Goal: Transaction & Acquisition: Obtain resource

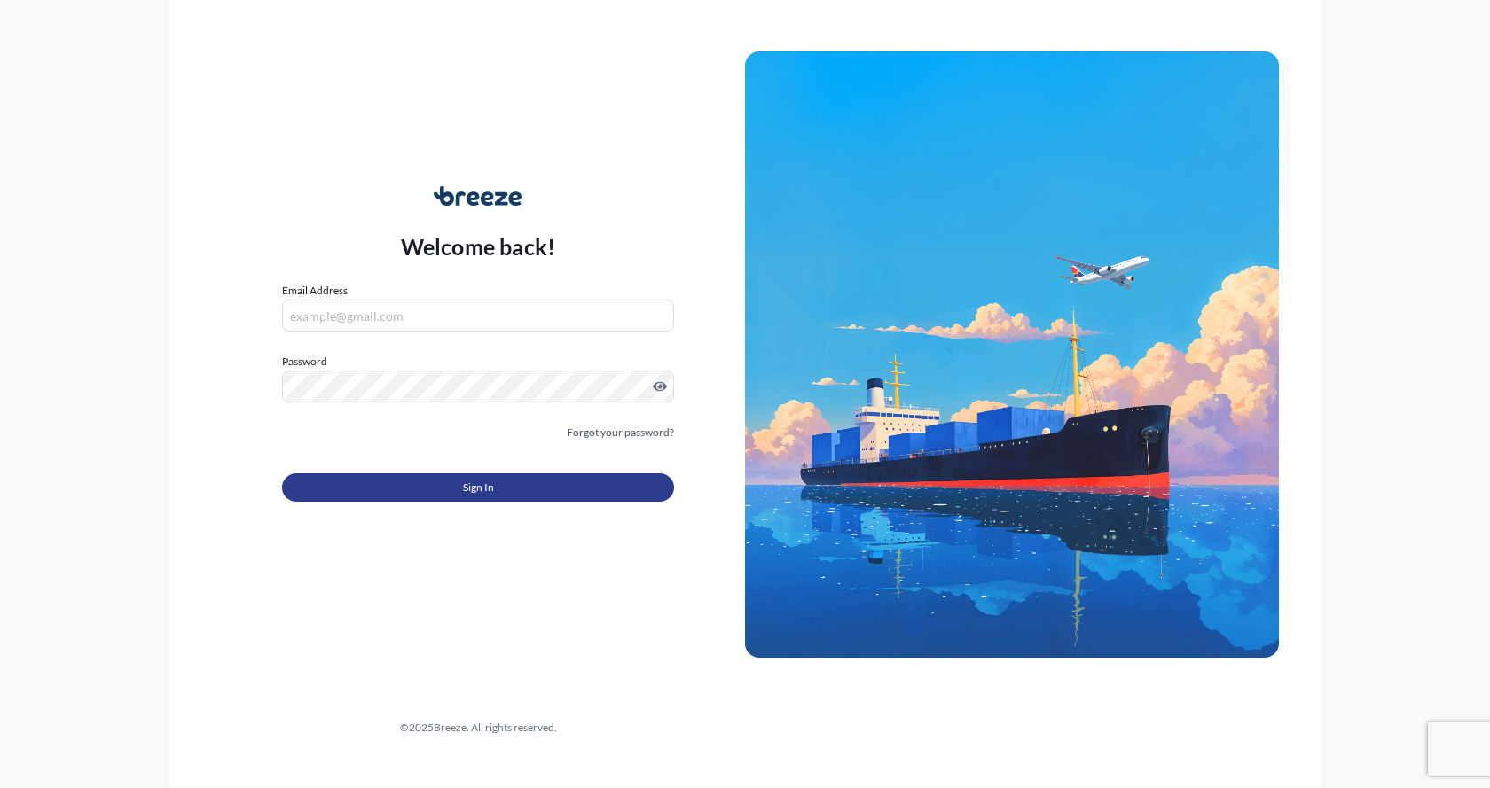
type input "[EMAIL_ADDRESS][DOMAIN_NAME]"
click at [383, 477] on button "Sign In" at bounding box center [478, 487] width 392 height 28
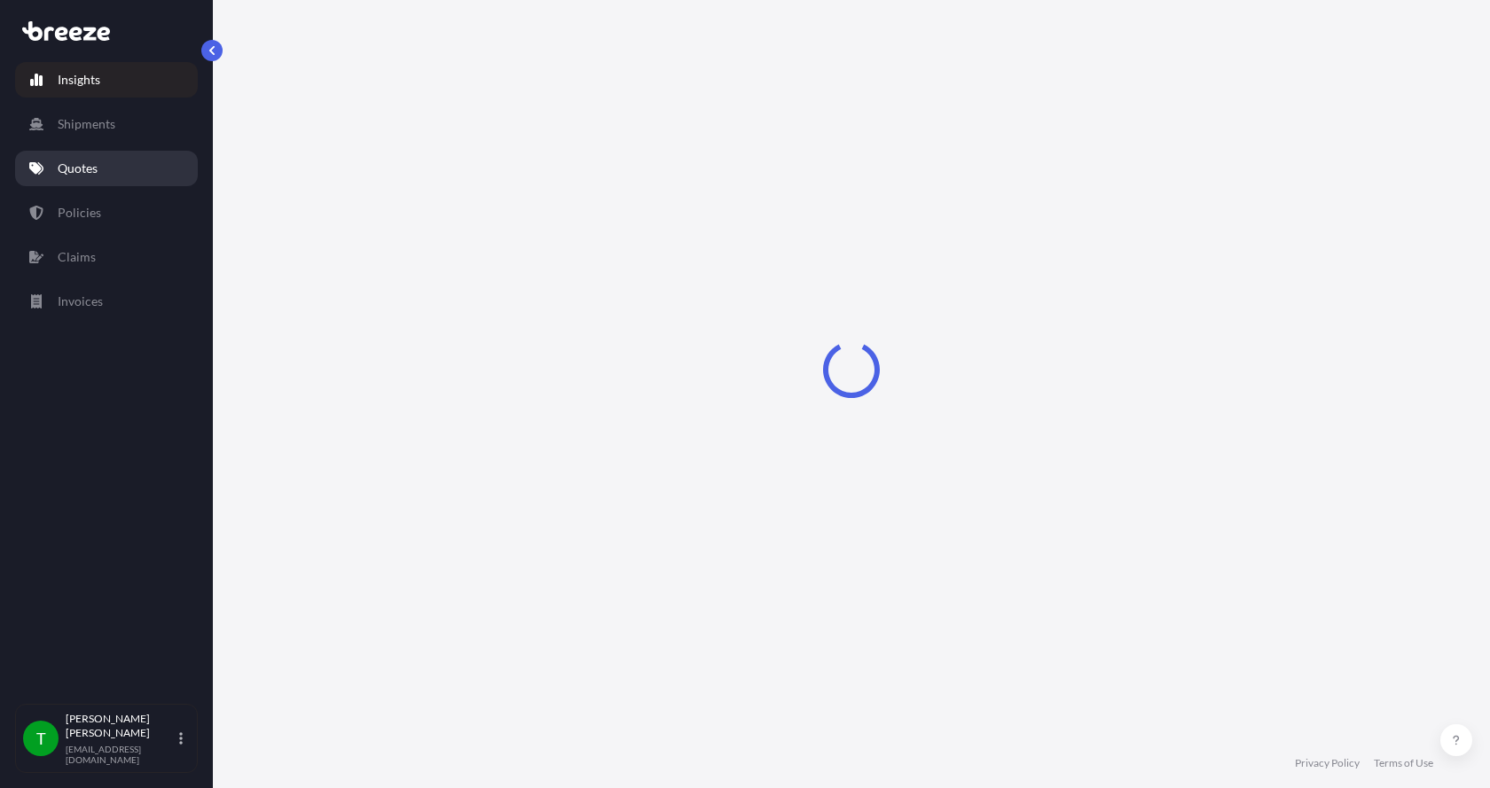
select select "2025"
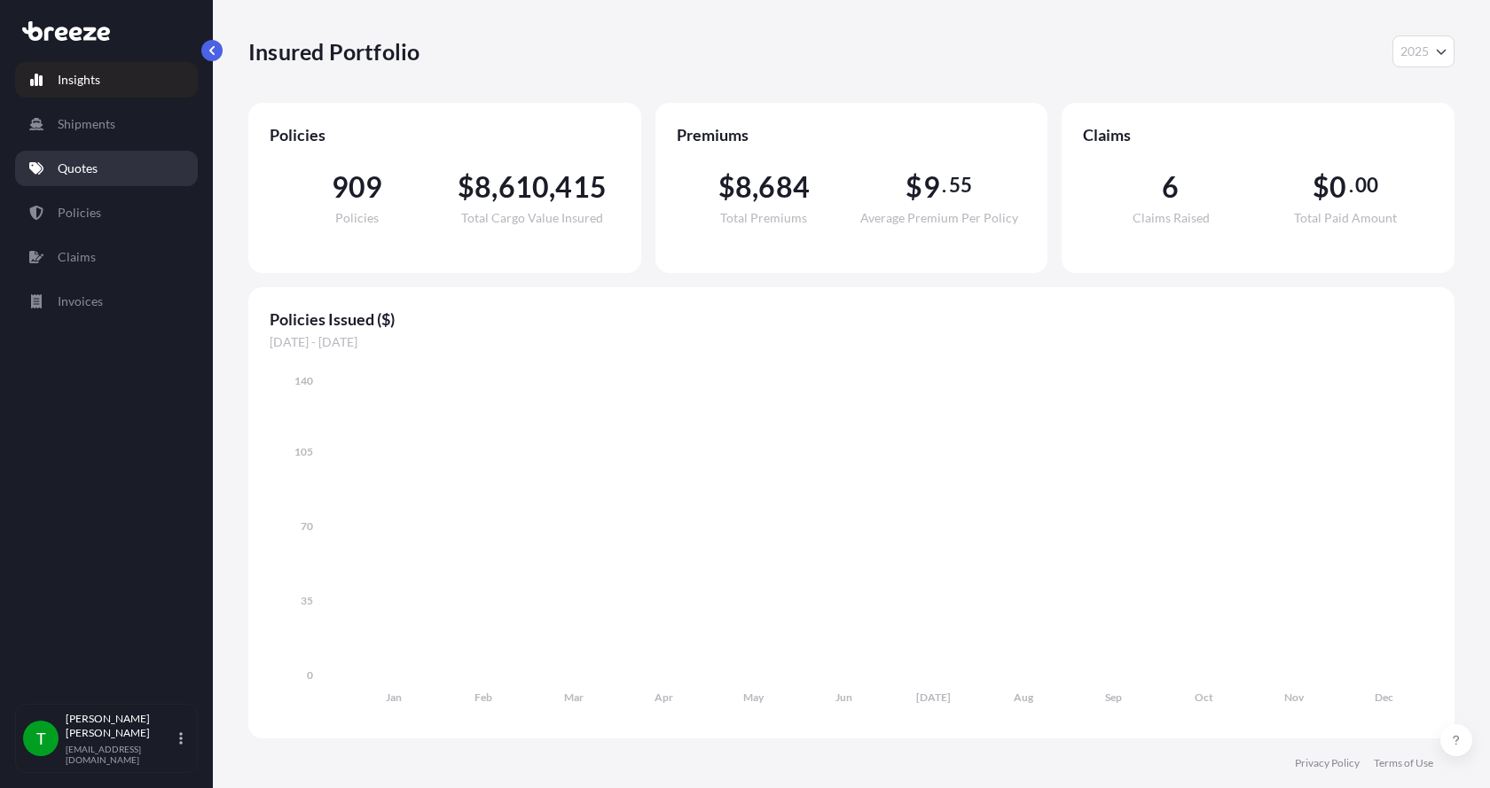
click at [66, 166] on p "Quotes" at bounding box center [78, 169] width 40 height 18
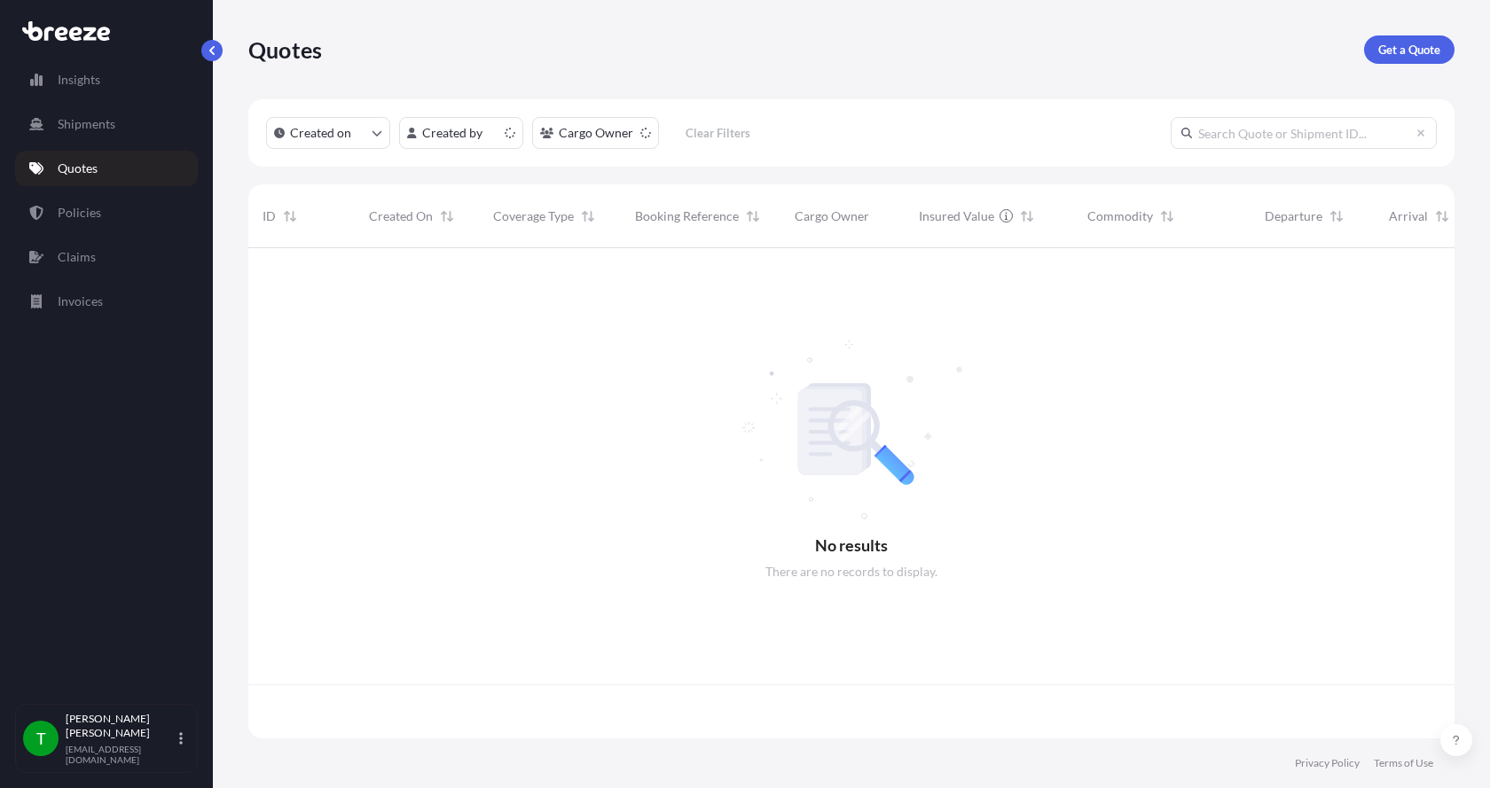
scroll to position [487, 1192]
click at [1388, 43] on p "Get a Quote" at bounding box center [1409, 50] width 62 height 18
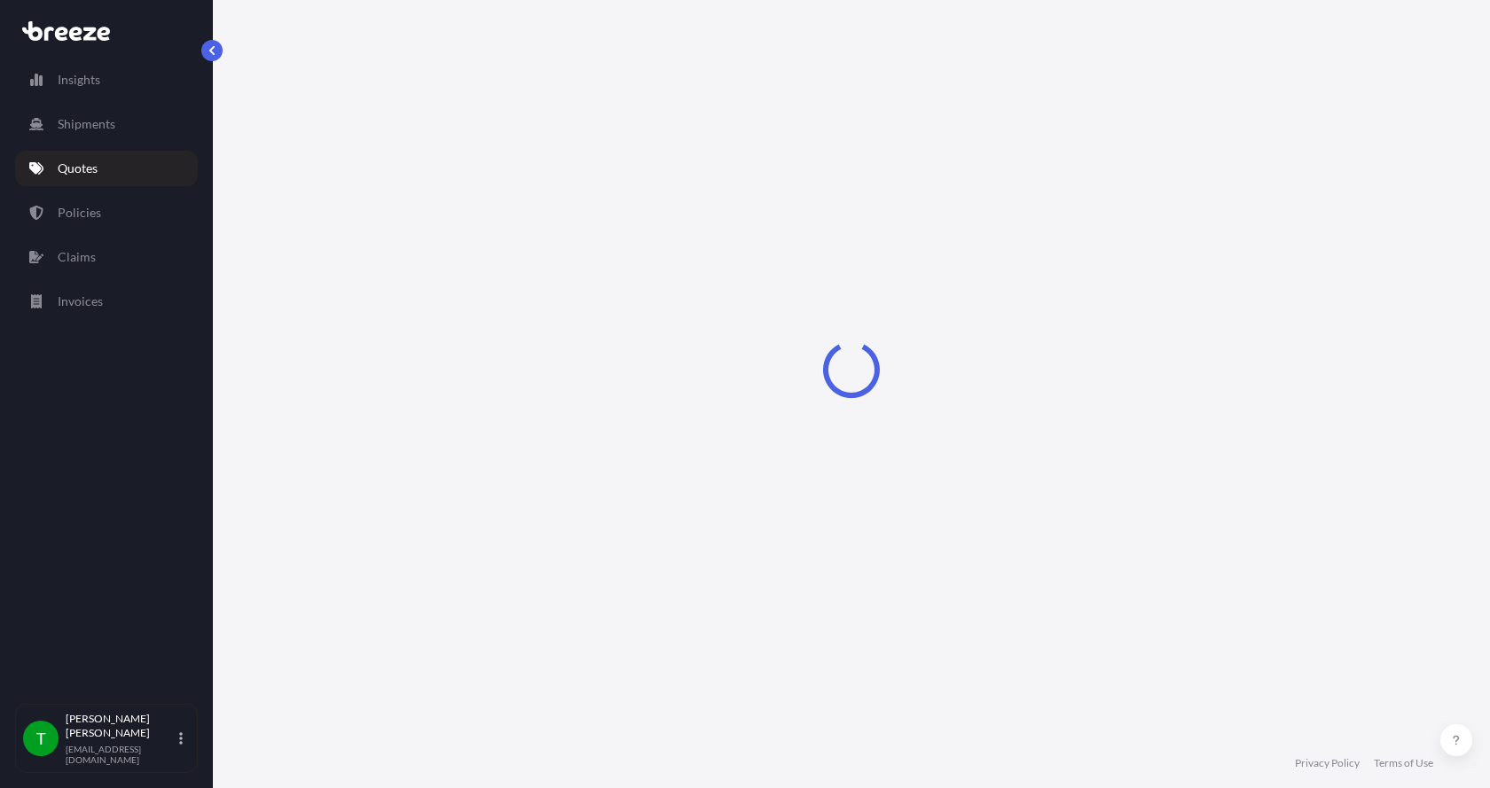
select select "Sea"
select select "1"
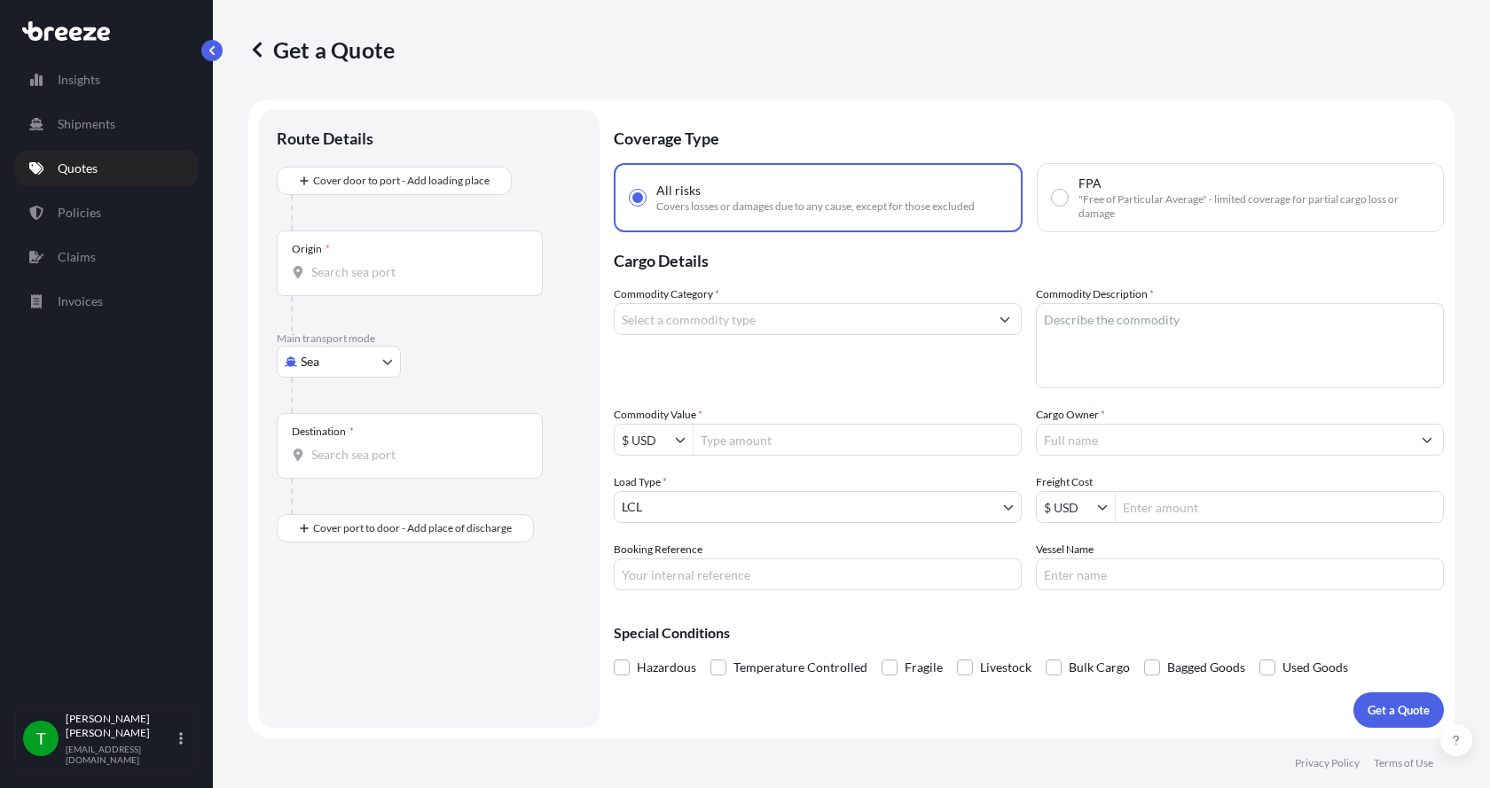
click at [316, 366] on body "Insights Shipments Quotes Policies Claims Invoices T [PERSON_NAME] [EMAIL_ADDRE…" at bounding box center [745, 394] width 1490 height 788
click at [328, 470] on span "Road" at bounding box center [324, 472] width 28 height 18
select select "Road"
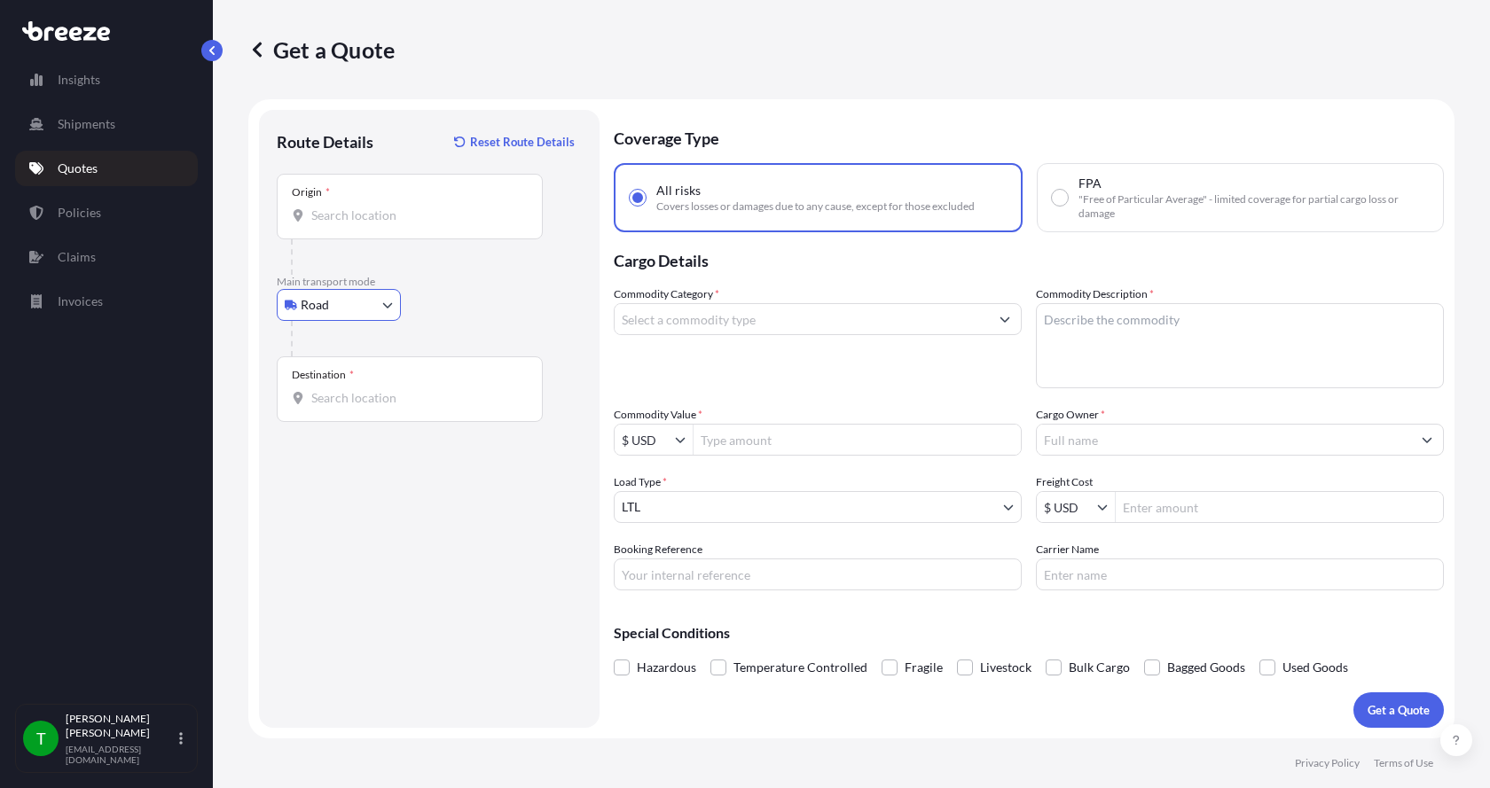
click at [332, 215] on input "Origin *" at bounding box center [415, 216] width 209 height 18
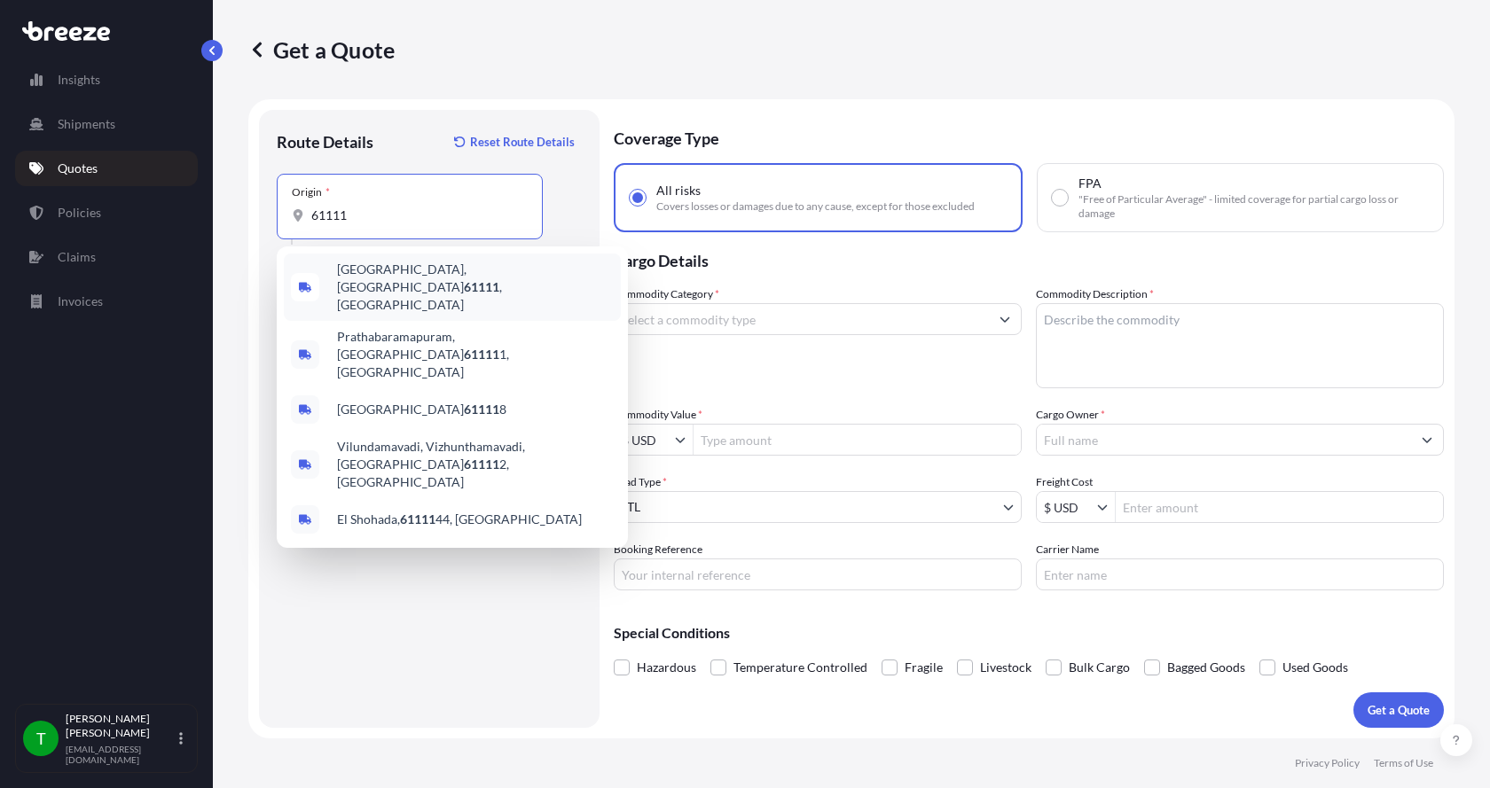
click at [367, 273] on span "[GEOGRAPHIC_DATA] , [GEOGRAPHIC_DATA]" at bounding box center [475, 287] width 277 height 53
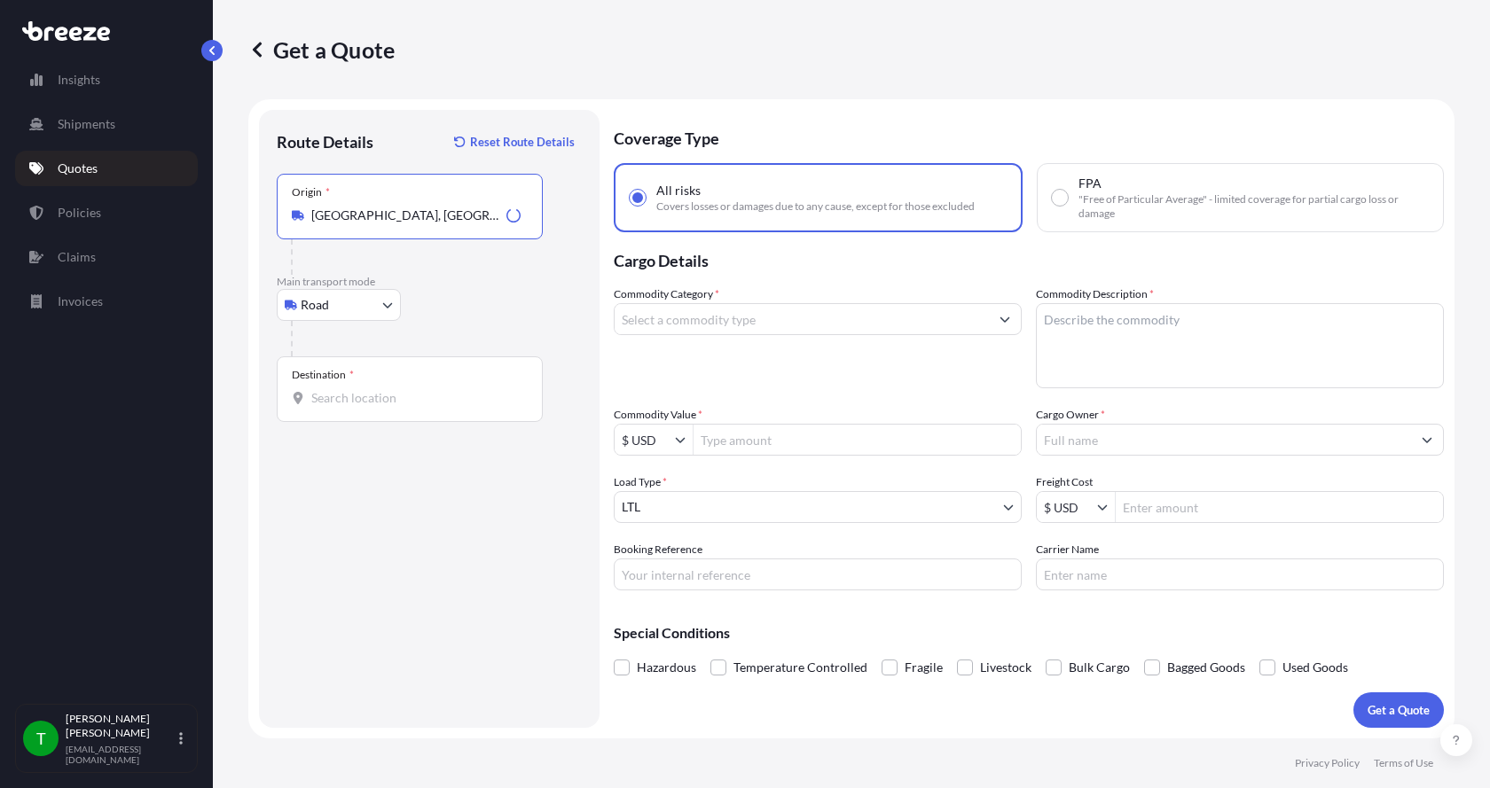
type input "[GEOGRAPHIC_DATA], [GEOGRAPHIC_DATA]"
click at [356, 382] on div "Destination *" at bounding box center [410, 389] width 266 height 66
click at [333, 407] on div "Destination *" at bounding box center [410, 389] width 266 height 66
click at [333, 407] on input "Destination *" at bounding box center [415, 398] width 209 height 18
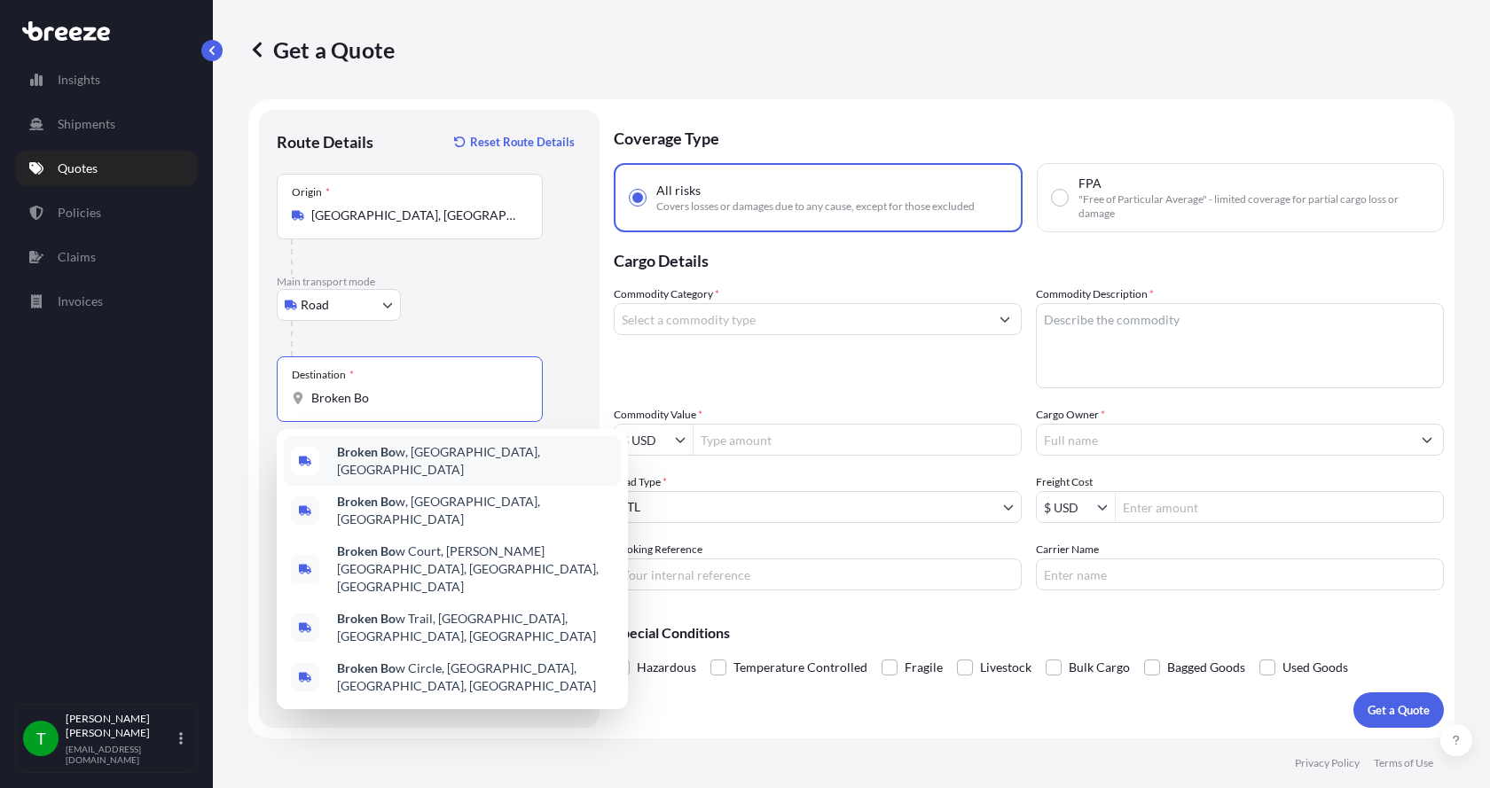
click at [347, 459] on b "Broken Bo" at bounding box center [366, 451] width 59 height 15
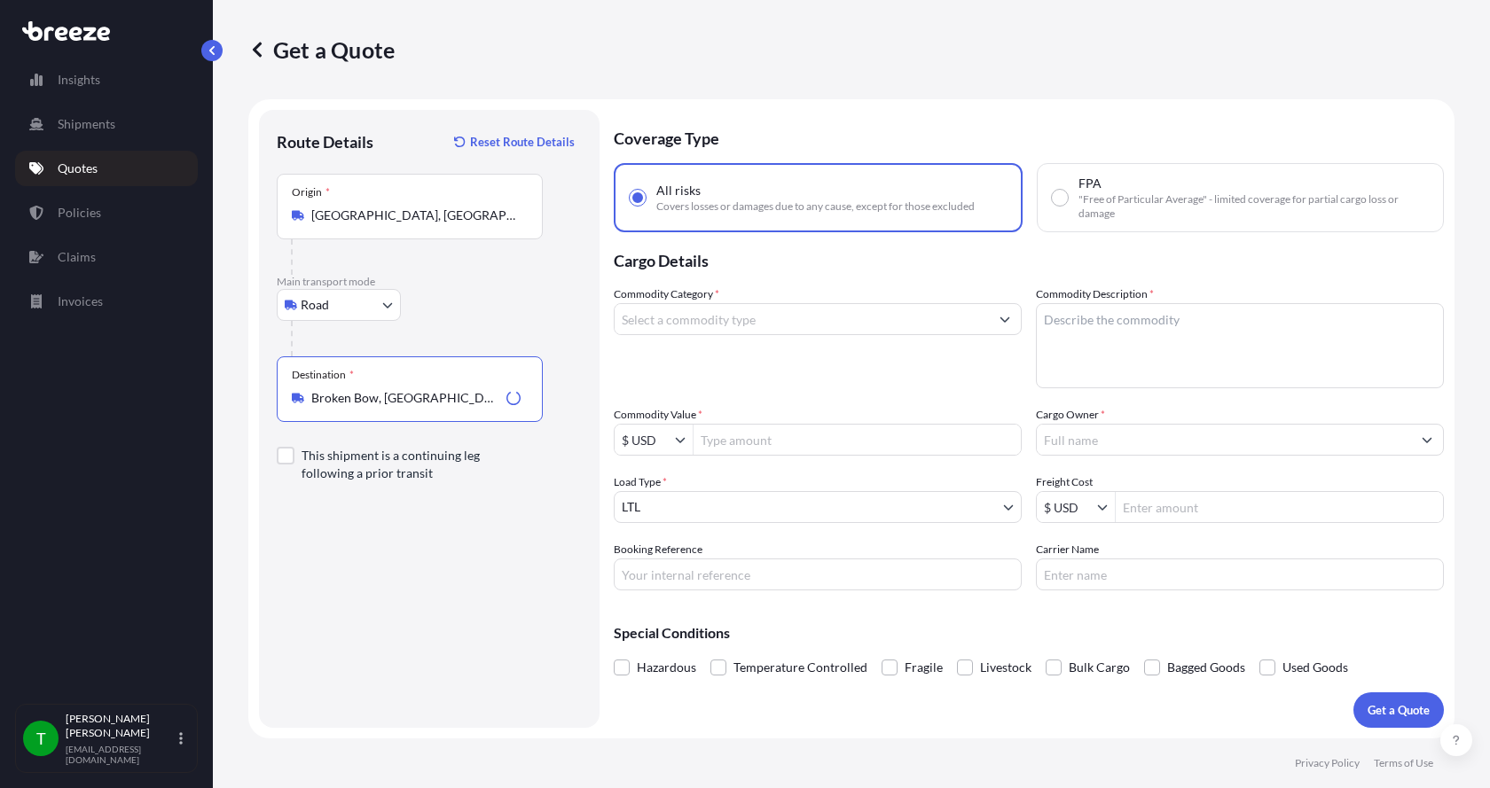
type input "Broken Bow, [GEOGRAPHIC_DATA], [GEOGRAPHIC_DATA]"
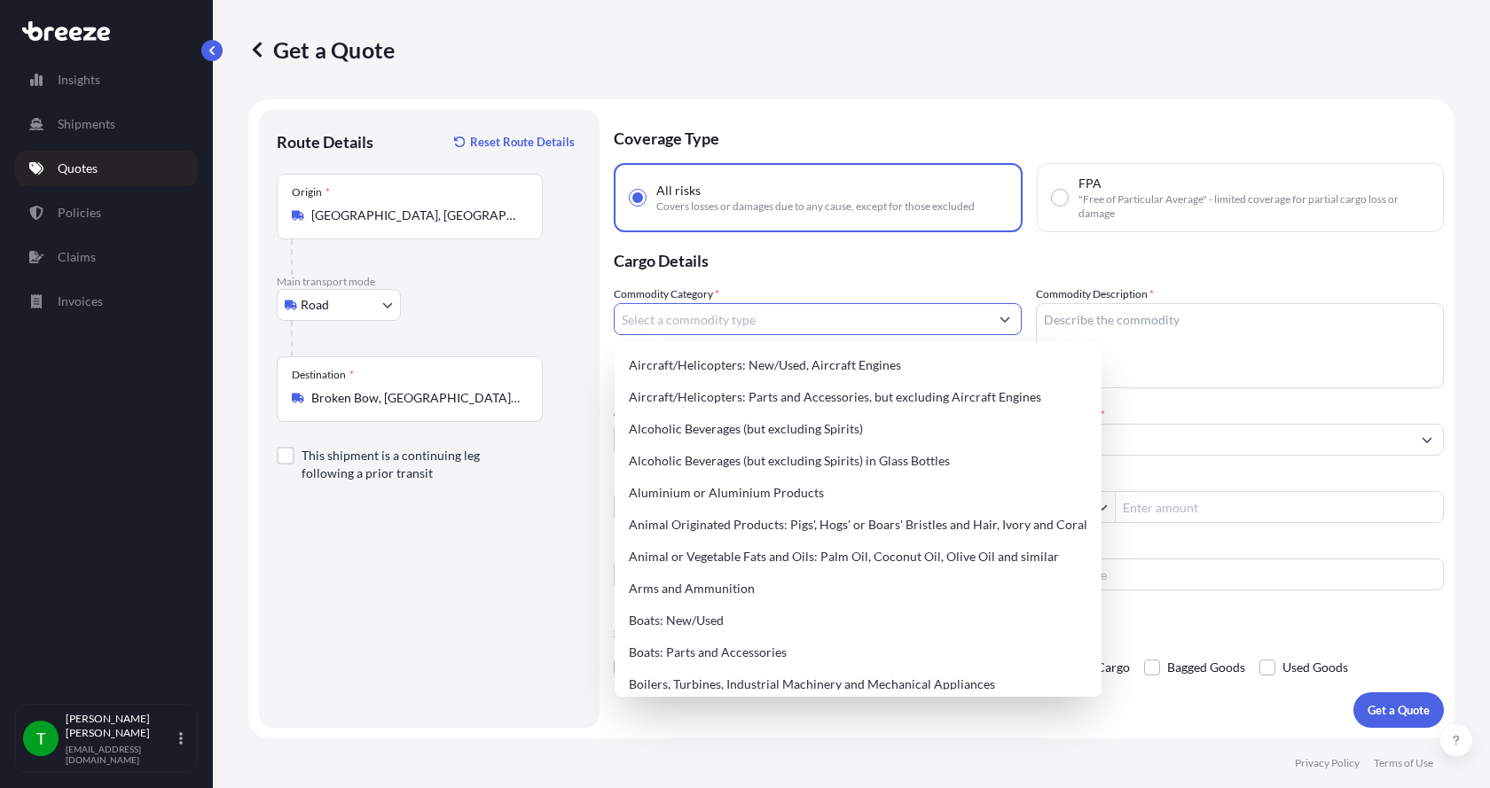
click at [644, 310] on input "Commodity Category *" at bounding box center [801, 319] width 374 height 32
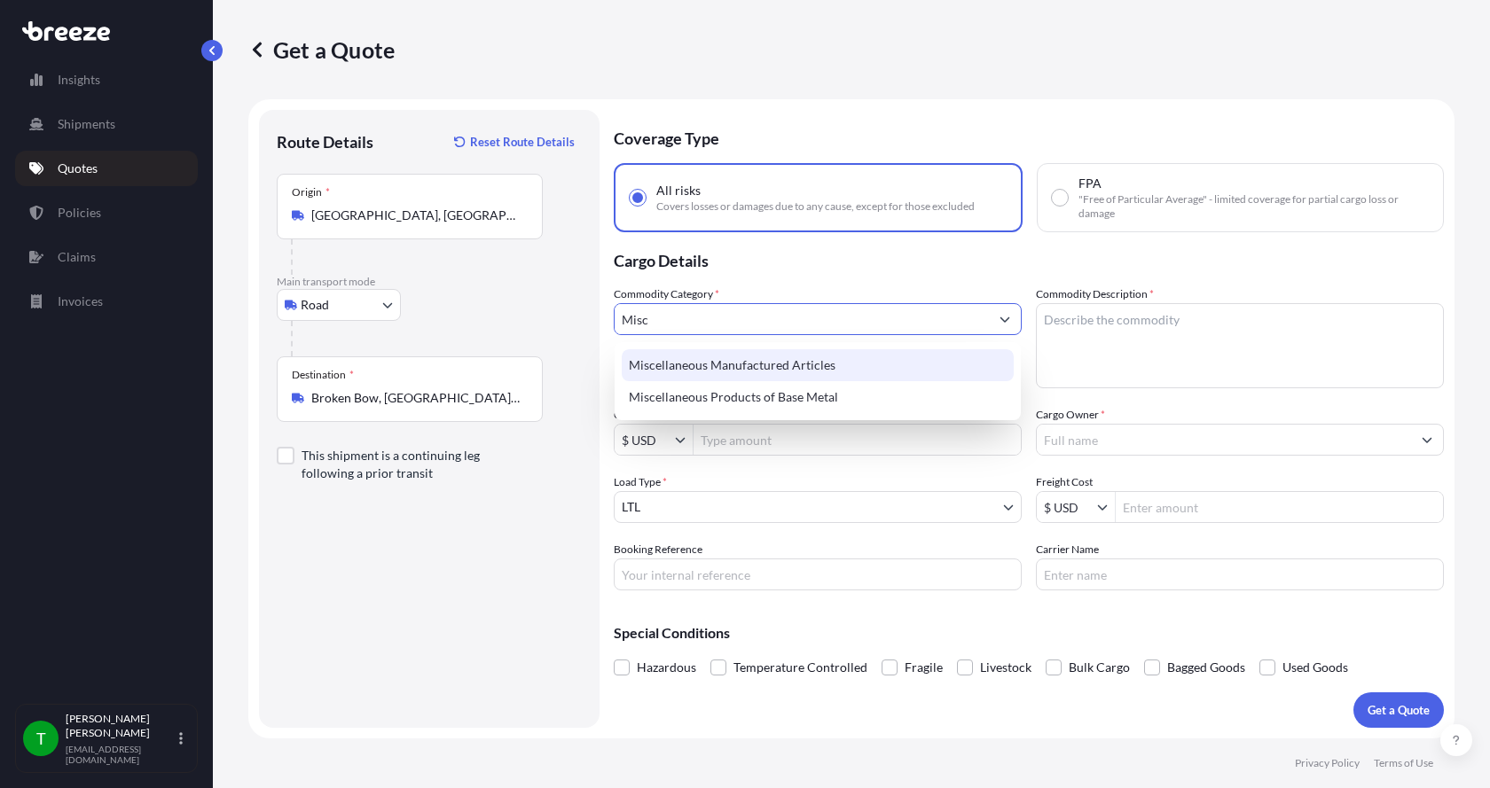
click at [679, 362] on div "Miscellaneous Manufactured Articles" at bounding box center [818, 365] width 392 height 32
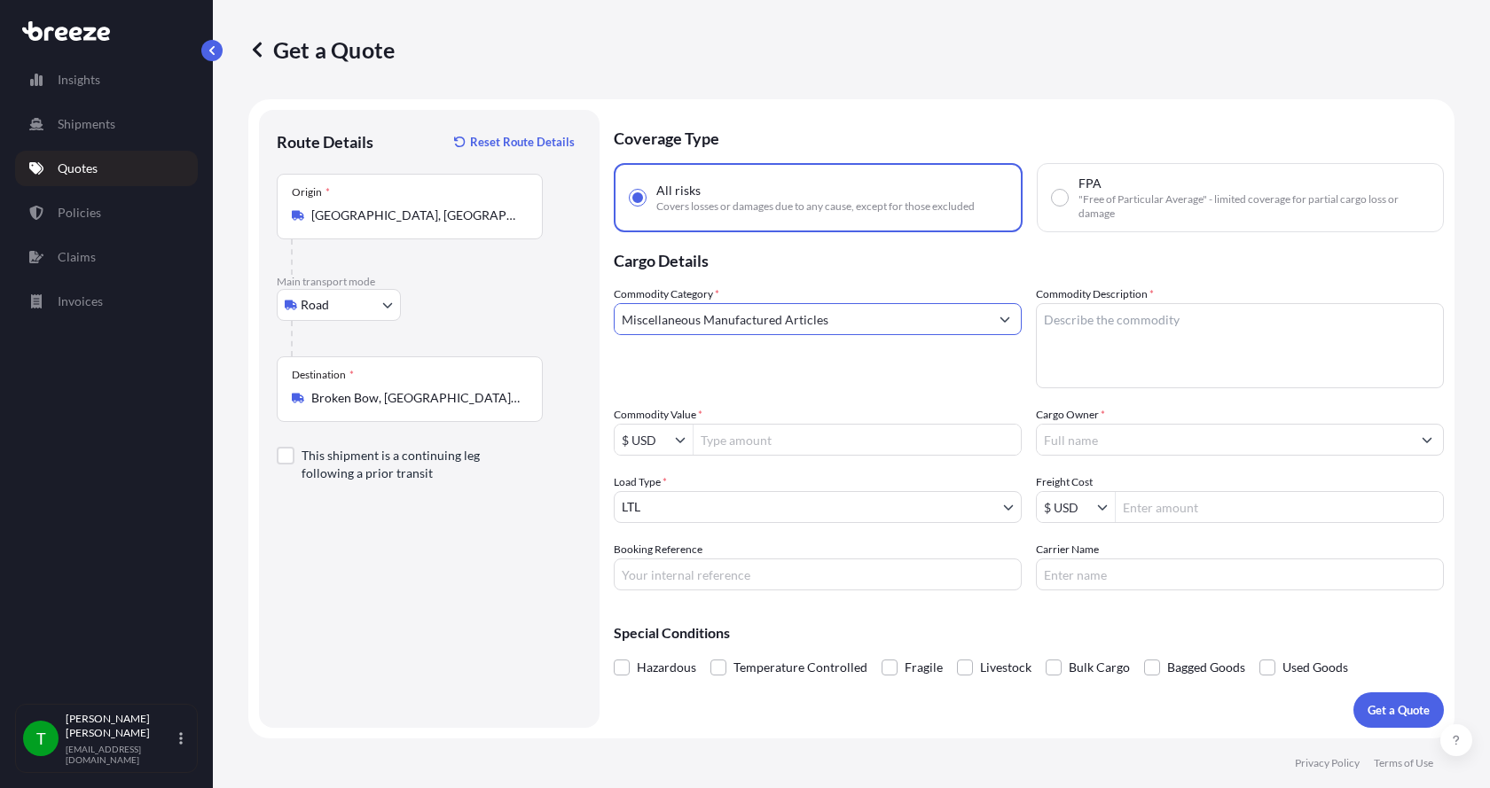
type input "Miscellaneous Manufactured Articles"
click at [1124, 321] on textarea "Commodity Description *" at bounding box center [1240, 345] width 408 height 85
type textarea "Actuator Assy"
click at [844, 448] on input "Commodity Value *" at bounding box center [856, 440] width 327 height 32
click at [748, 446] on input "Commodity Value *" at bounding box center [856, 440] width 327 height 32
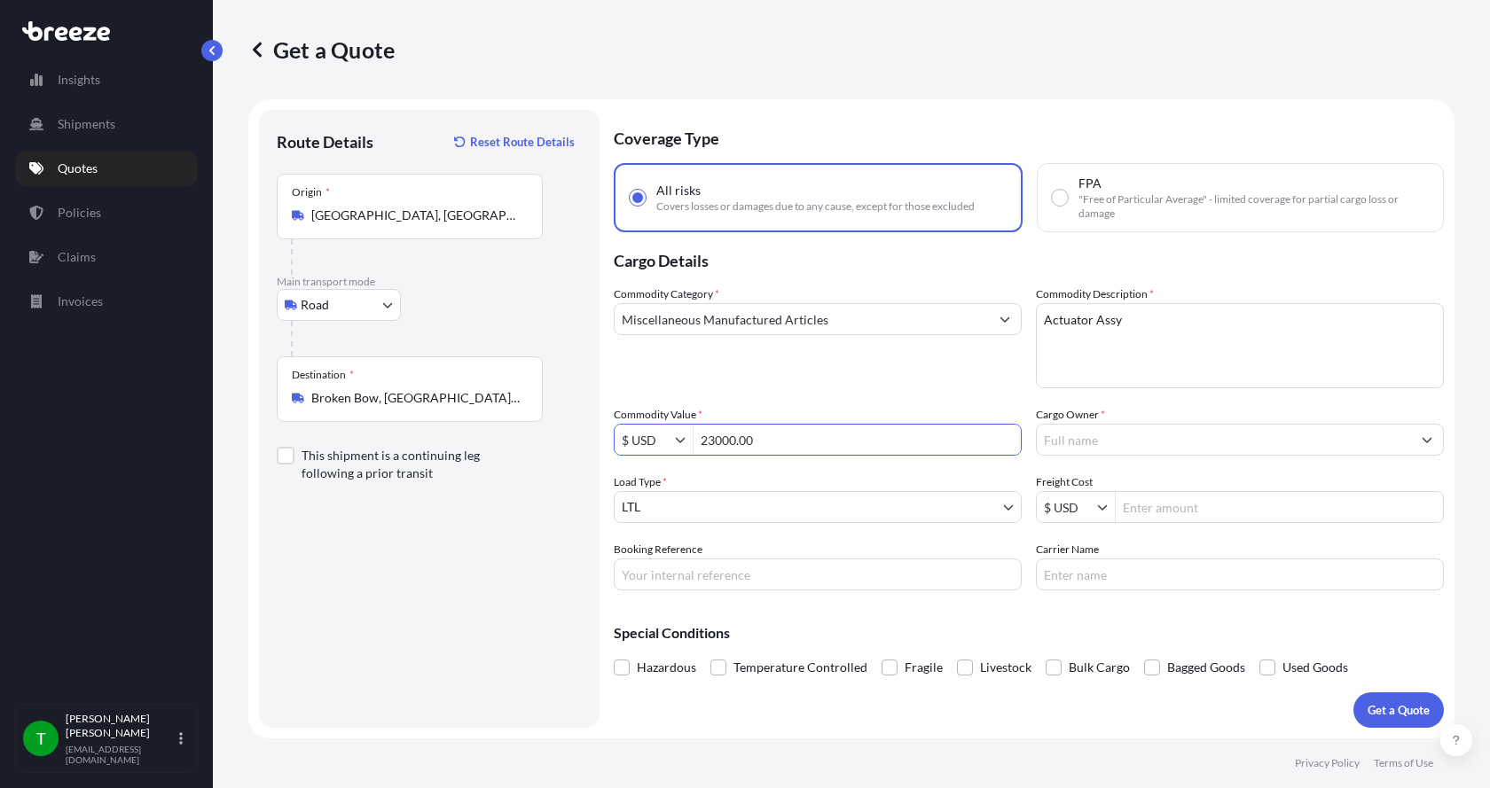
type input "23,000"
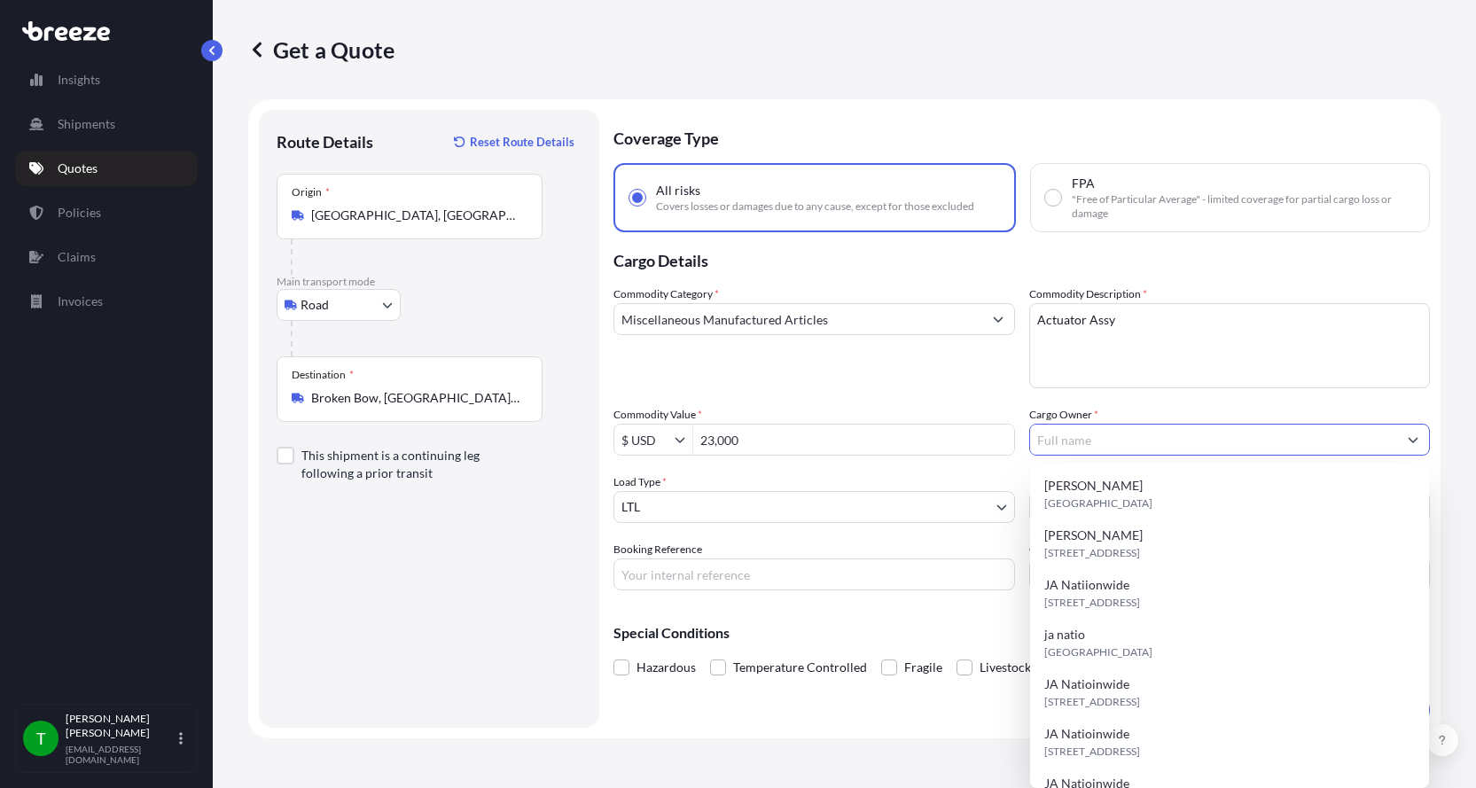
click at [1062, 433] on input "Cargo Owner *" at bounding box center [1214, 440] width 368 height 32
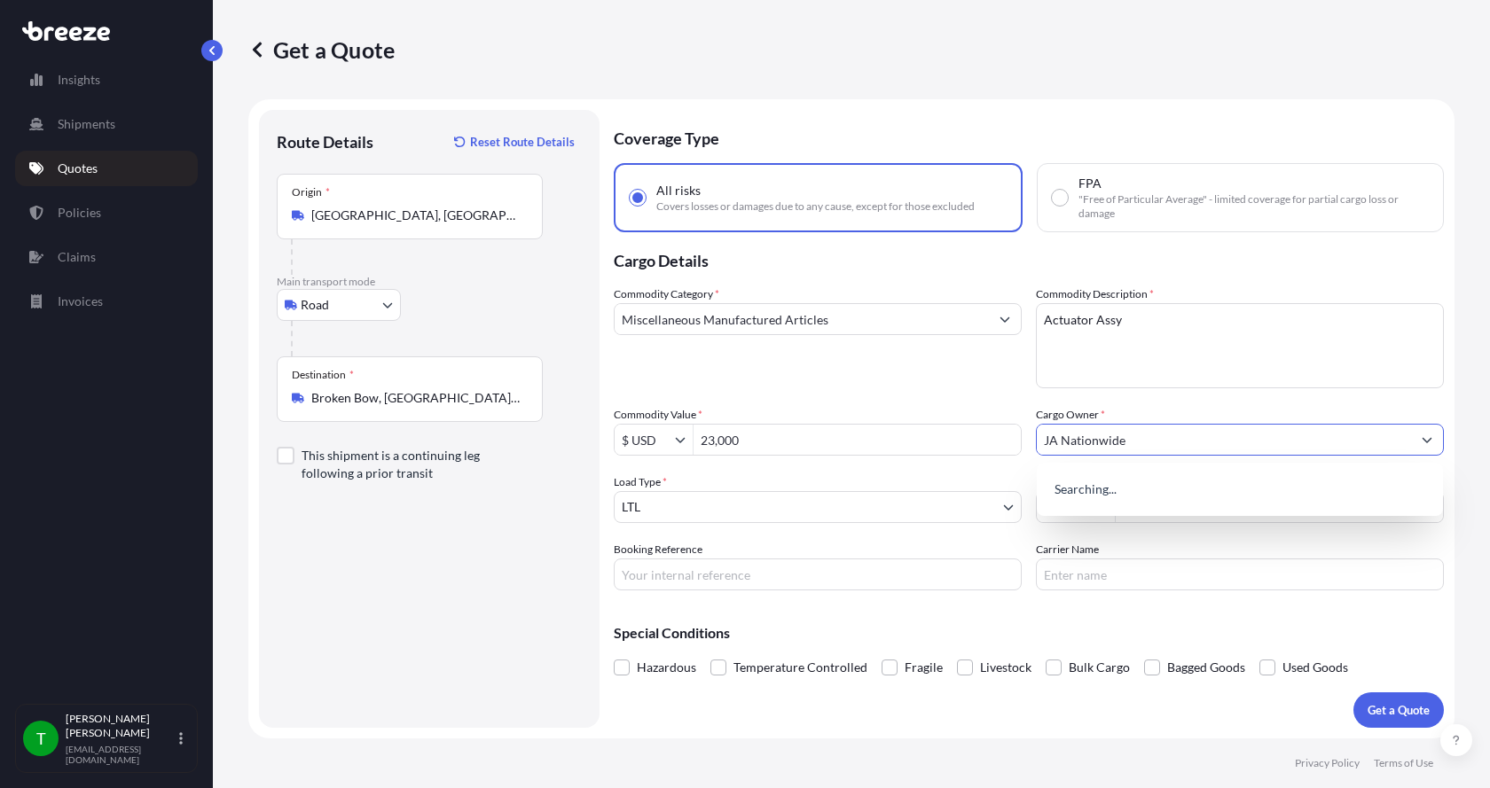
type input "JA Nationwide"
click at [725, 580] on input "Booking Reference" at bounding box center [818, 575] width 408 height 32
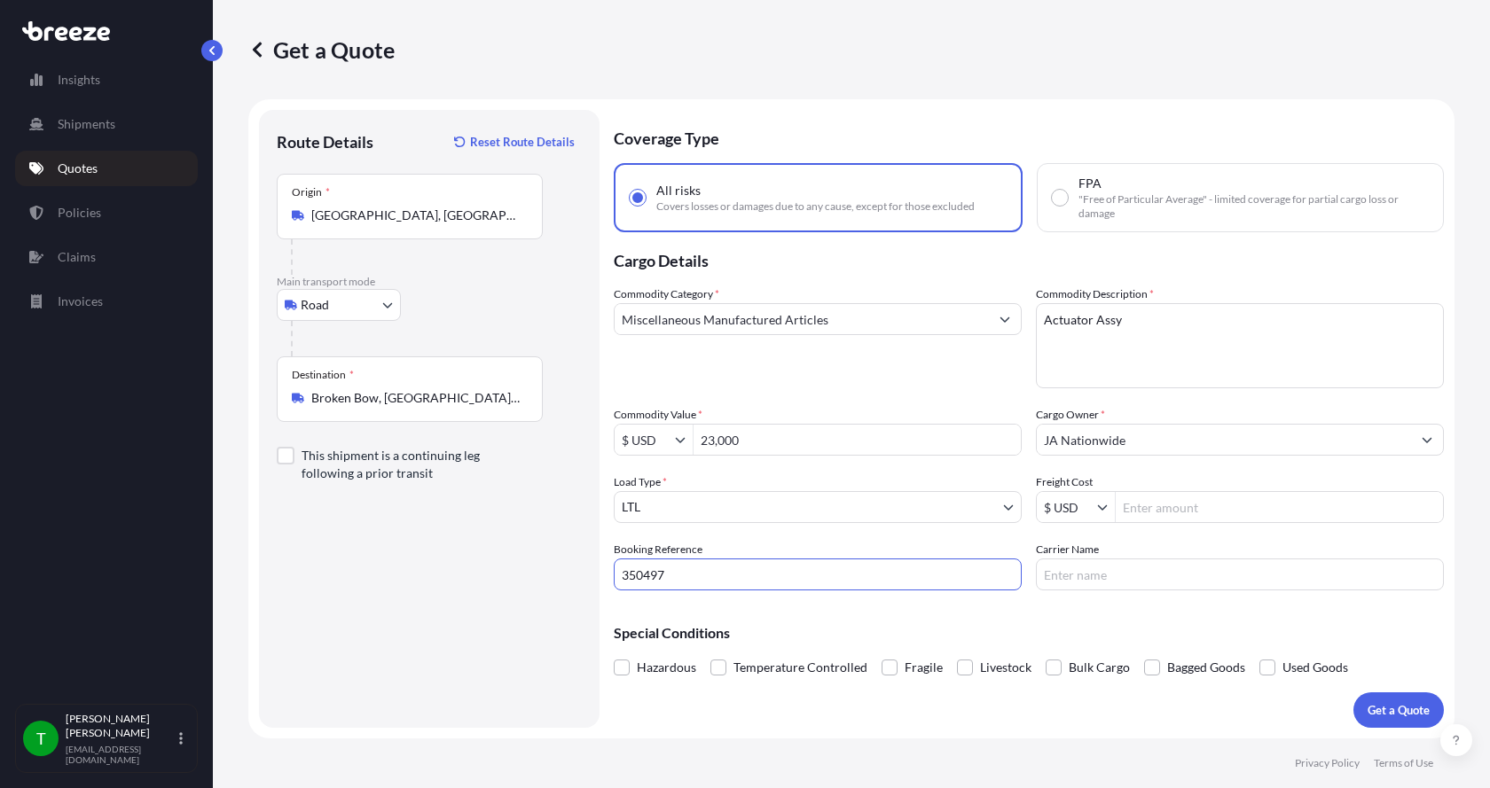
type input "350497"
click at [1217, 507] on input "Freight Cost" at bounding box center [1278, 507] width 327 height 32
type input "330"
click at [1113, 574] on input "Carrier Name" at bounding box center [1240, 575] width 408 height 32
type input "Dohrn"
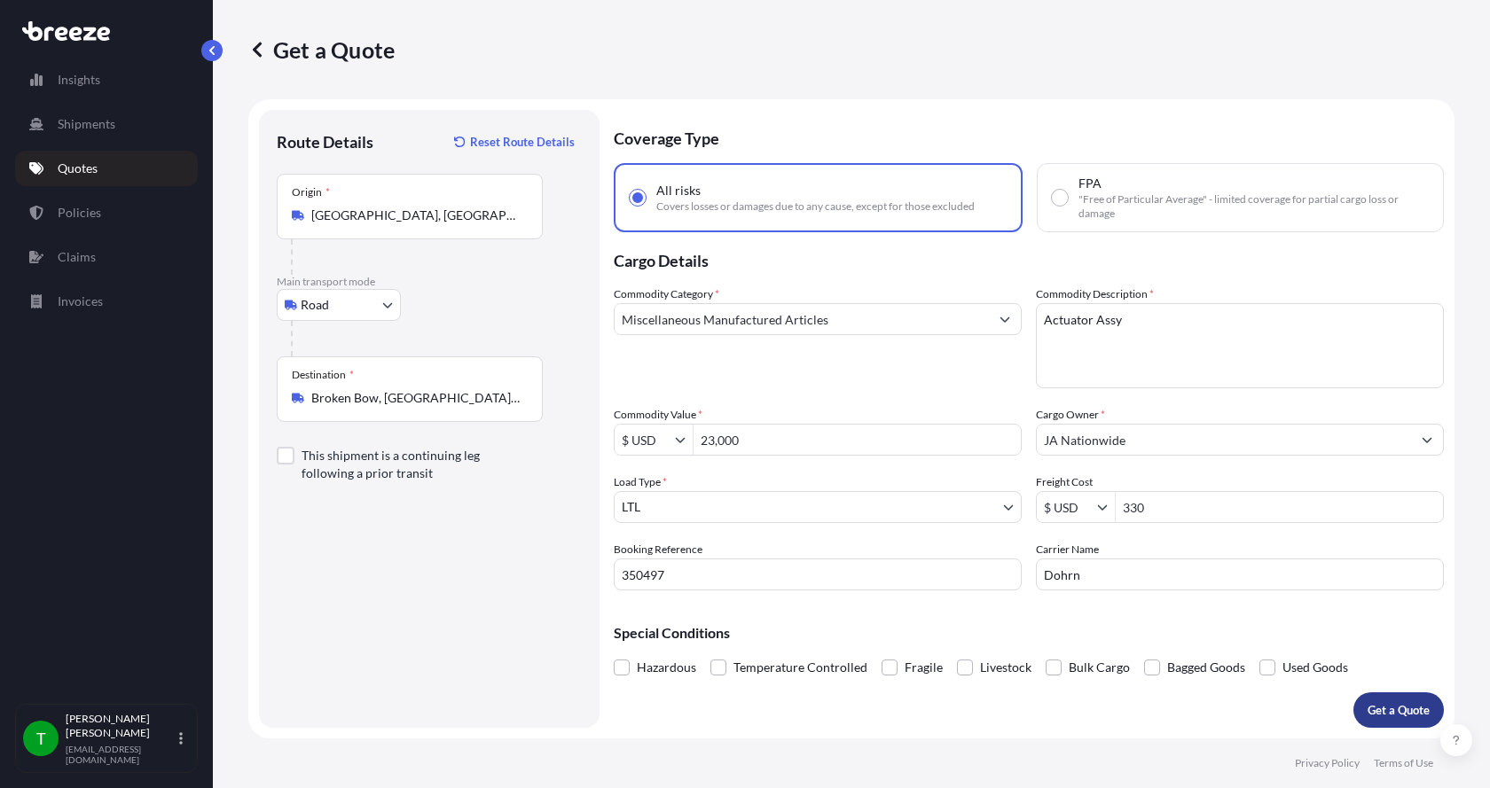
click at [1382, 707] on p "Get a Quote" at bounding box center [1398, 710] width 62 height 18
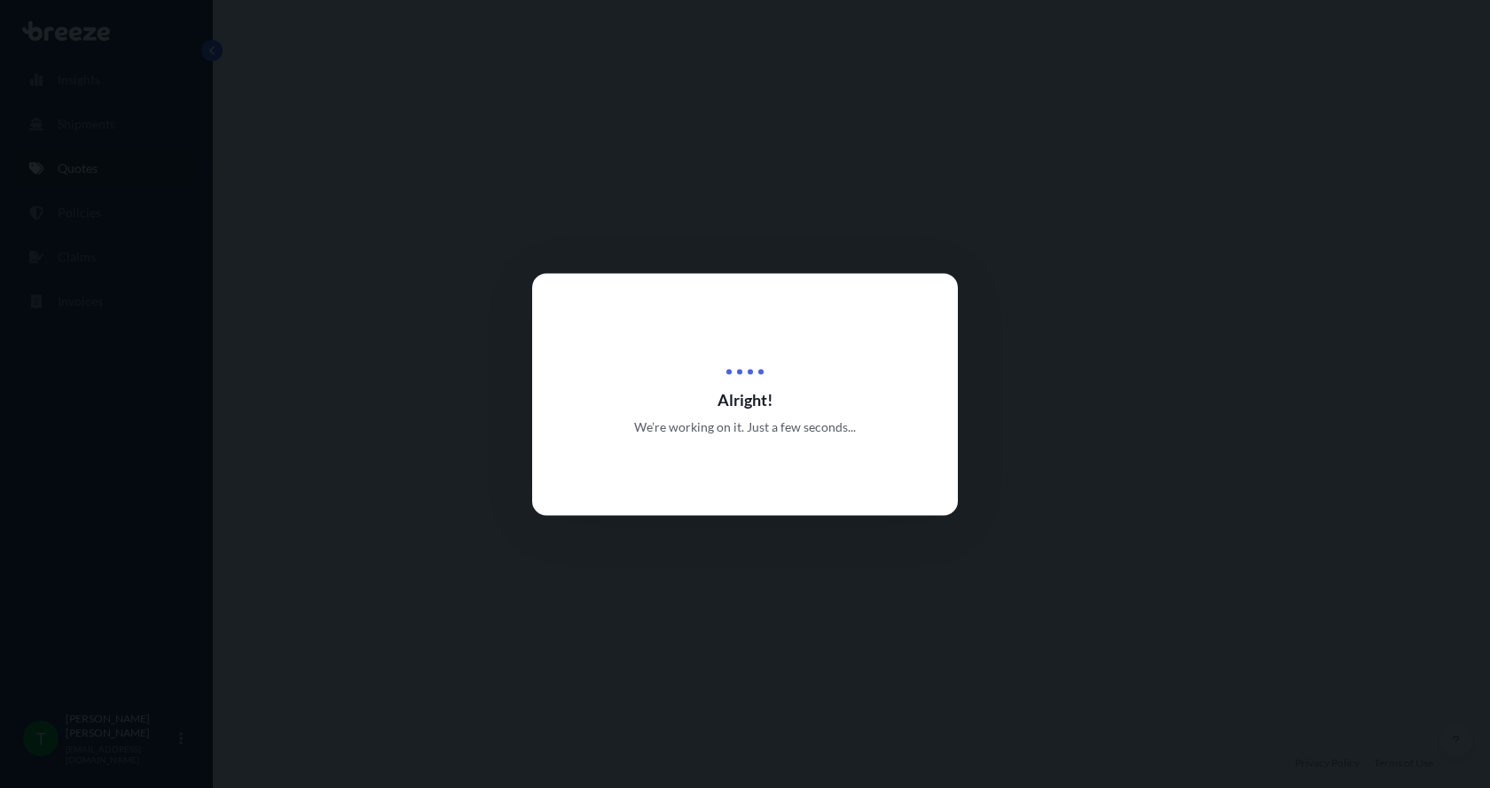
select select "Road"
select select "1"
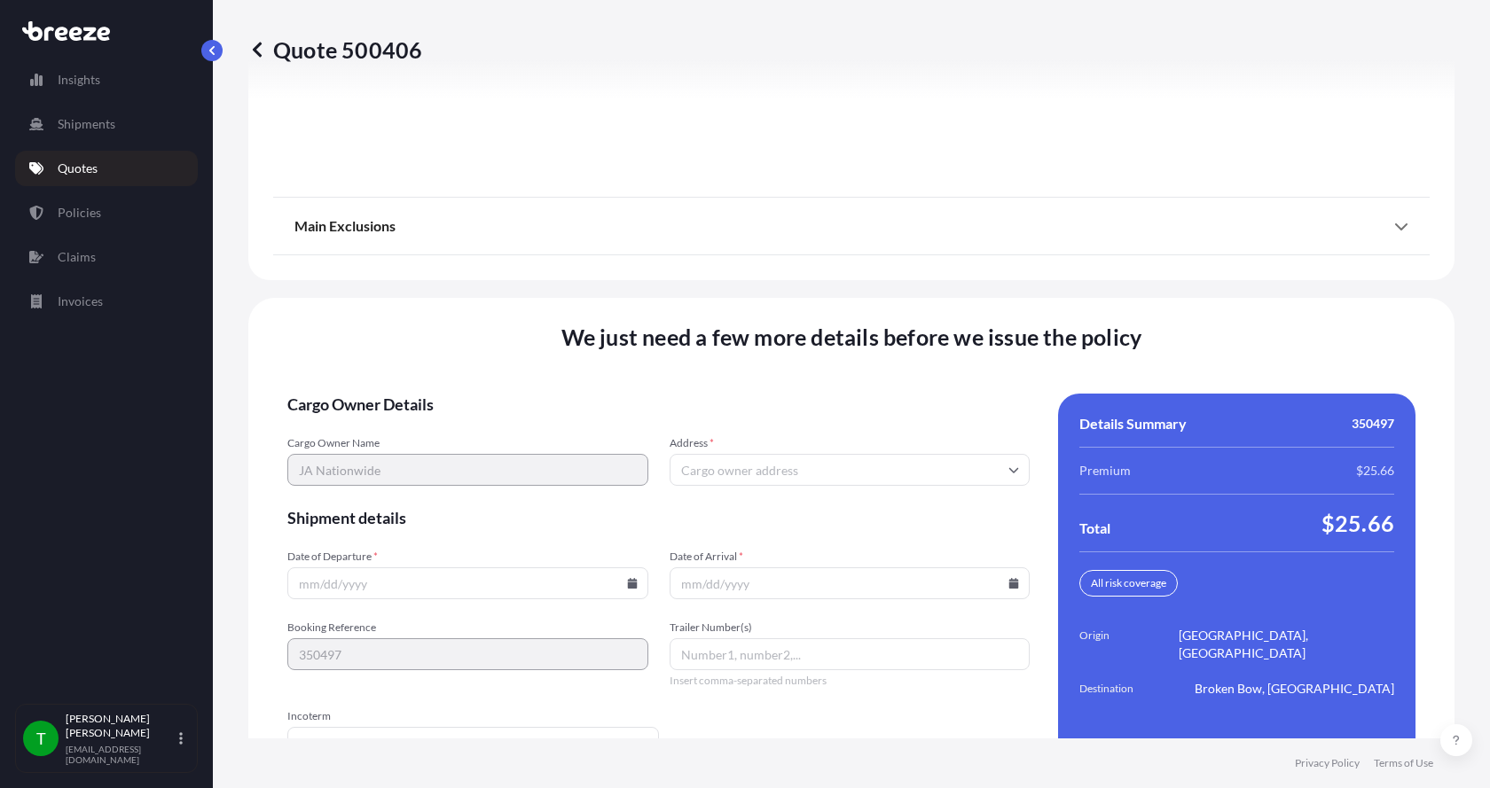
scroll to position [2333, 0]
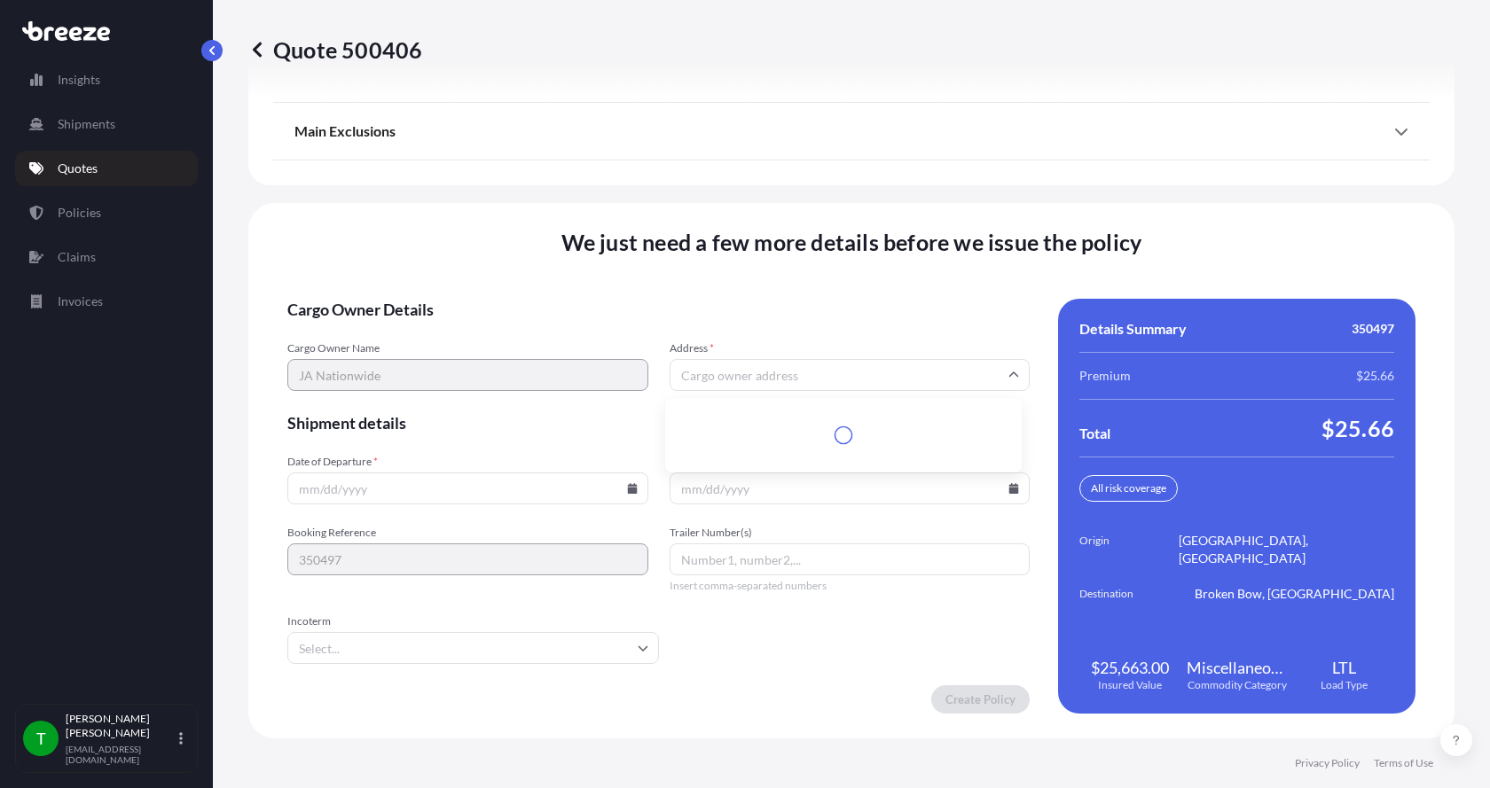
drag, startPoint x: 838, startPoint y: 373, endPoint x: 824, endPoint y: 358, distance: 20.7
click at [834, 371] on input "Address *" at bounding box center [849, 375] width 361 height 32
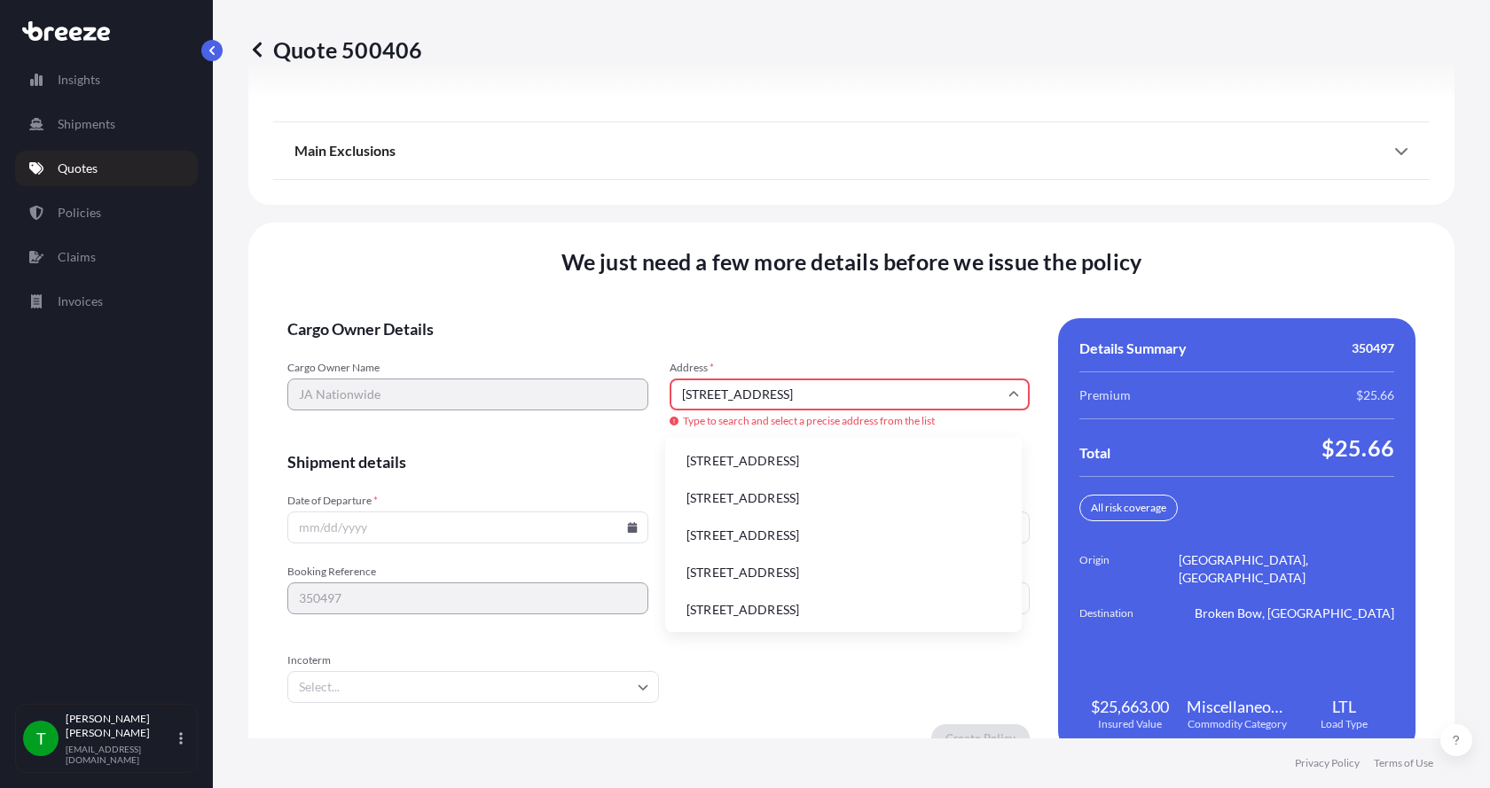
click at [724, 450] on li "[STREET_ADDRESS]" at bounding box center [843, 461] width 342 height 34
type input "[STREET_ADDRESS]"
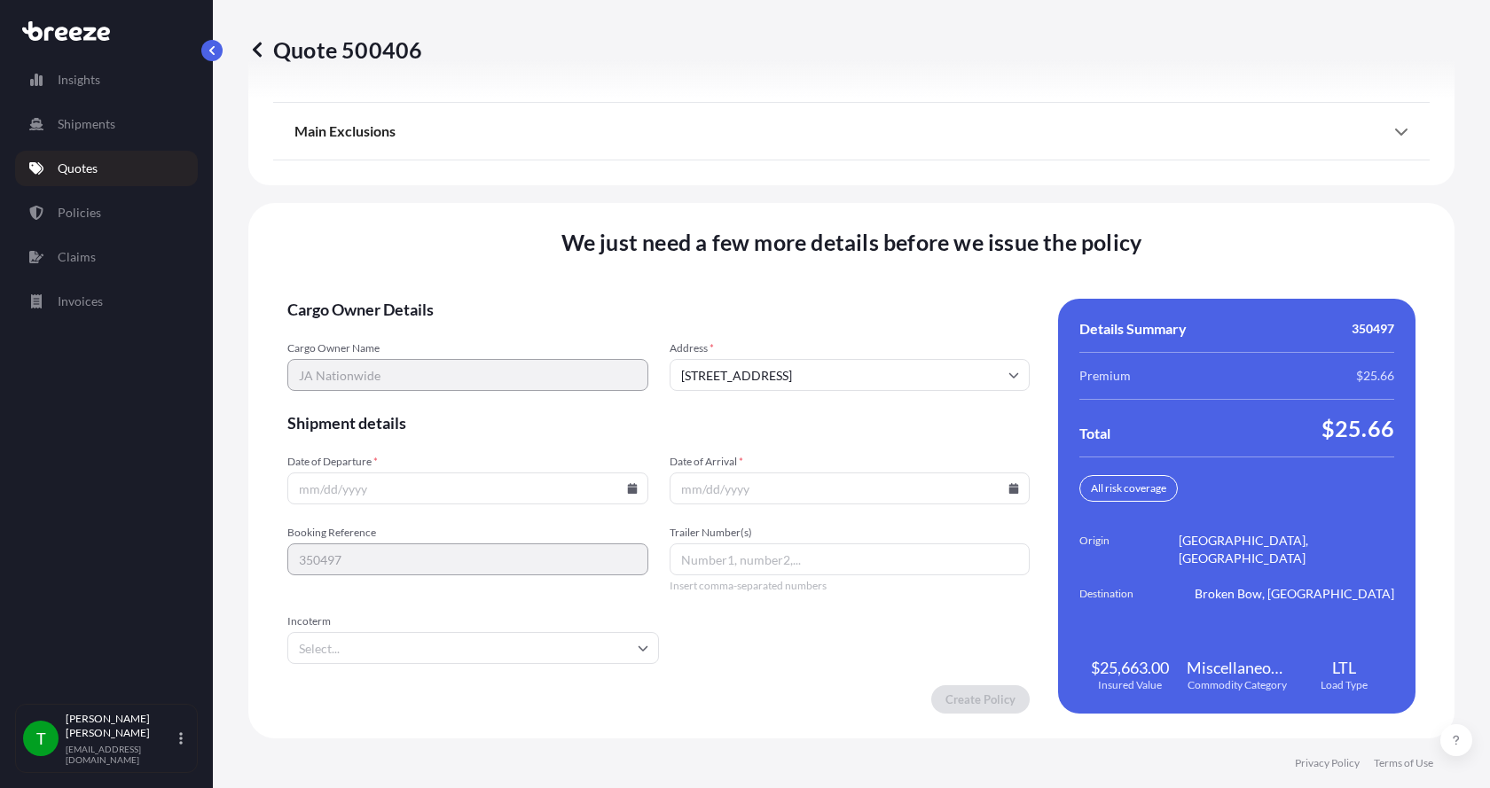
click at [627, 486] on icon at bounding box center [632, 488] width 10 height 11
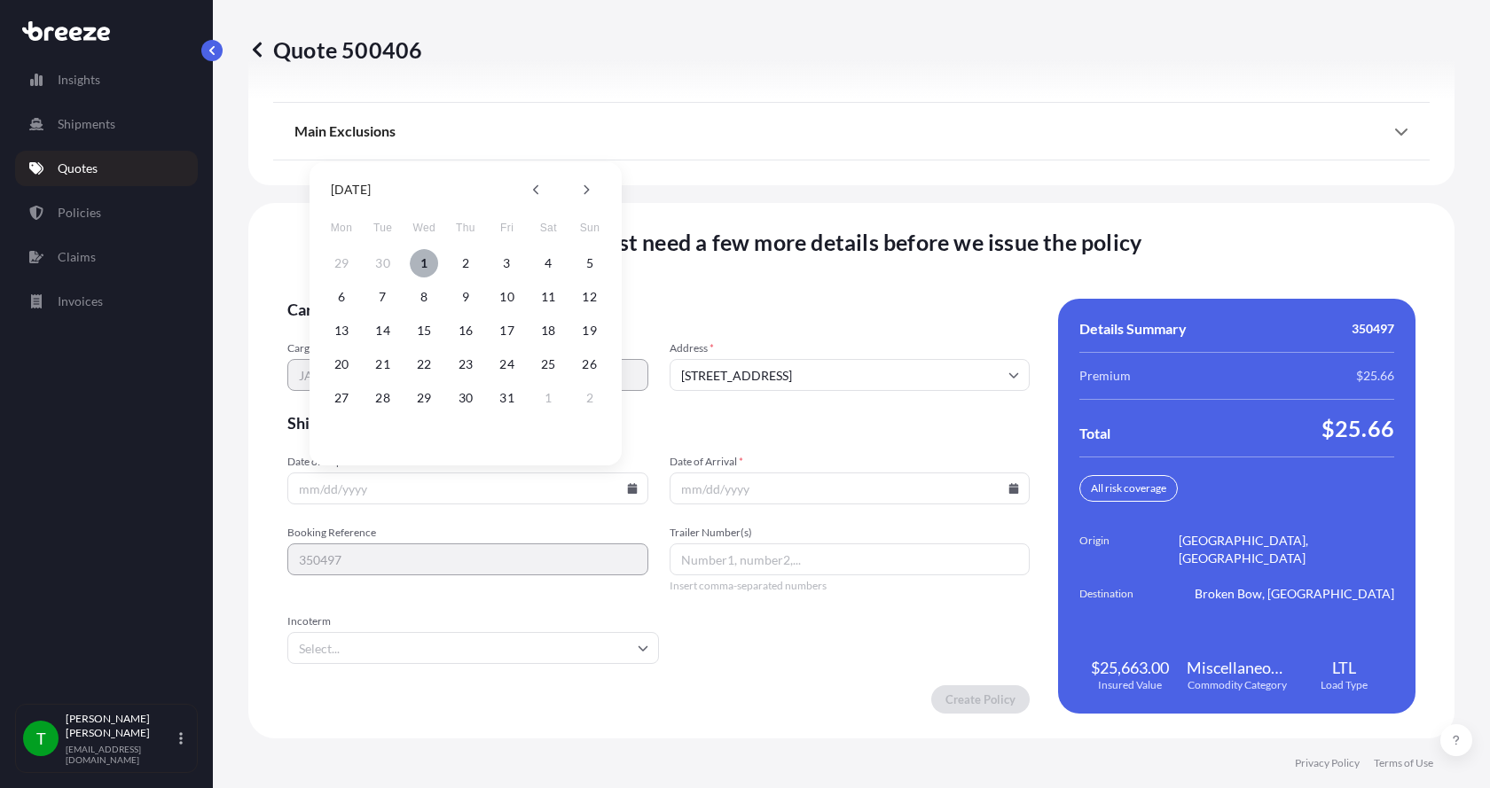
click at [424, 262] on button "1" at bounding box center [424, 263] width 28 height 28
type input "[DATE]"
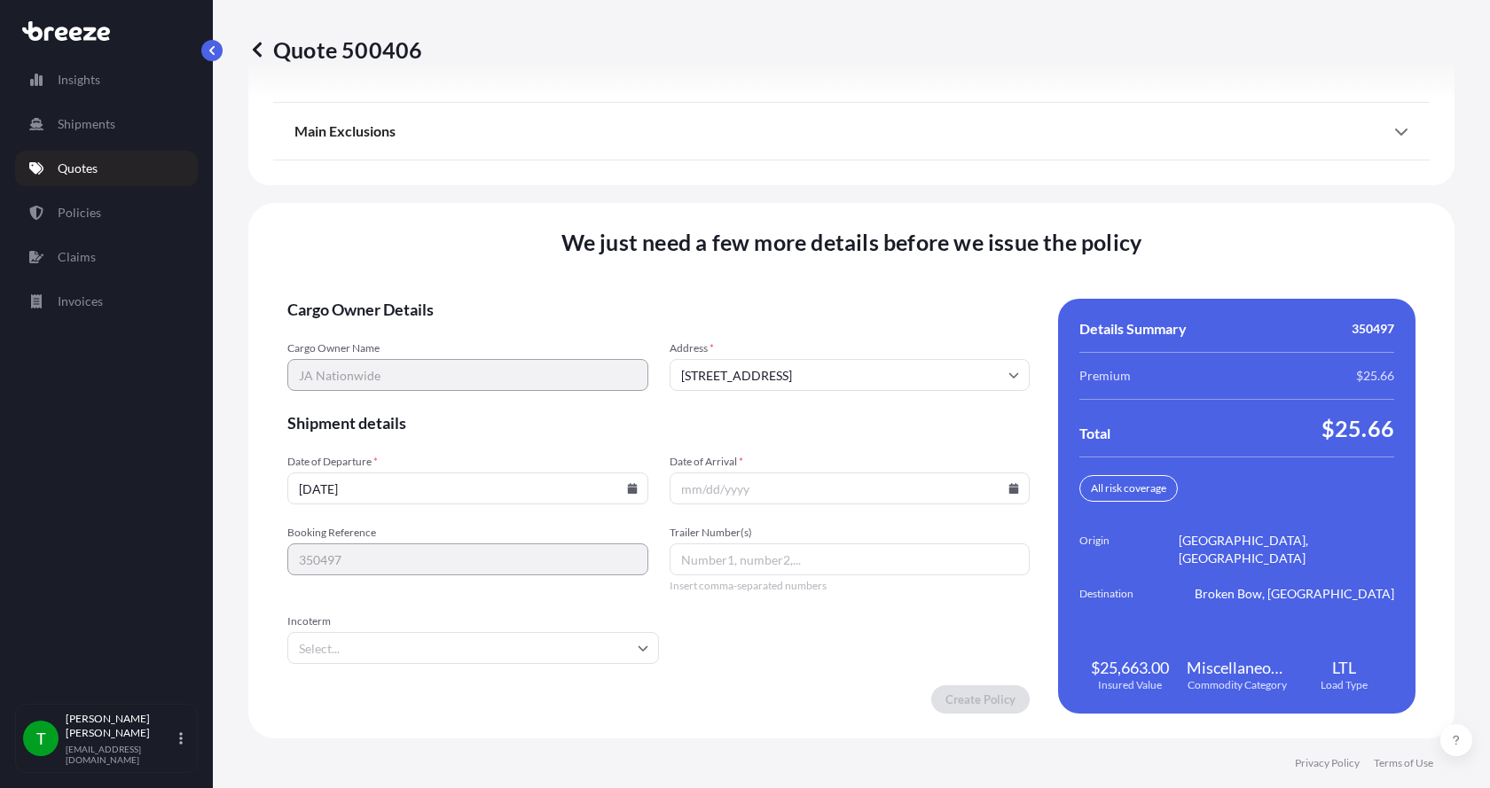
click at [1008, 485] on icon at bounding box center [1013, 488] width 11 height 11
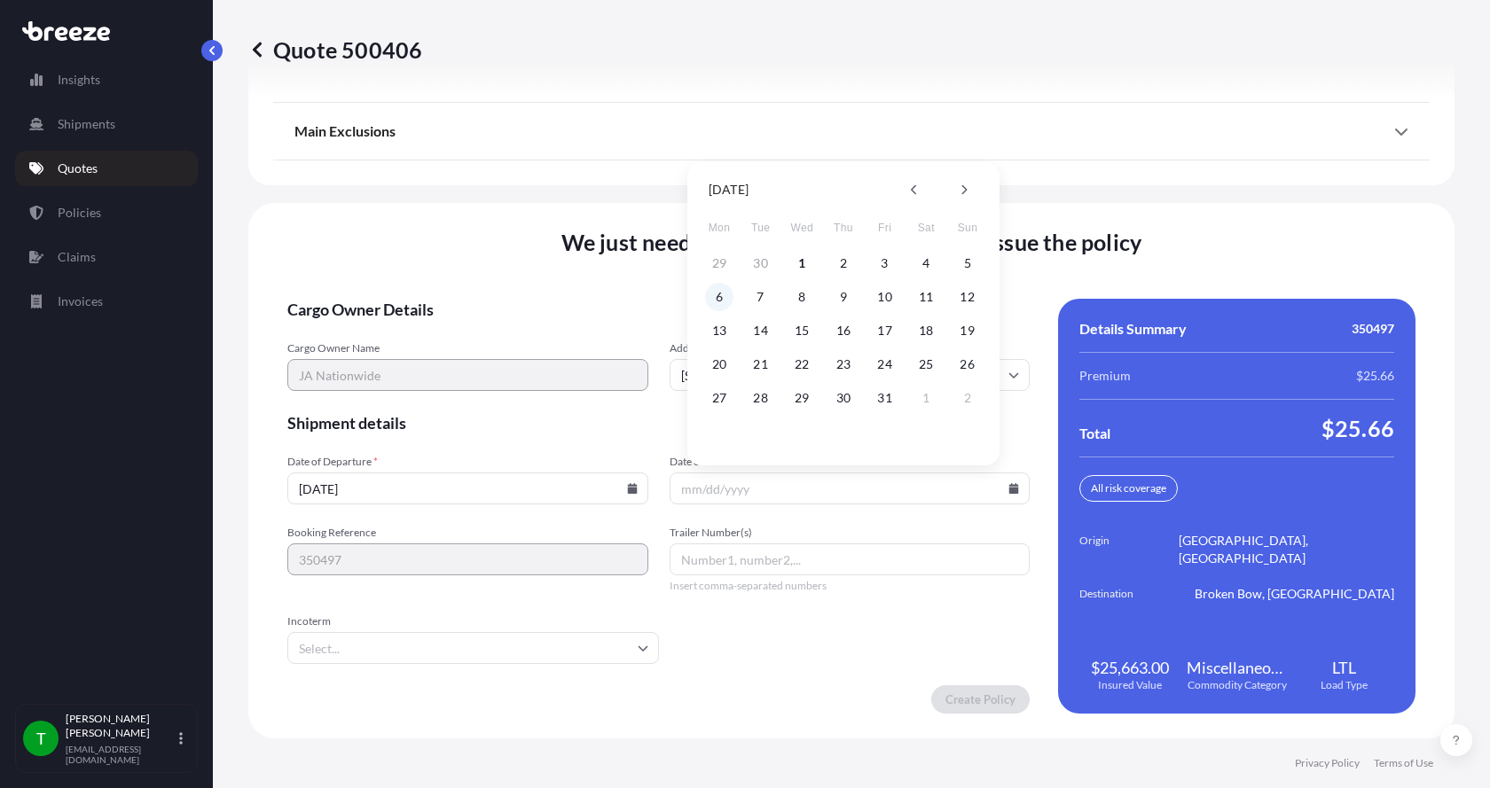
click at [719, 301] on button "6" at bounding box center [719, 297] width 28 height 28
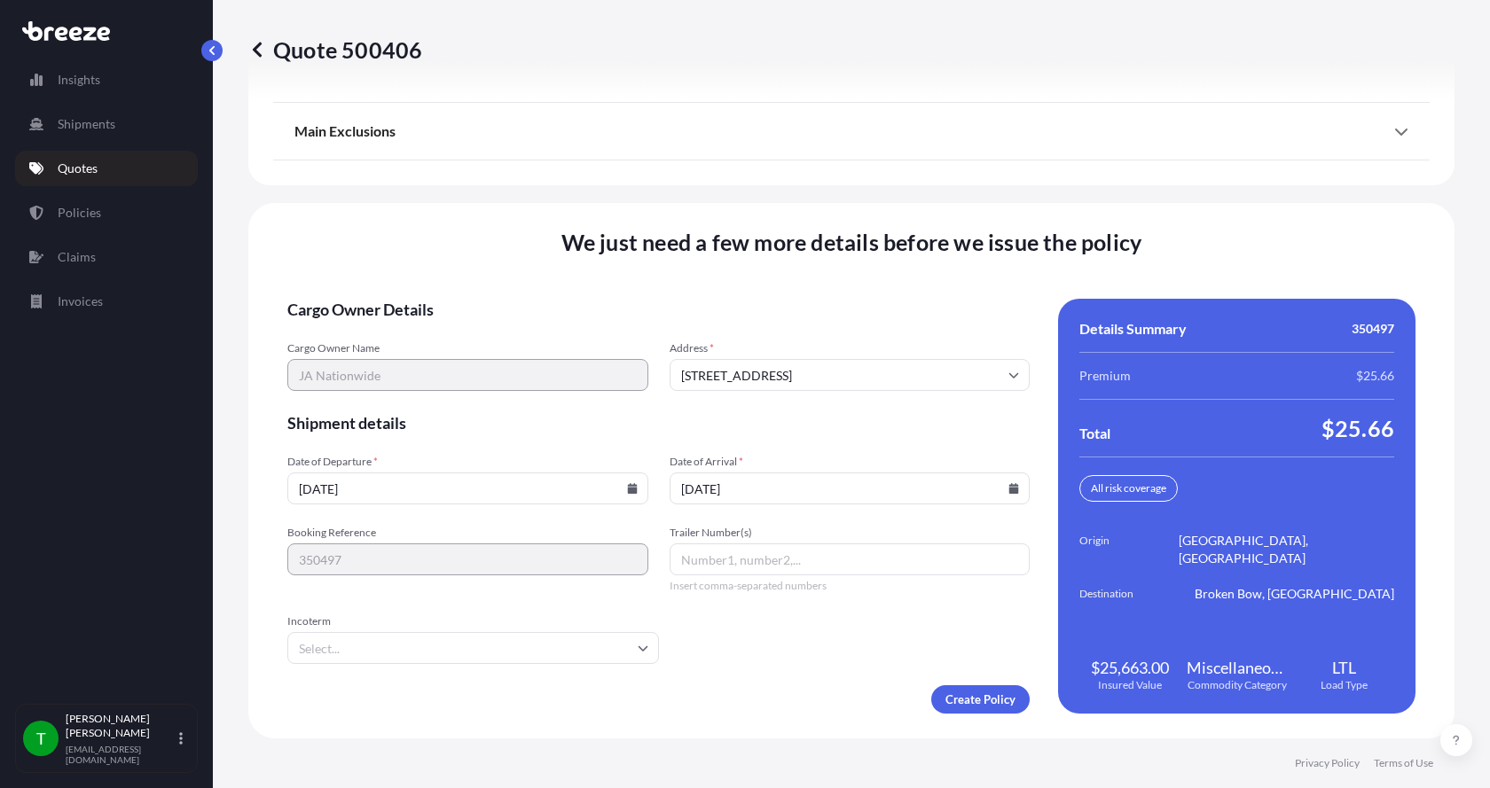
type input "[DATE]"
click at [739, 363] on button "6" at bounding box center [749, 371] width 21 height 16
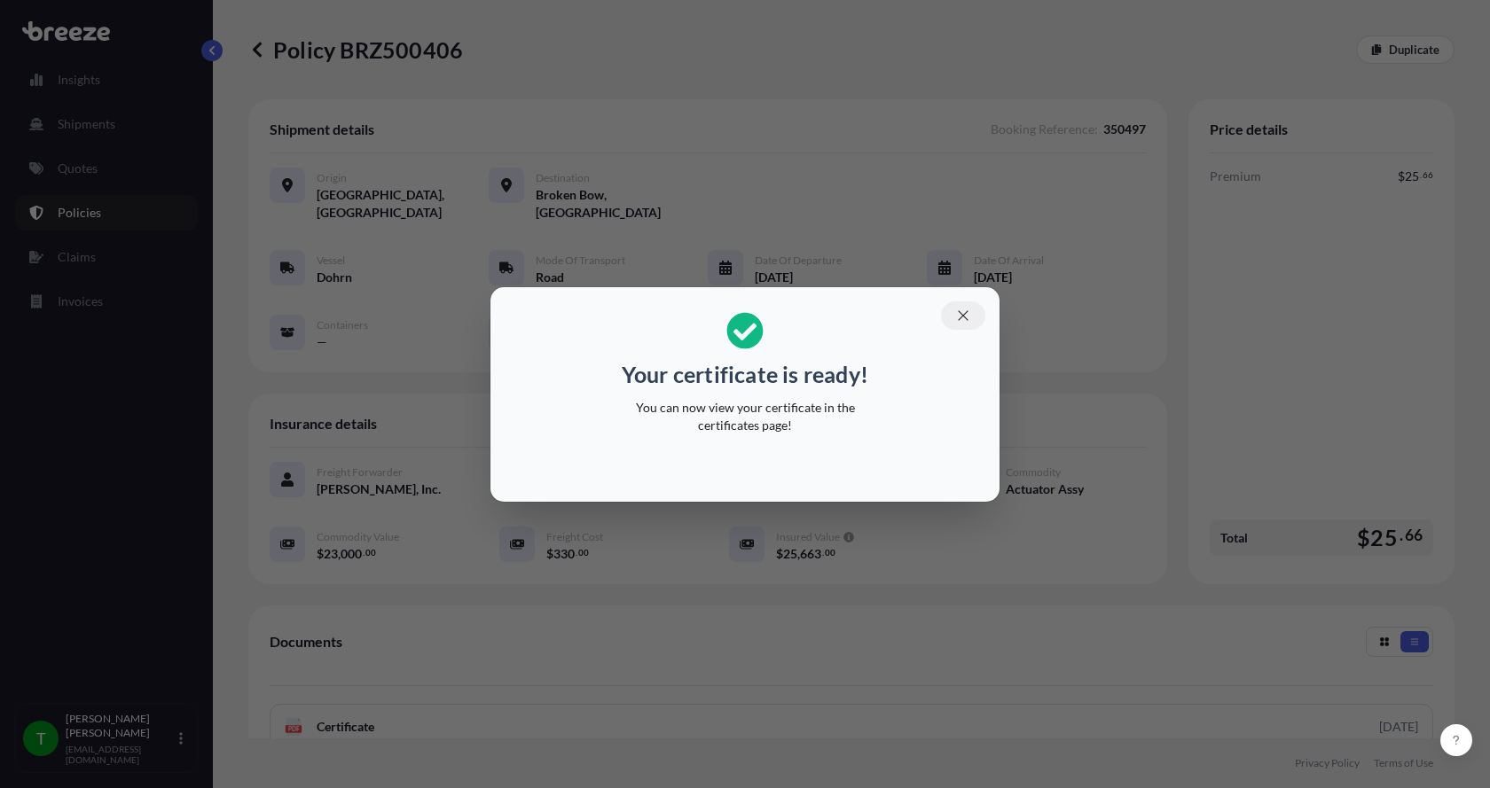
click at [961, 313] on icon "button" at bounding box center [963, 315] width 10 height 10
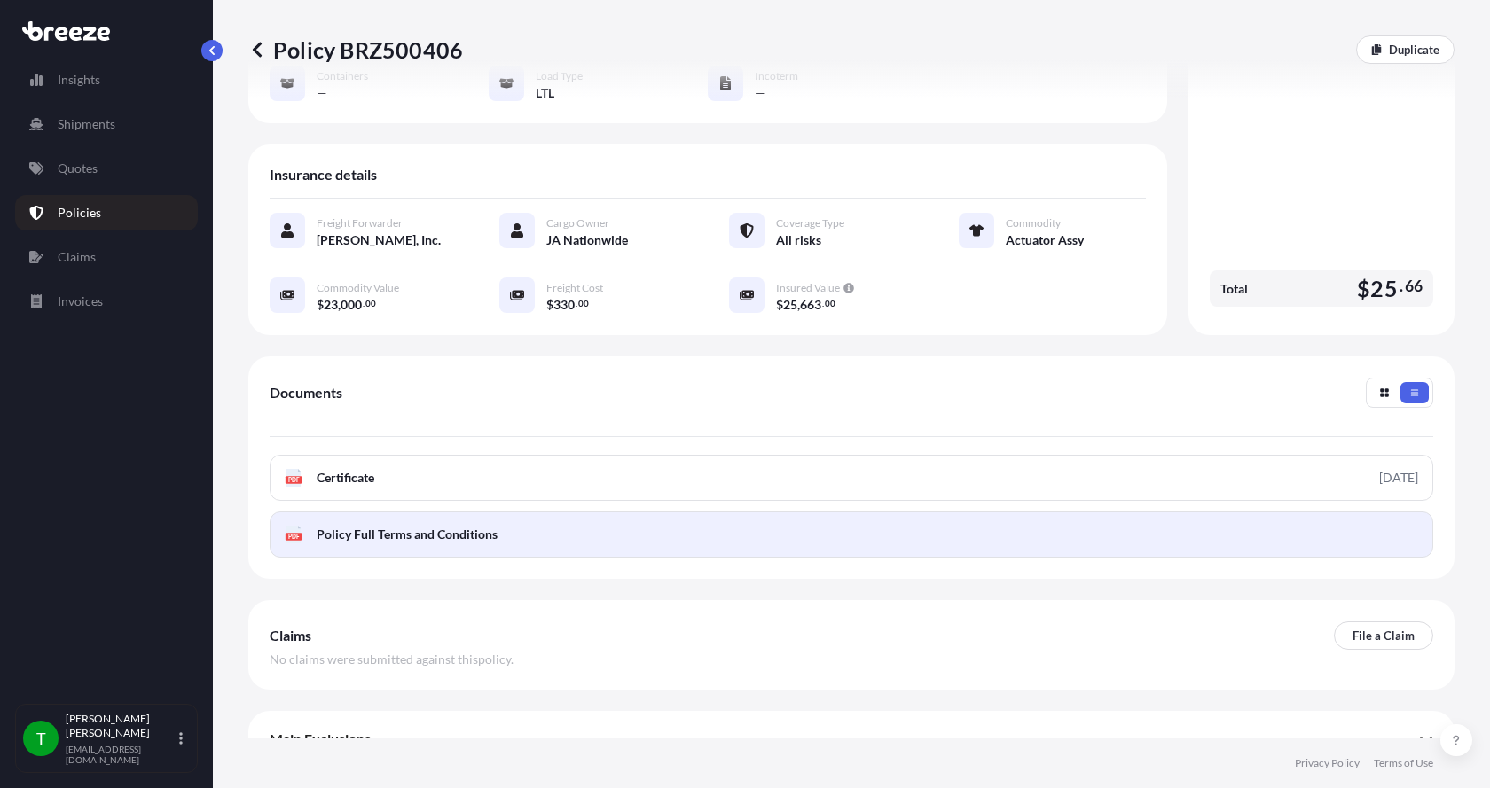
scroll to position [261, 0]
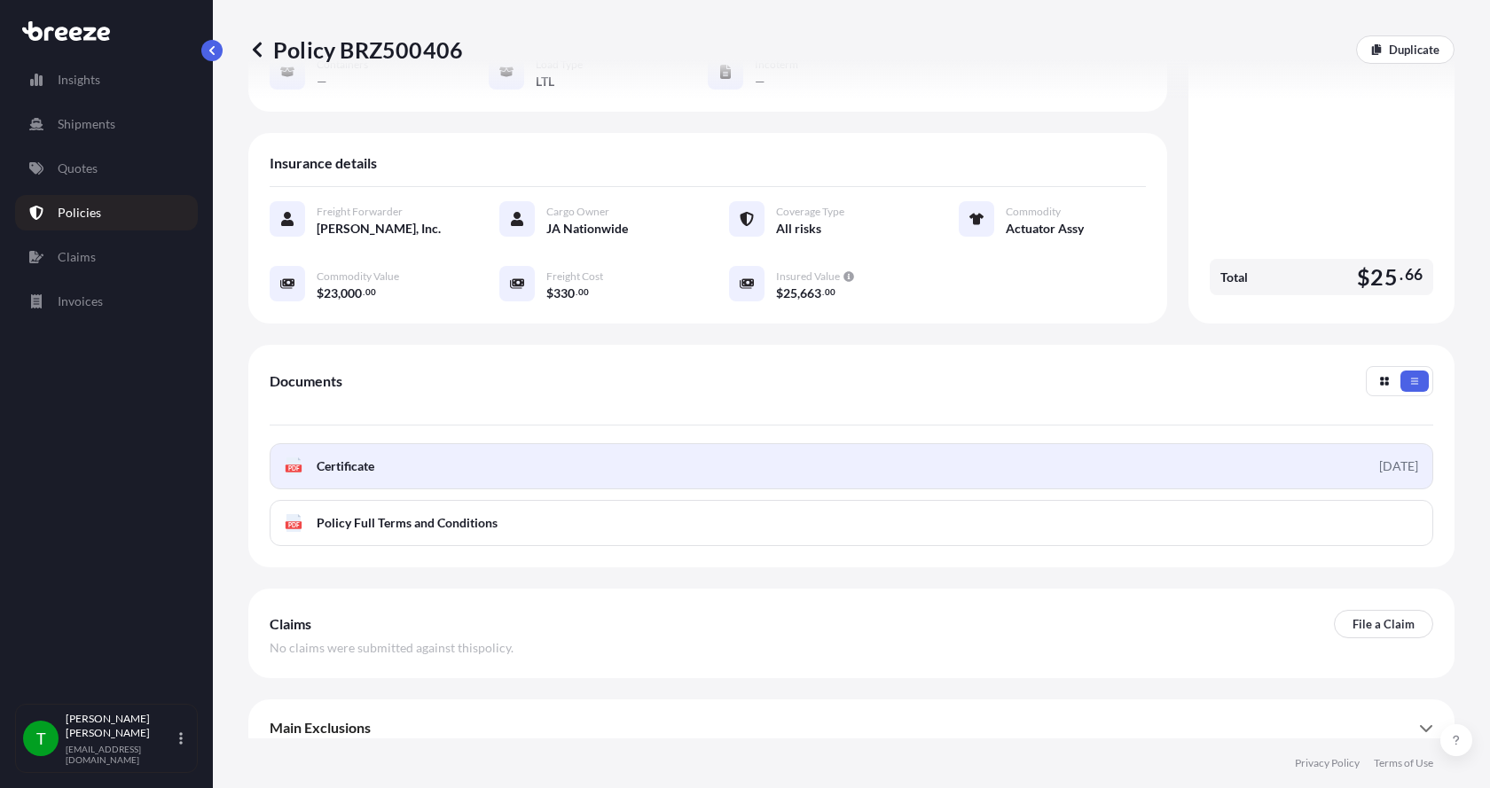
click at [287, 457] on g "PDF" at bounding box center [293, 466] width 16 height 18
click at [303, 457] on div "PDF Certificate" at bounding box center [330, 466] width 90 height 18
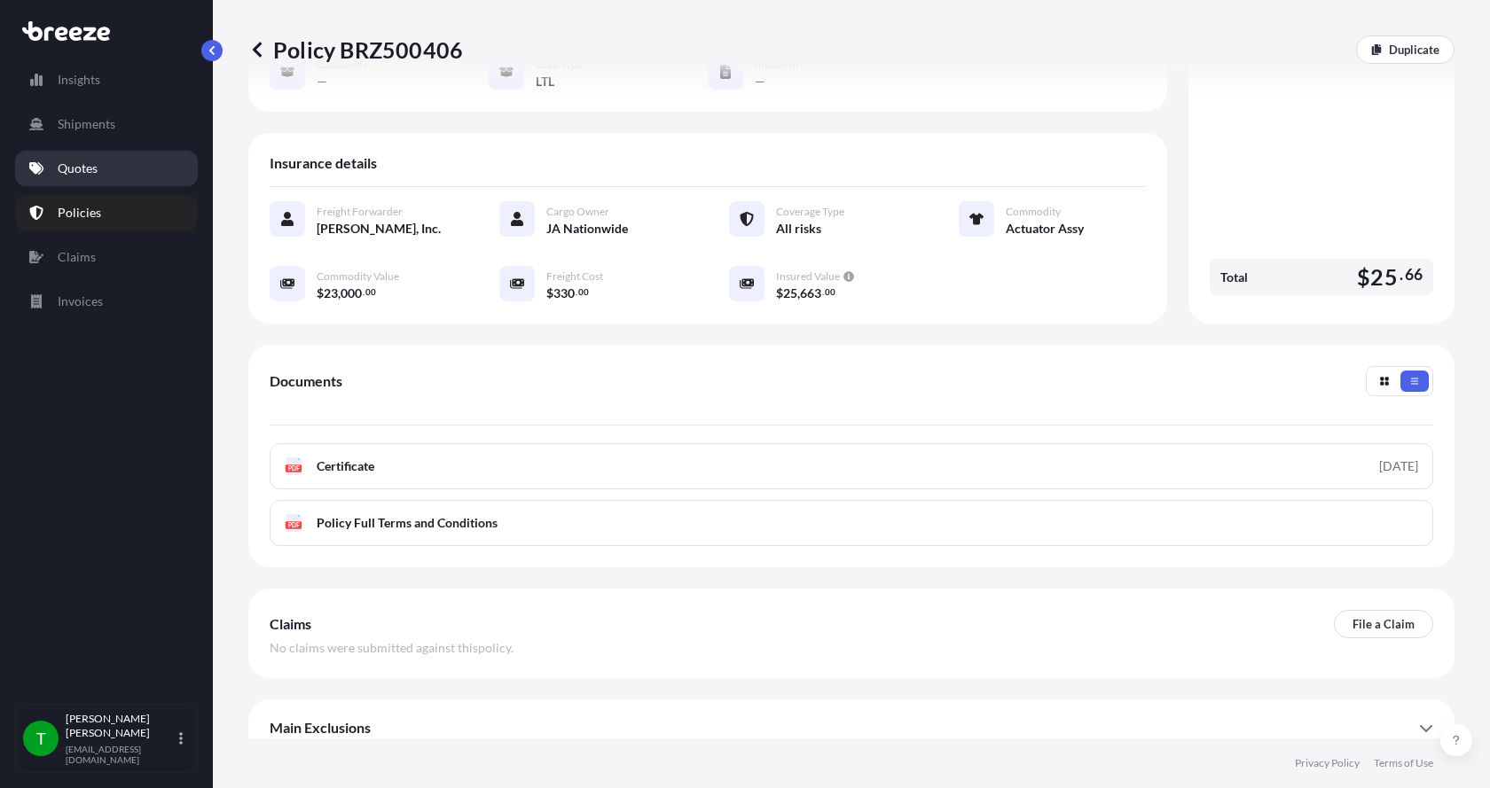
click at [73, 171] on p "Quotes" at bounding box center [78, 169] width 40 height 18
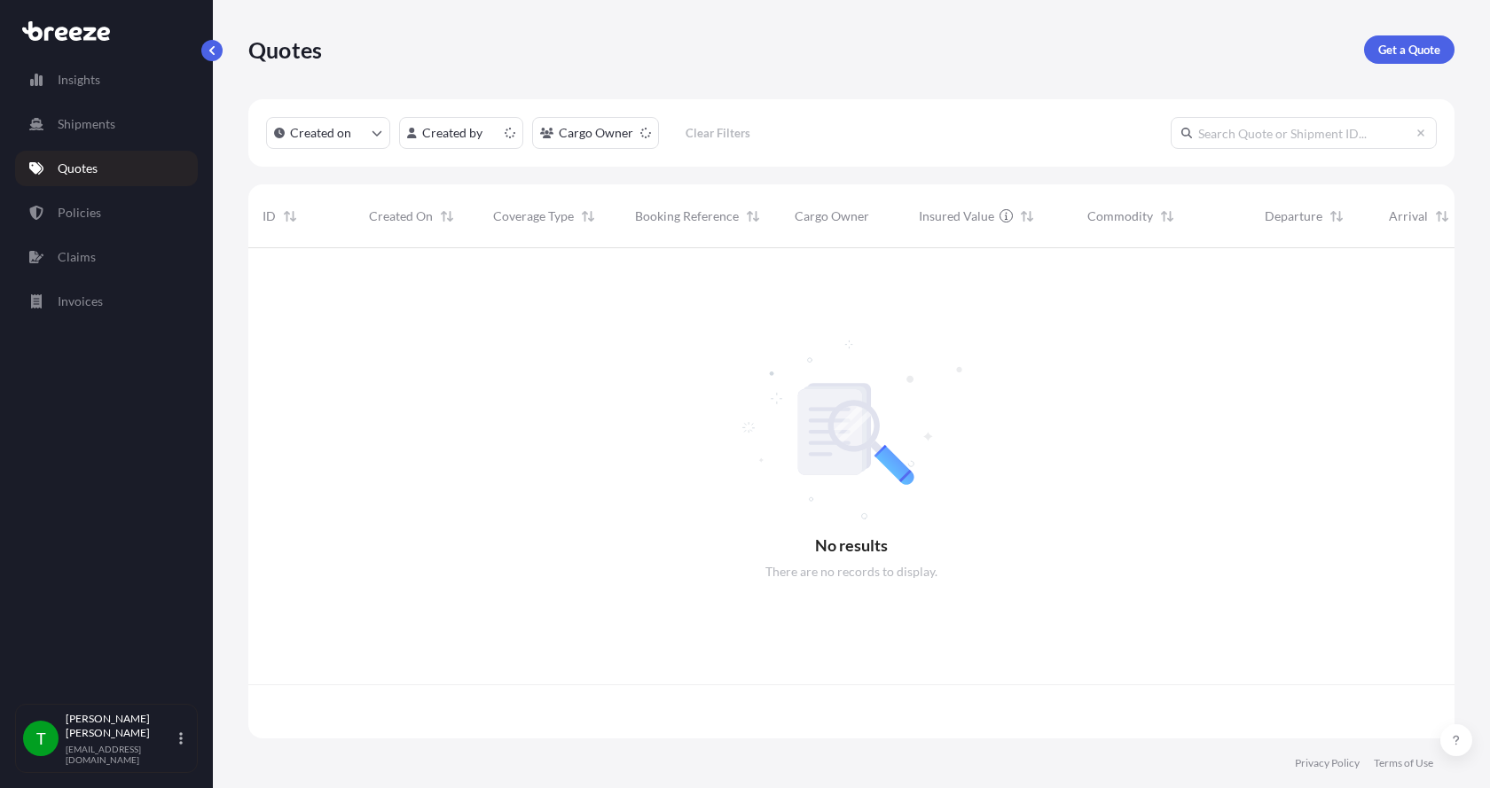
scroll to position [487, 1192]
click at [1397, 38] on link "Get a Quote" at bounding box center [1409, 49] width 90 height 28
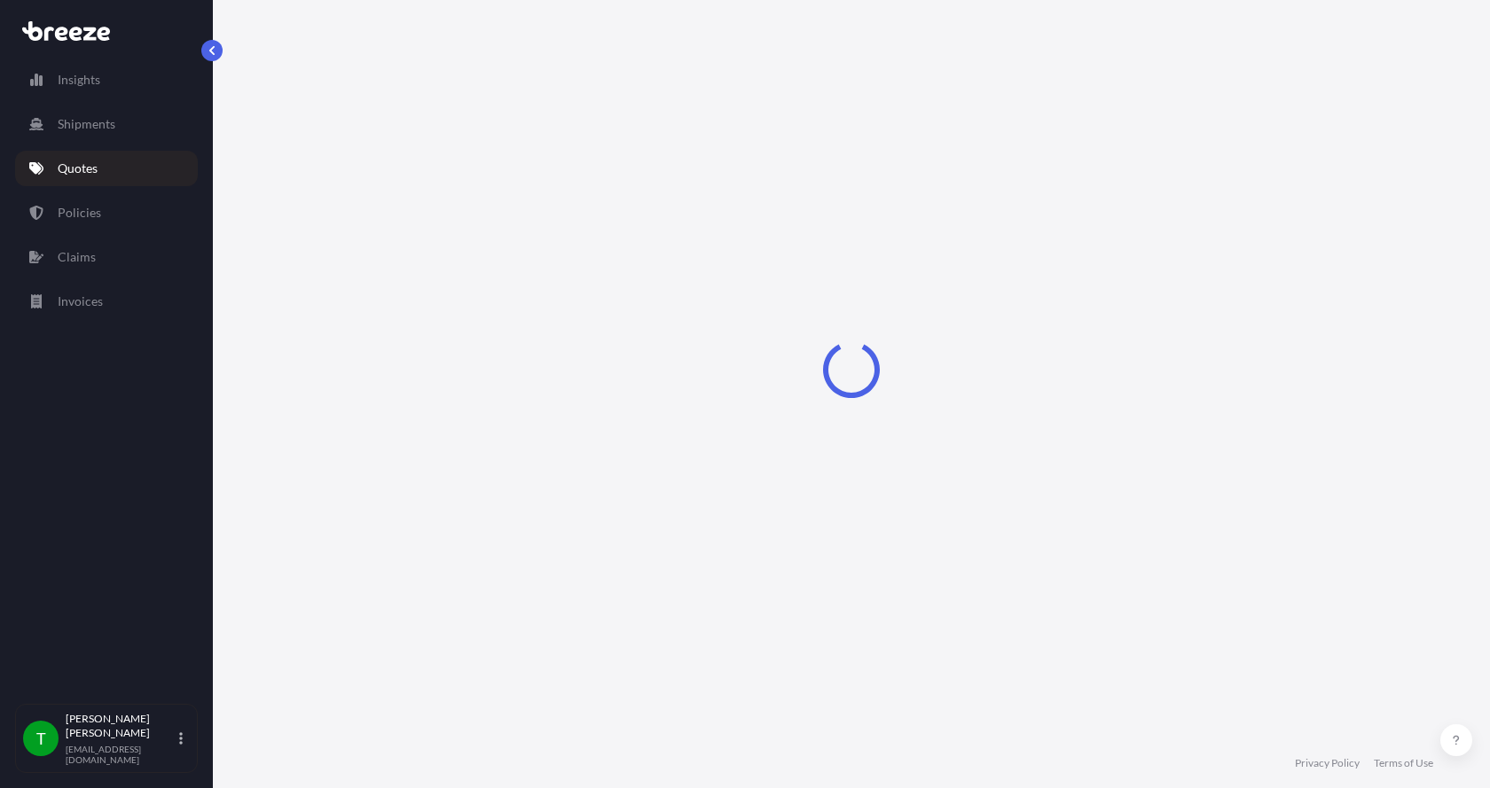
select select "Sea"
select select "1"
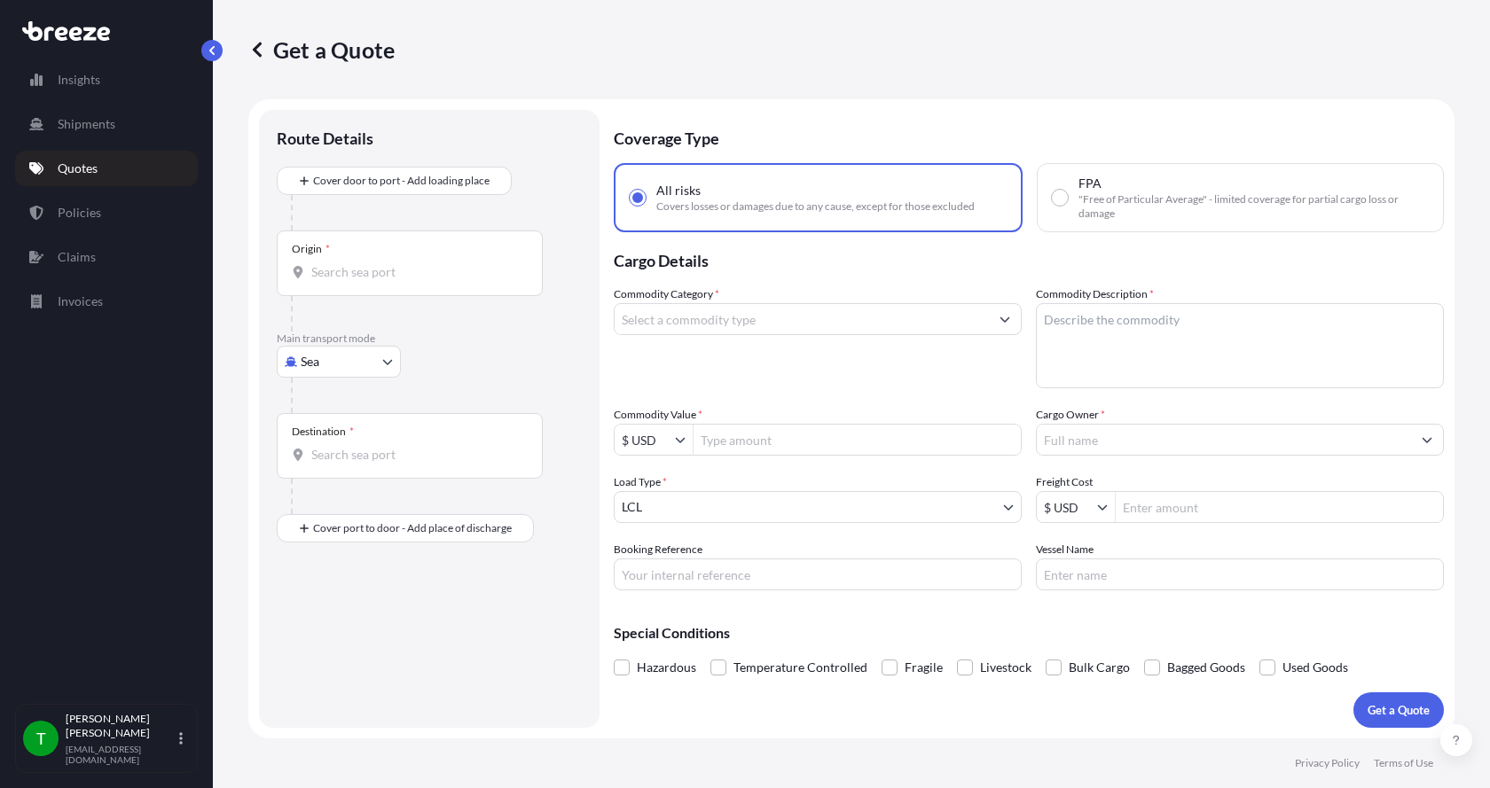
click at [324, 365] on body "Insights Shipments Quotes Policies Claims Invoices T [PERSON_NAME] [EMAIL_ADDRE…" at bounding box center [745, 394] width 1490 height 788
click at [328, 466] on span "Road" at bounding box center [324, 472] width 28 height 18
select select "Road"
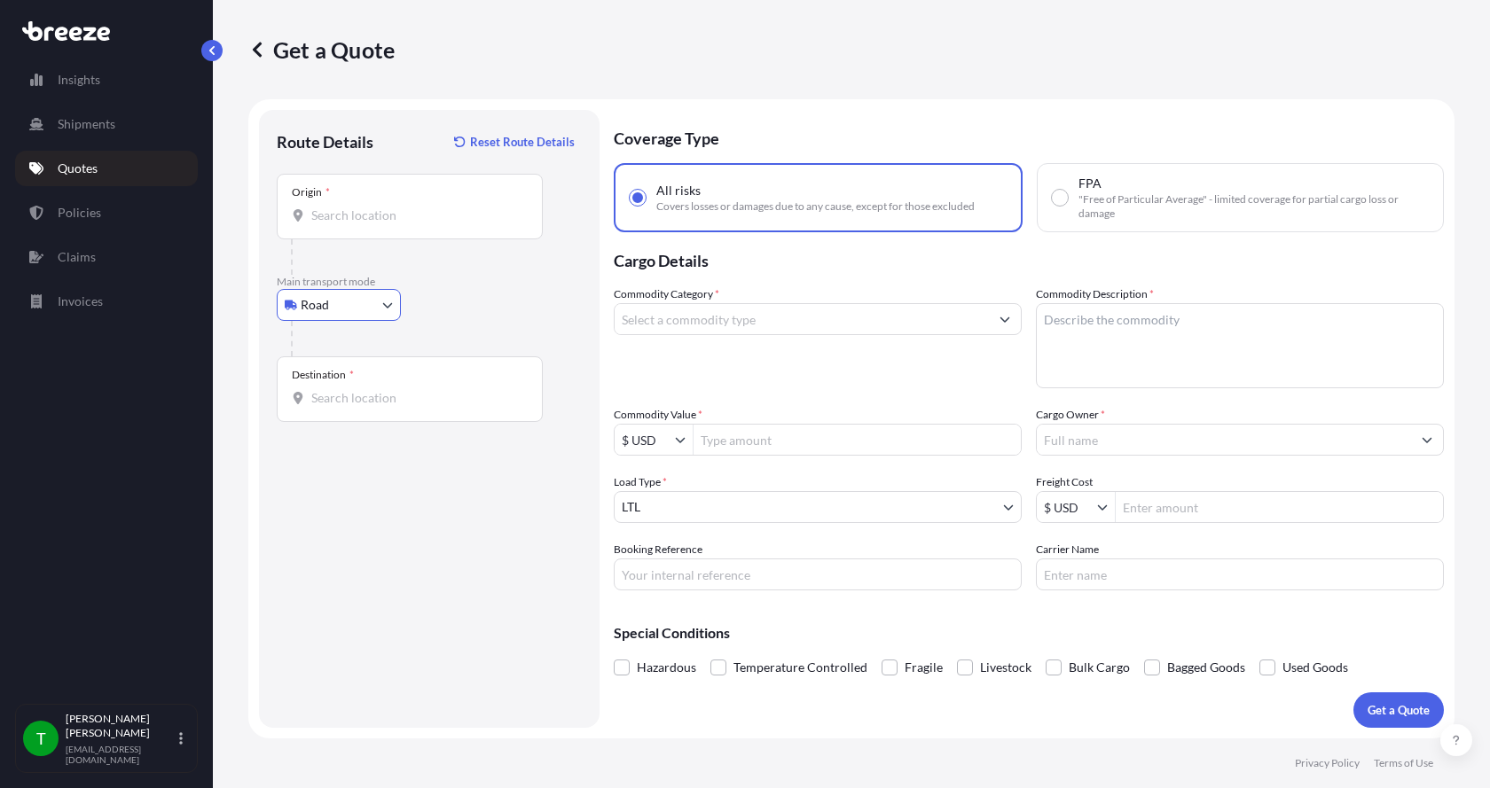
click at [306, 214] on div at bounding box center [410, 216] width 236 height 18
click at [311, 214] on input "Origin *" at bounding box center [415, 216] width 209 height 18
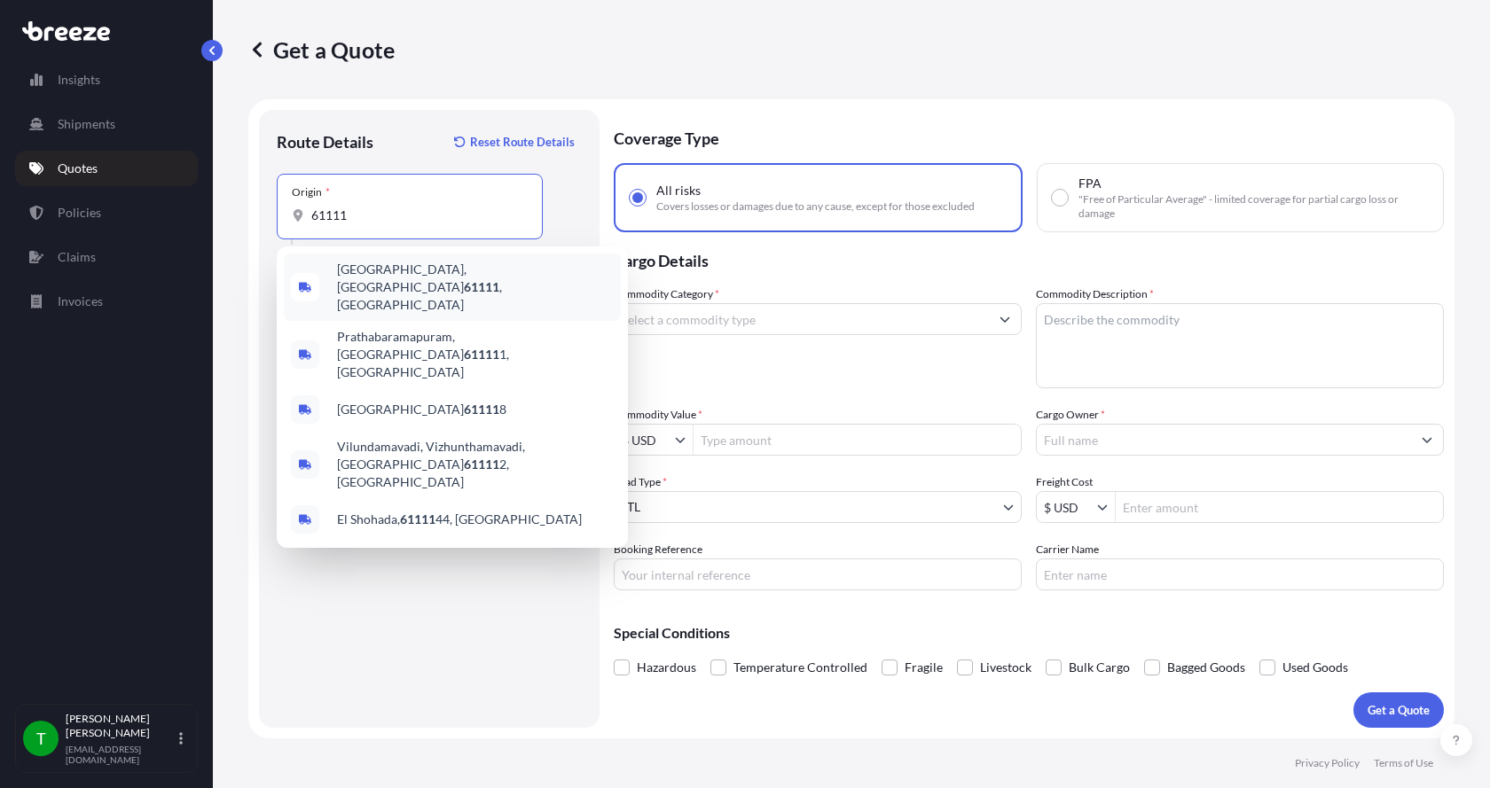
click at [349, 272] on span "[GEOGRAPHIC_DATA] , [GEOGRAPHIC_DATA]" at bounding box center [475, 287] width 277 height 53
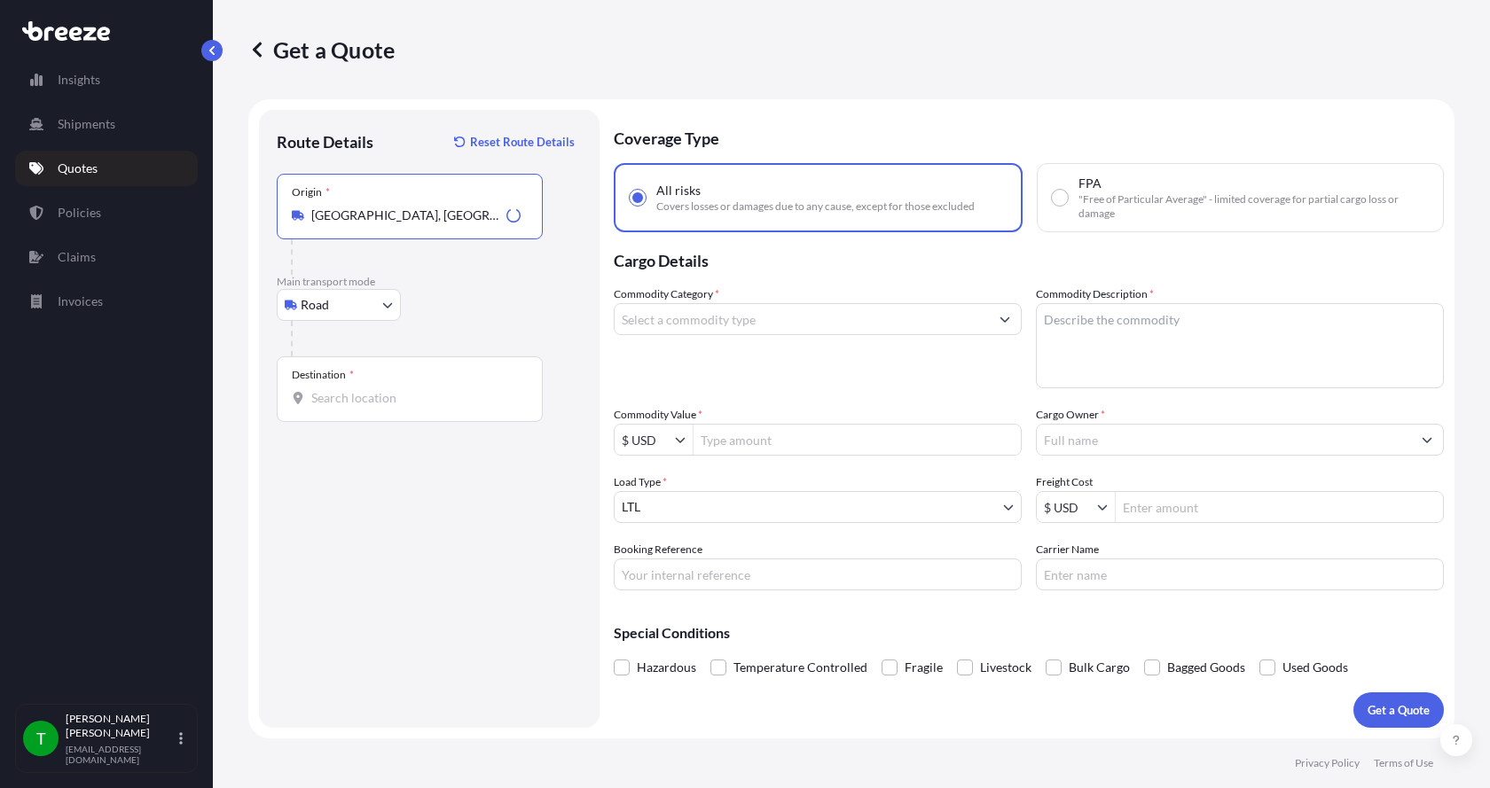
type input "[GEOGRAPHIC_DATA], [GEOGRAPHIC_DATA]"
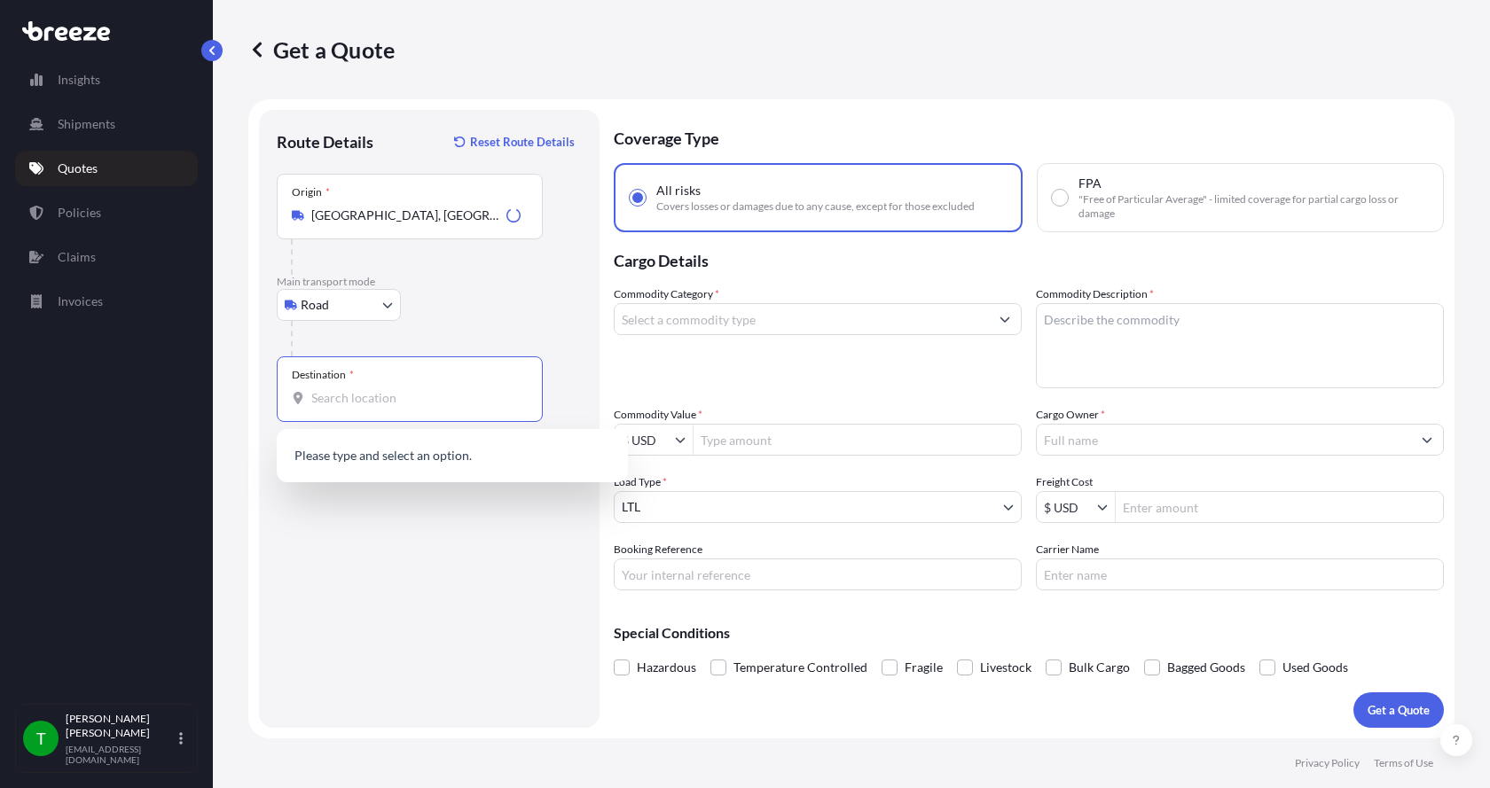
click at [340, 397] on input "Destination *" at bounding box center [415, 398] width 209 height 18
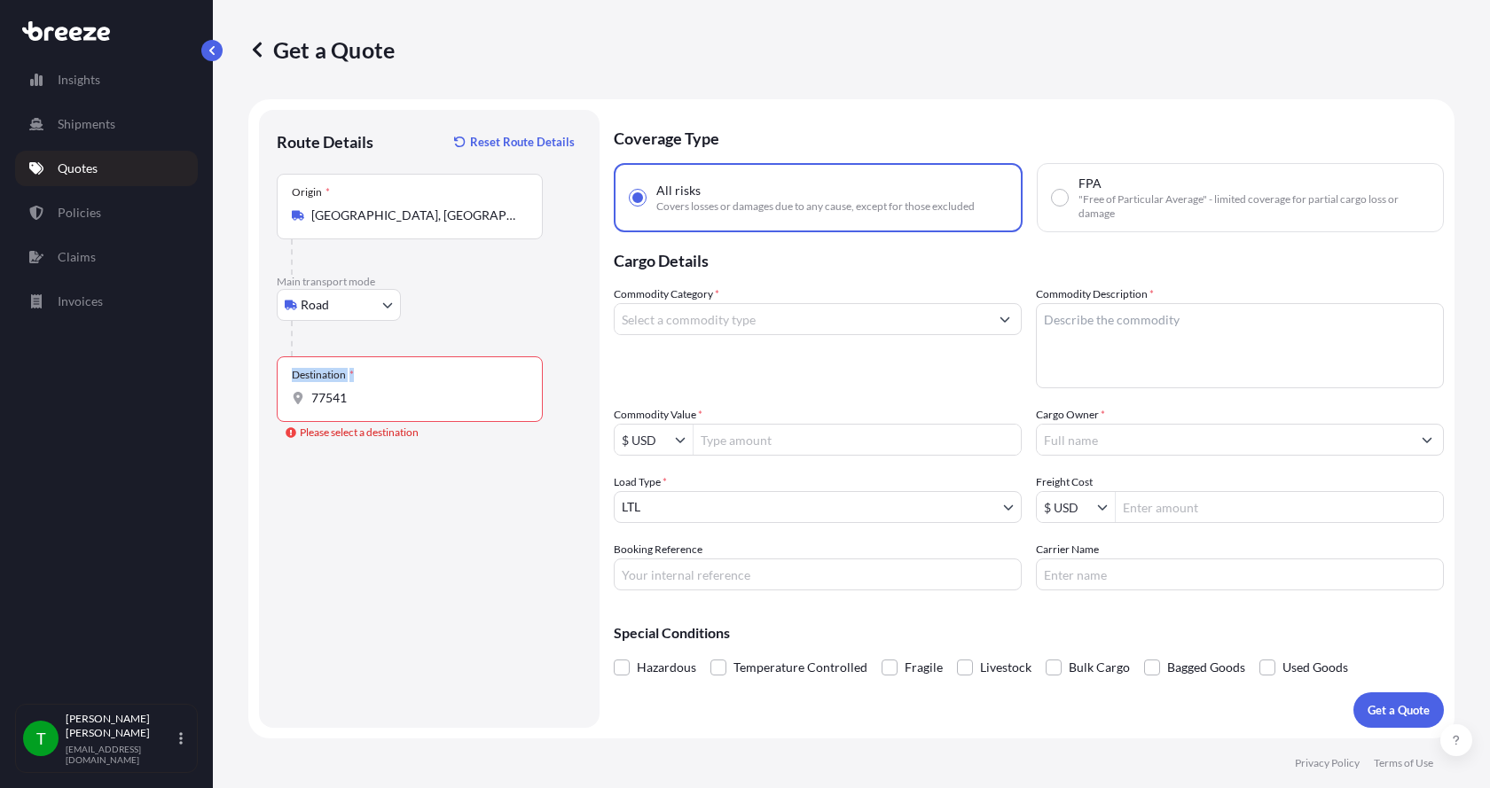
drag, startPoint x: 387, startPoint y: 387, endPoint x: 254, endPoint y: 397, distance: 132.5
click at [256, 397] on form "Route Details Reset Route Details Place of loading Road Road Rail Origin * [GEO…" at bounding box center [851, 418] width 1206 height 639
click at [371, 409] on div "Destination * 77541" at bounding box center [410, 389] width 266 height 66
click at [371, 407] on input "77541" at bounding box center [415, 398] width 209 height 18
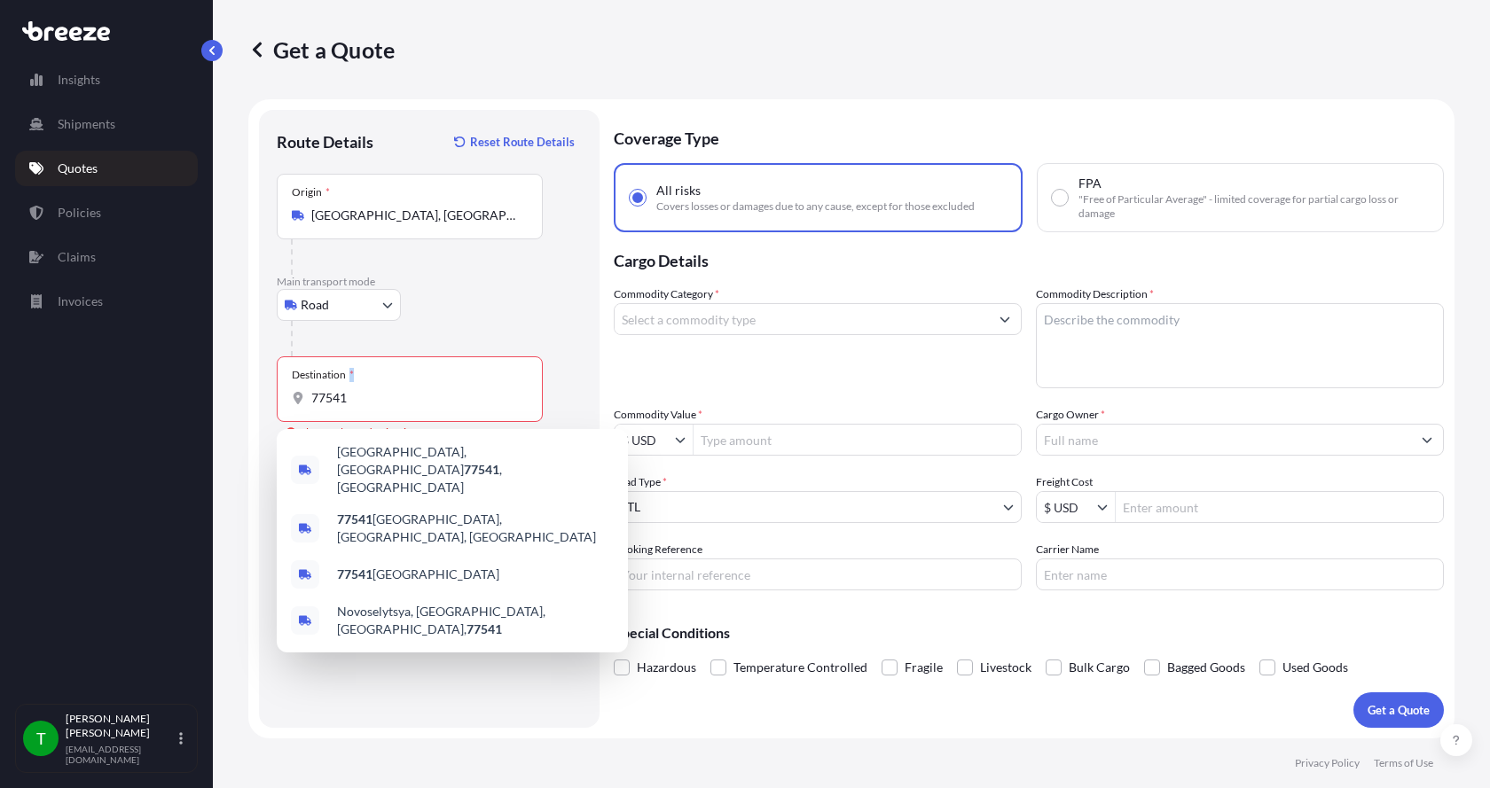
drag, startPoint x: 371, startPoint y: 409, endPoint x: 277, endPoint y: 410, distance: 94.0
click at [277, 410] on div "Destination * 77541" at bounding box center [410, 389] width 266 height 66
click at [311, 407] on input "77541" at bounding box center [415, 398] width 209 height 18
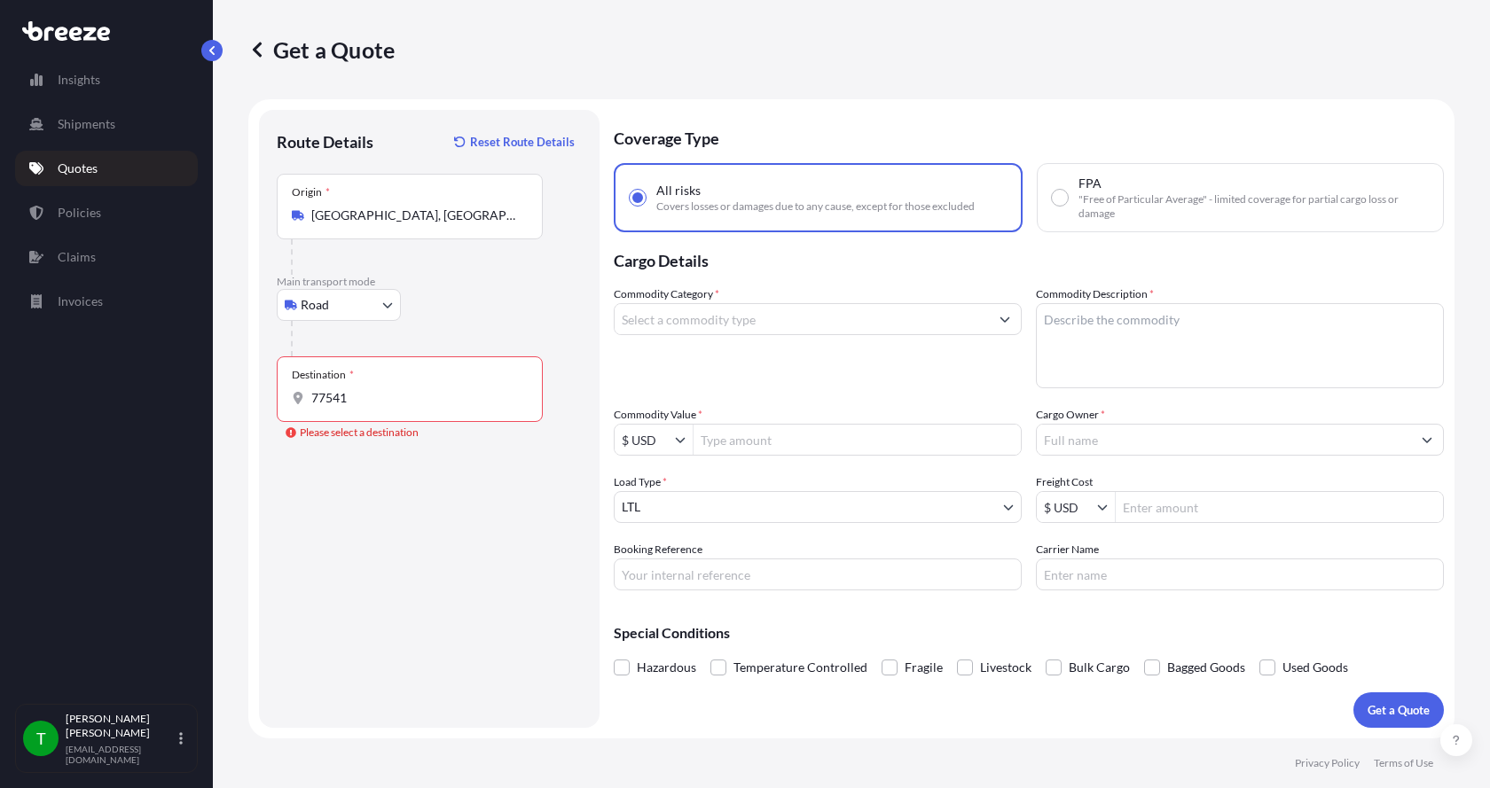
click at [343, 405] on input "77541" at bounding box center [415, 398] width 209 height 18
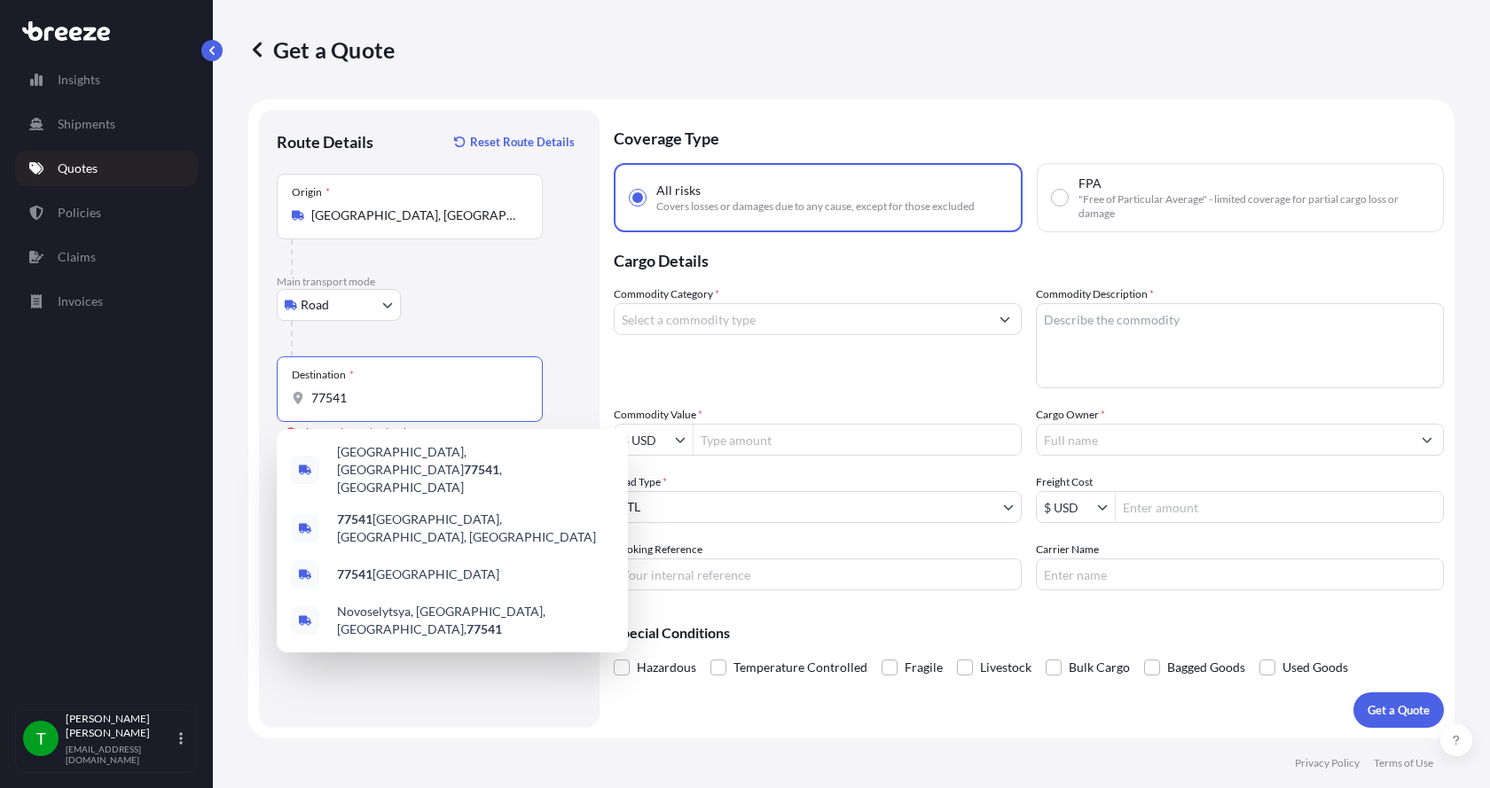
click at [343, 405] on input "77541" at bounding box center [415, 398] width 209 height 18
click at [350, 399] on input "77541" at bounding box center [415, 398] width 209 height 18
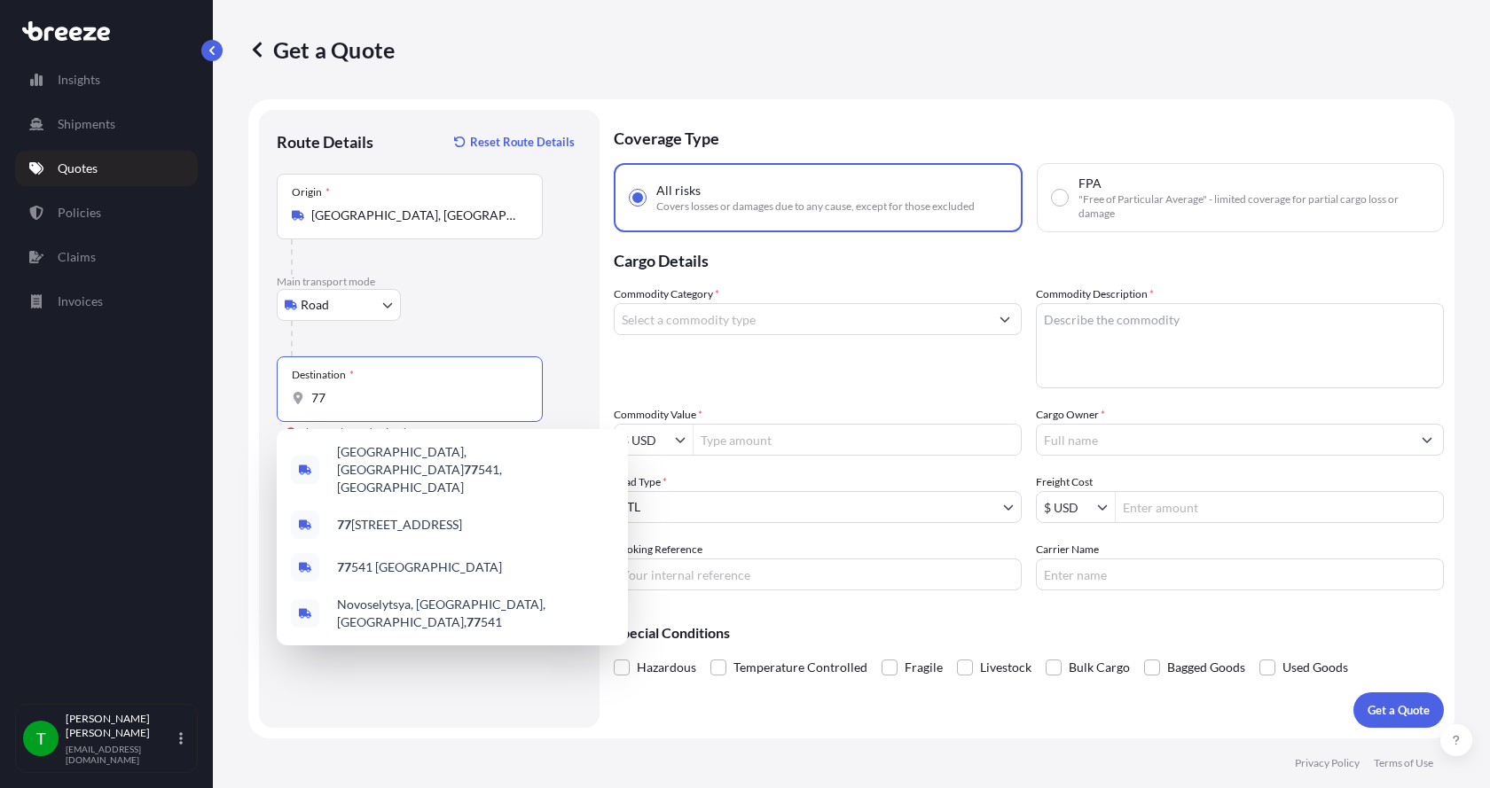
type input "7"
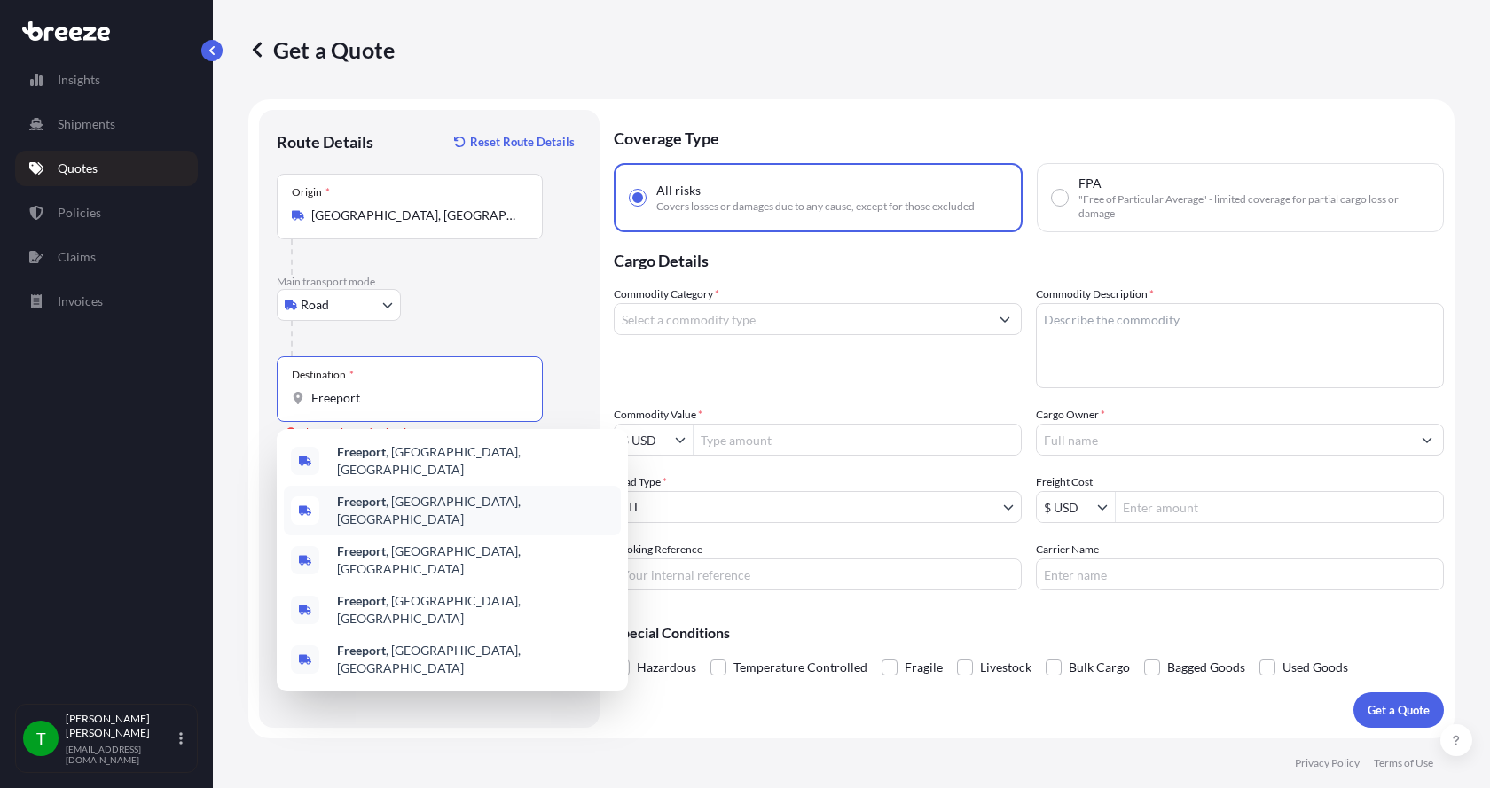
click at [364, 498] on b "Freeport" at bounding box center [361, 501] width 49 height 15
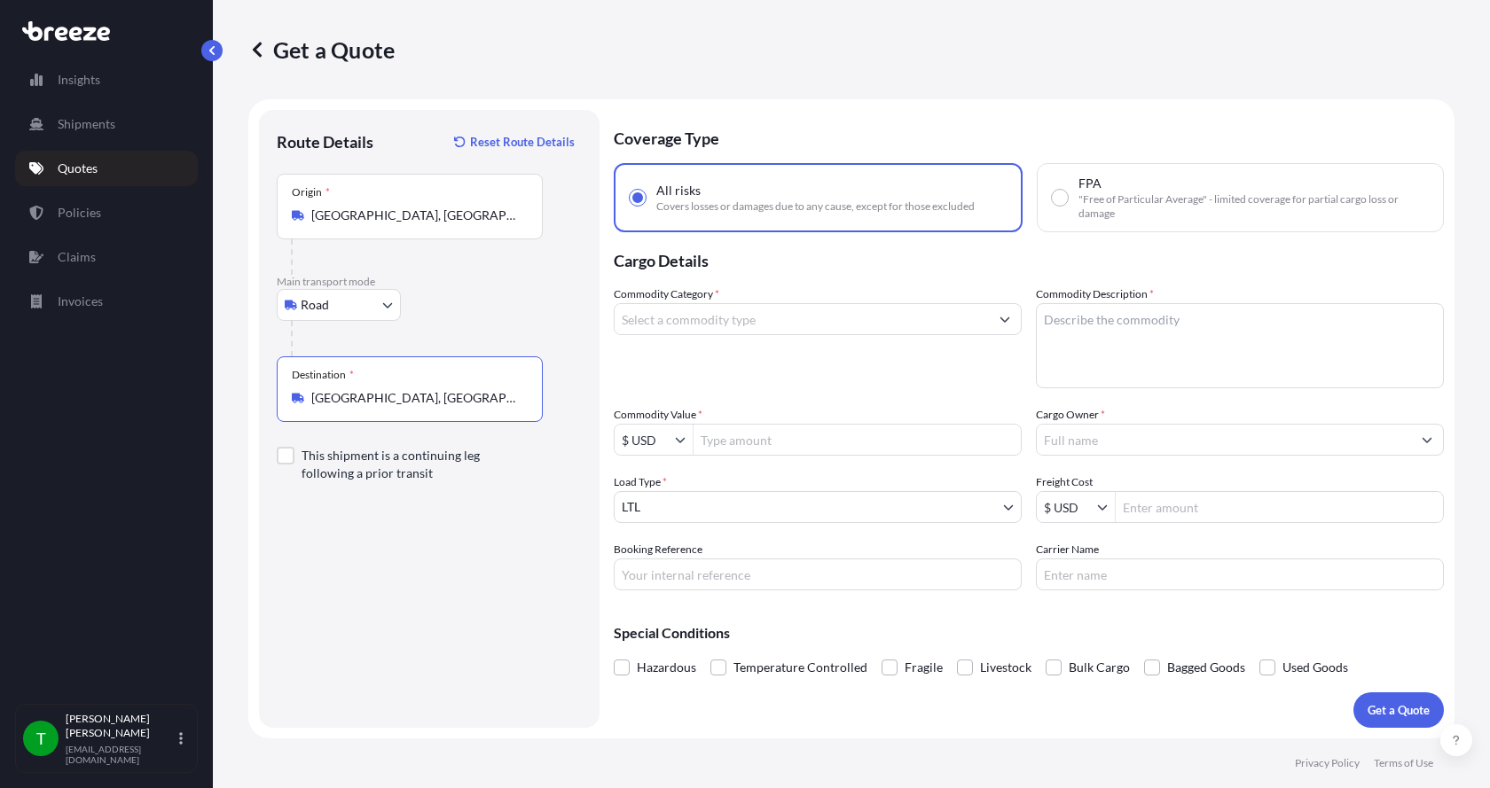
type input "[GEOGRAPHIC_DATA], [GEOGRAPHIC_DATA], [GEOGRAPHIC_DATA]"
click at [644, 323] on input "Commodity Category *" at bounding box center [801, 319] width 374 height 32
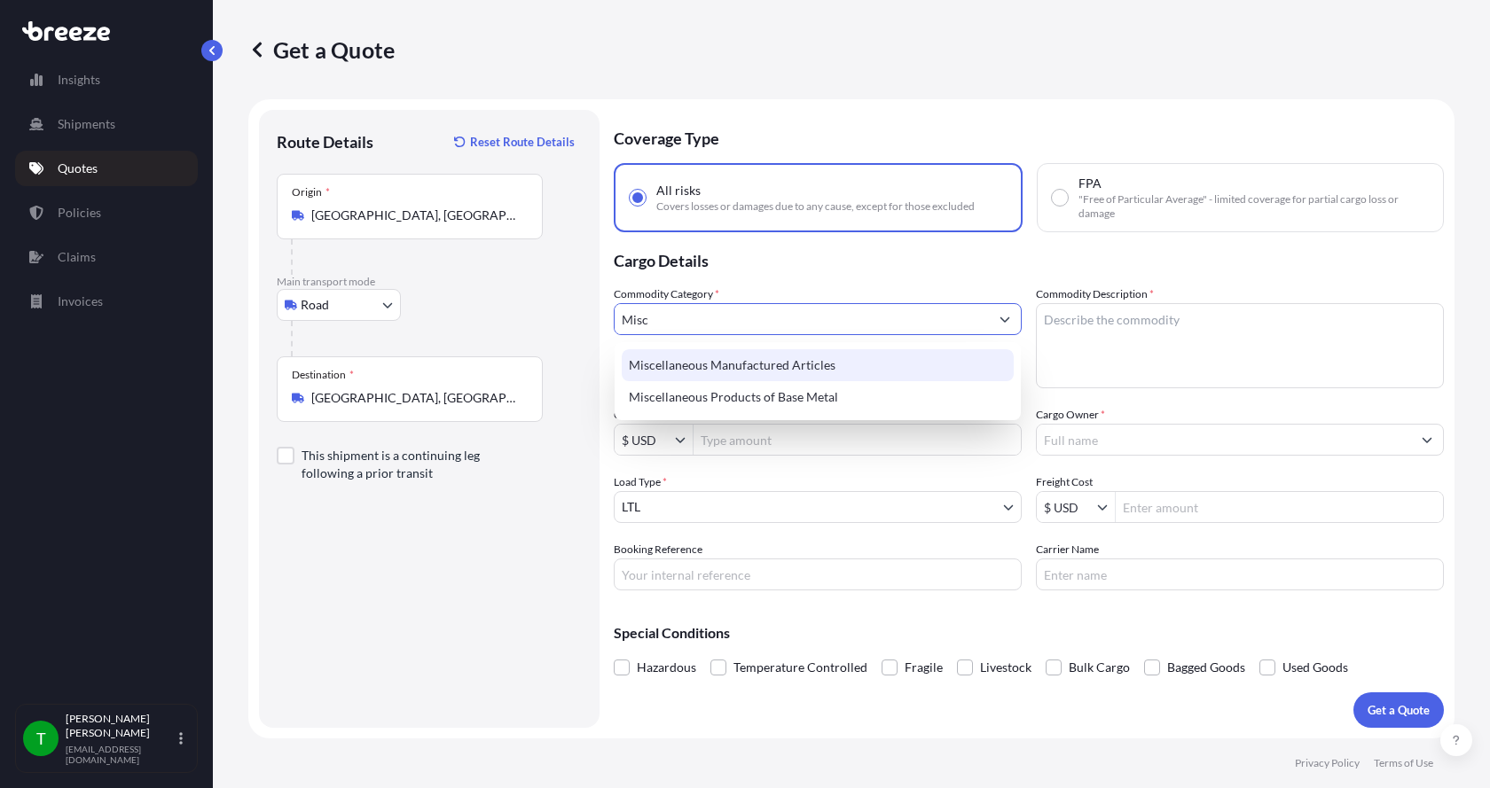
click at [671, 359] on div "Miscellaneous Manufactured Articles" at bounding box center [818, 365] width 392 height 32
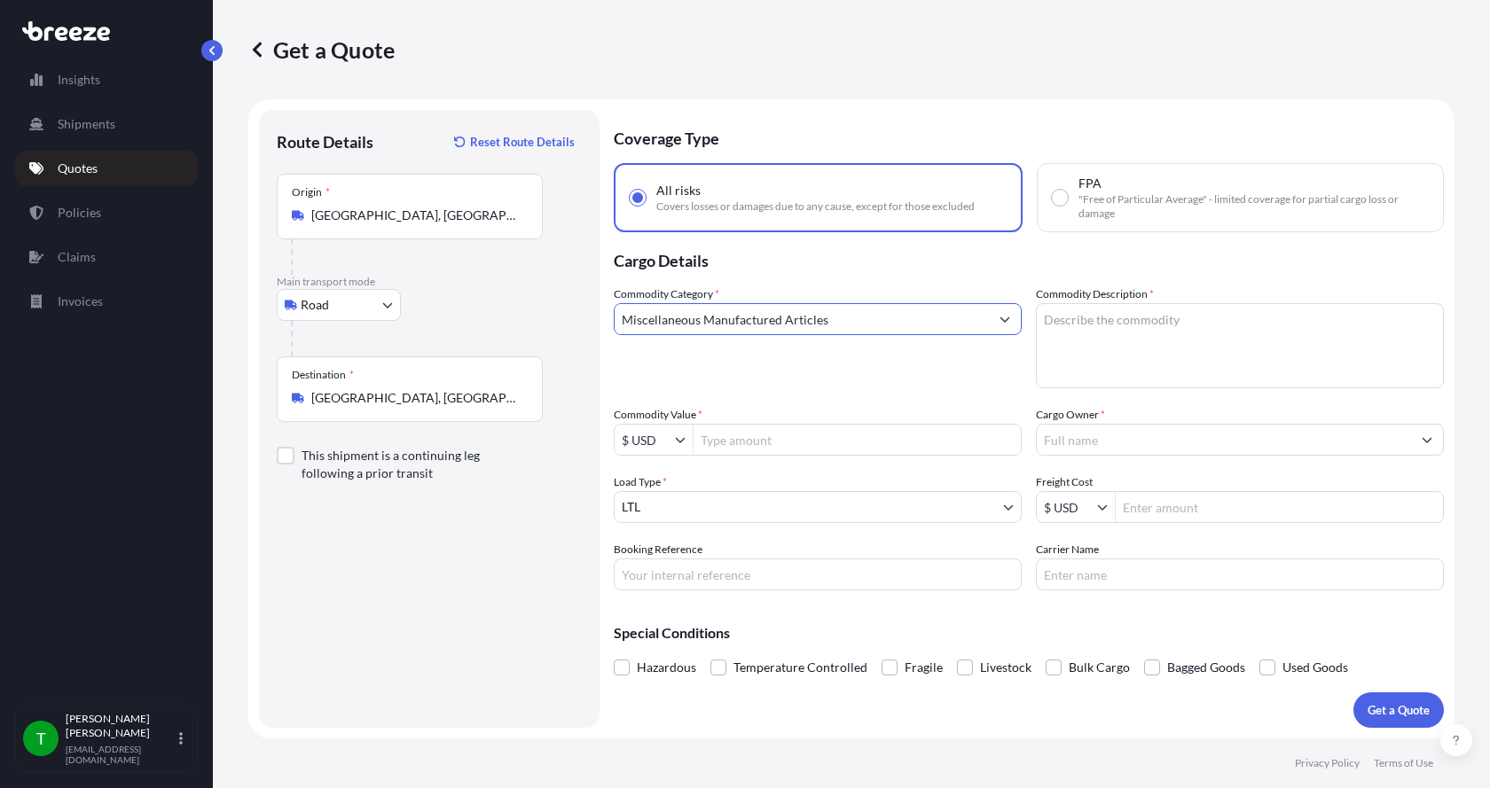
type input "Miscellaneous Manufactured Articles"
click at [1121, 324] on textarea "Commodity Description *" at bounding box center [1240, 345] width 408 height 85
click at [1163, 324] on textarea "Commodity Description *" at bounding box center [1240, 345] width 408 height 85
type textarea "Parts Motor AER 30HP"
click at [740, 444] on input "Commodity Value *" at bounding box center [856, 440] width 327 height 32
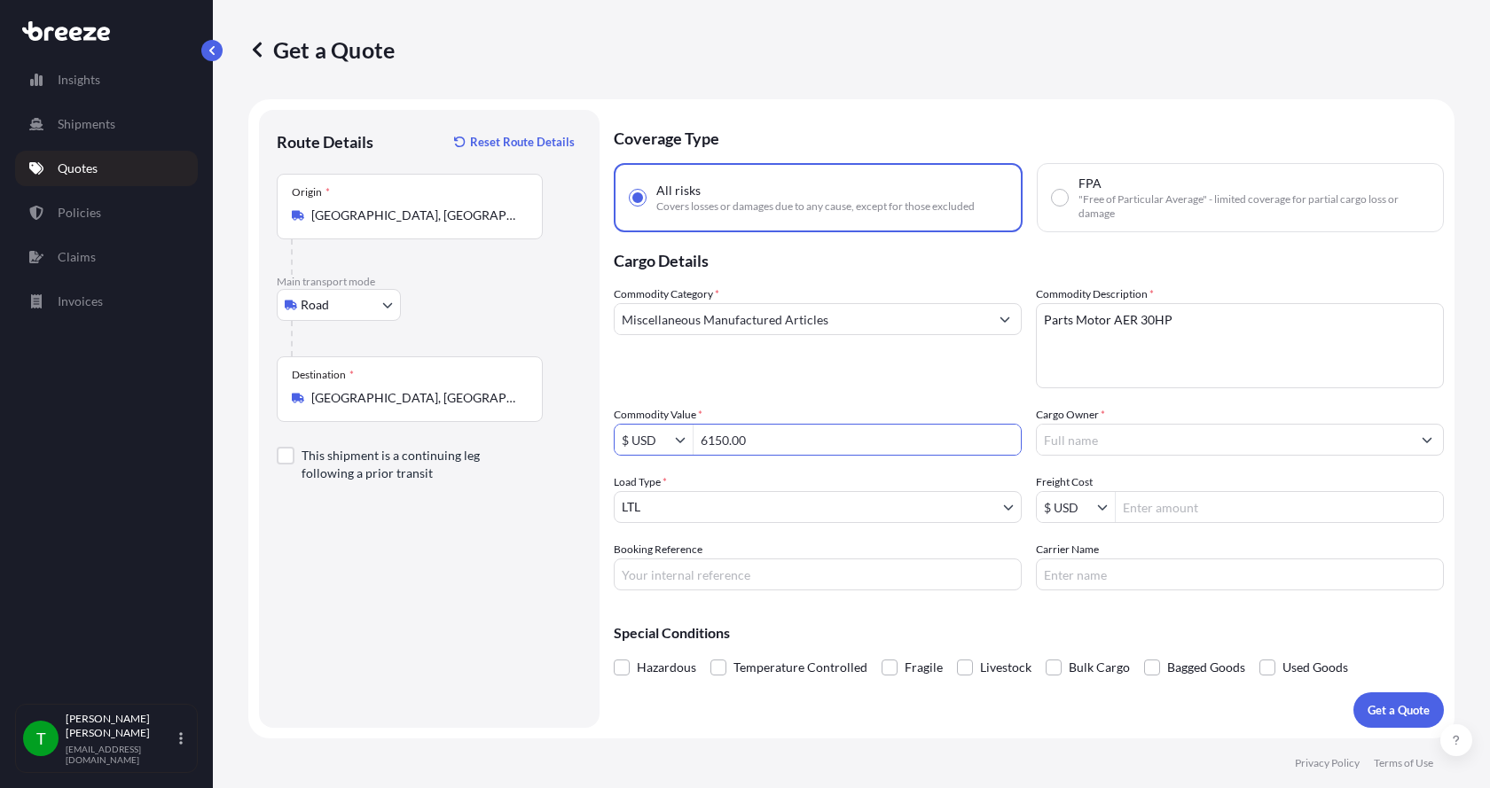
type input "6,150"
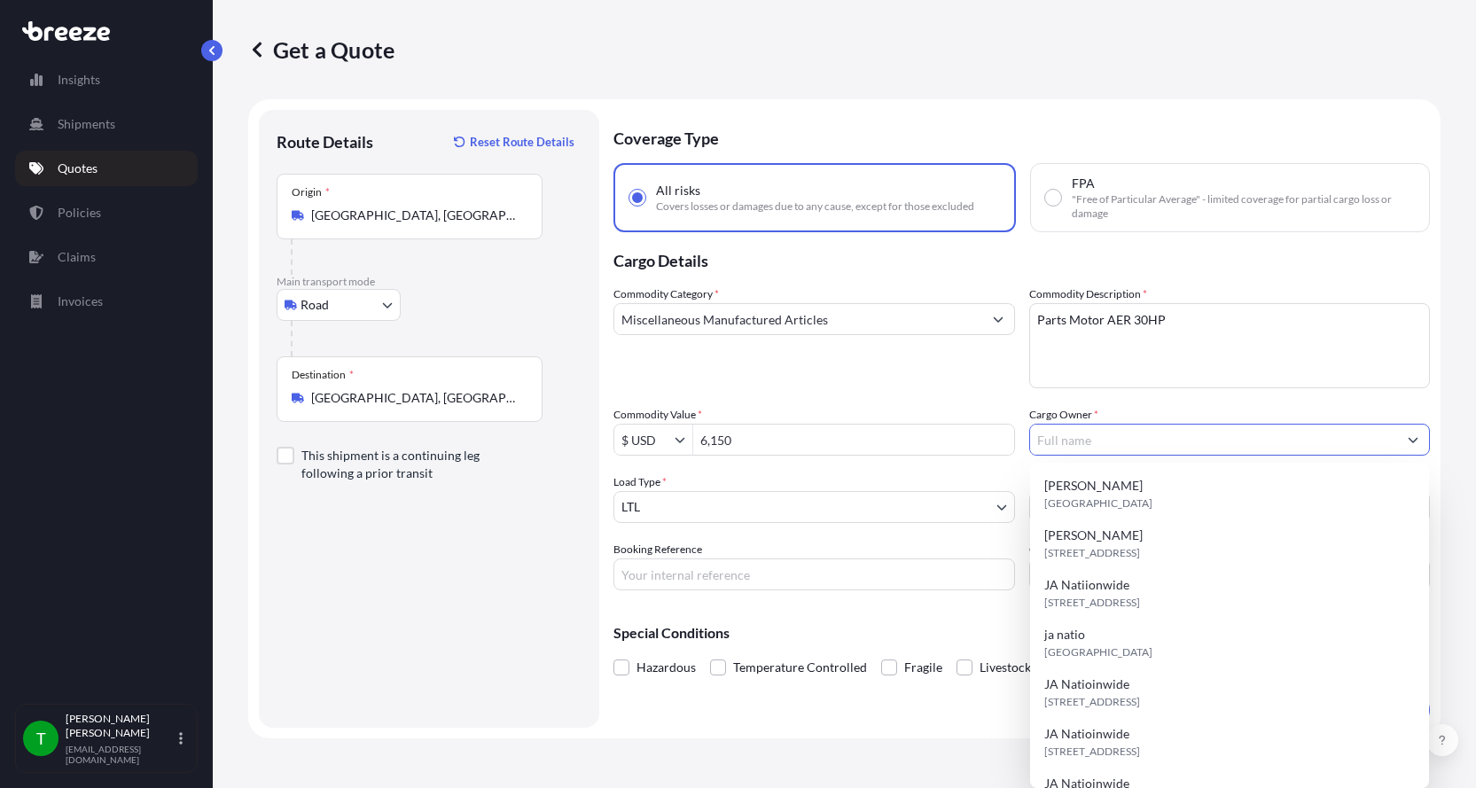
click at [1106, 442] on input "Cargo Owner *" at bounding box center [1214, 440] width 368 height 32
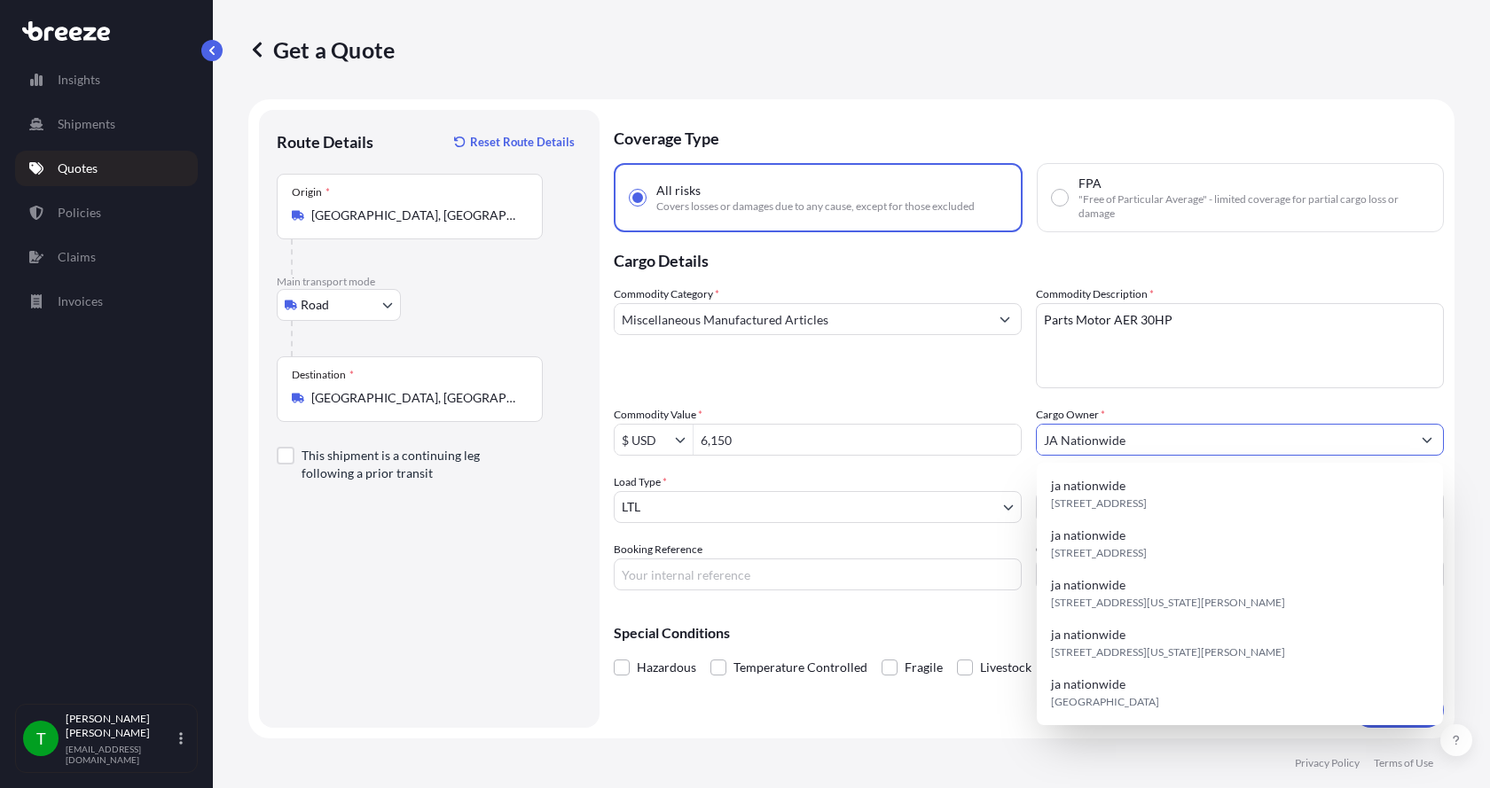
type input "JA Nationwide"
click at [653, 569] on input "Booking Reference" at bounding box center [818, 575] width 408 height 32
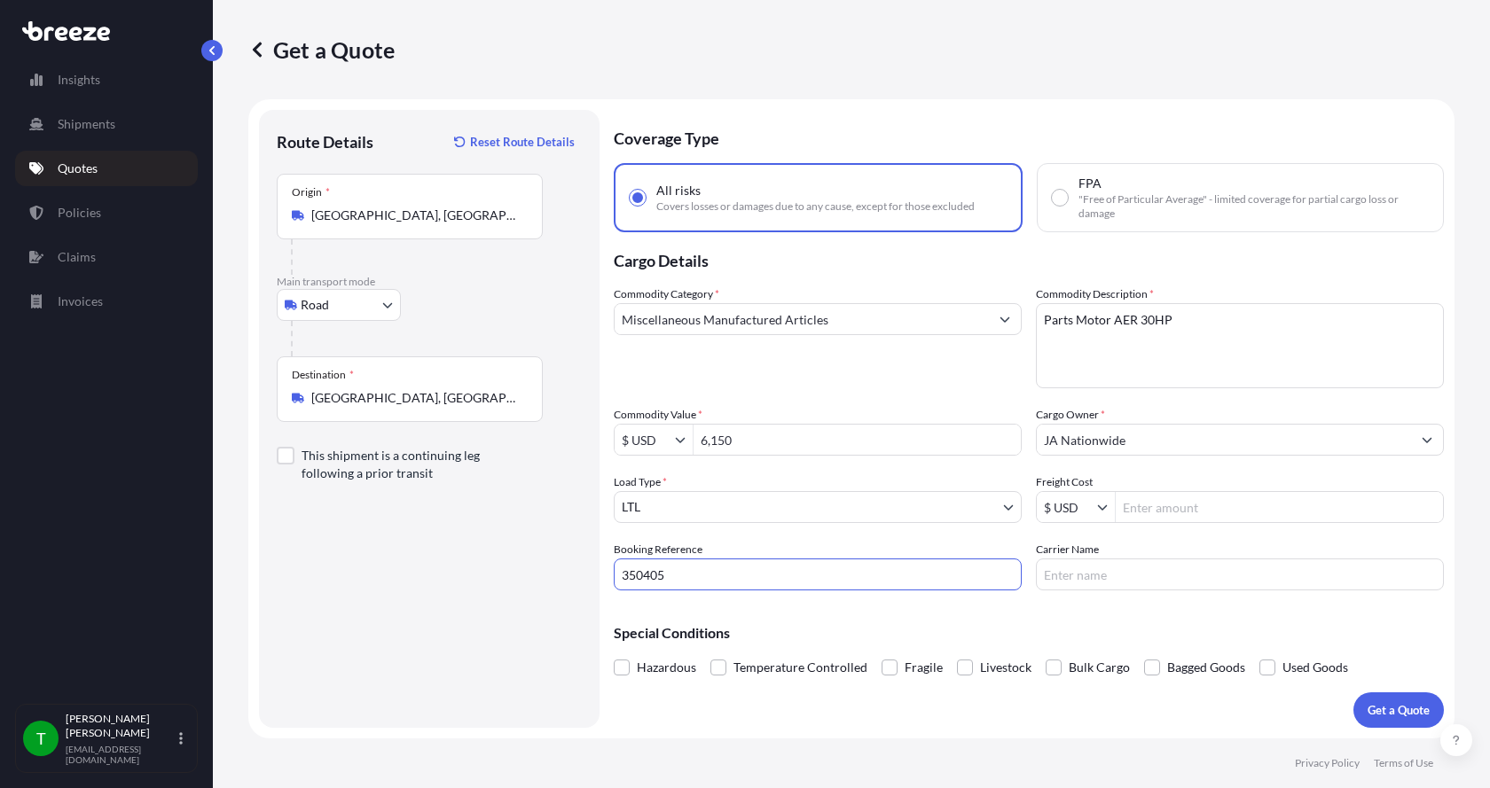
type input "350405"
click at [1161, 507] on input "Freight Cost" at bounding box center [1278, 507] width 327 height 32
type input "405"
click at [1106, 577] on input "Carrier Name" at bounding box center [1240, 575] width 408 height 32
type input "Dohrn"
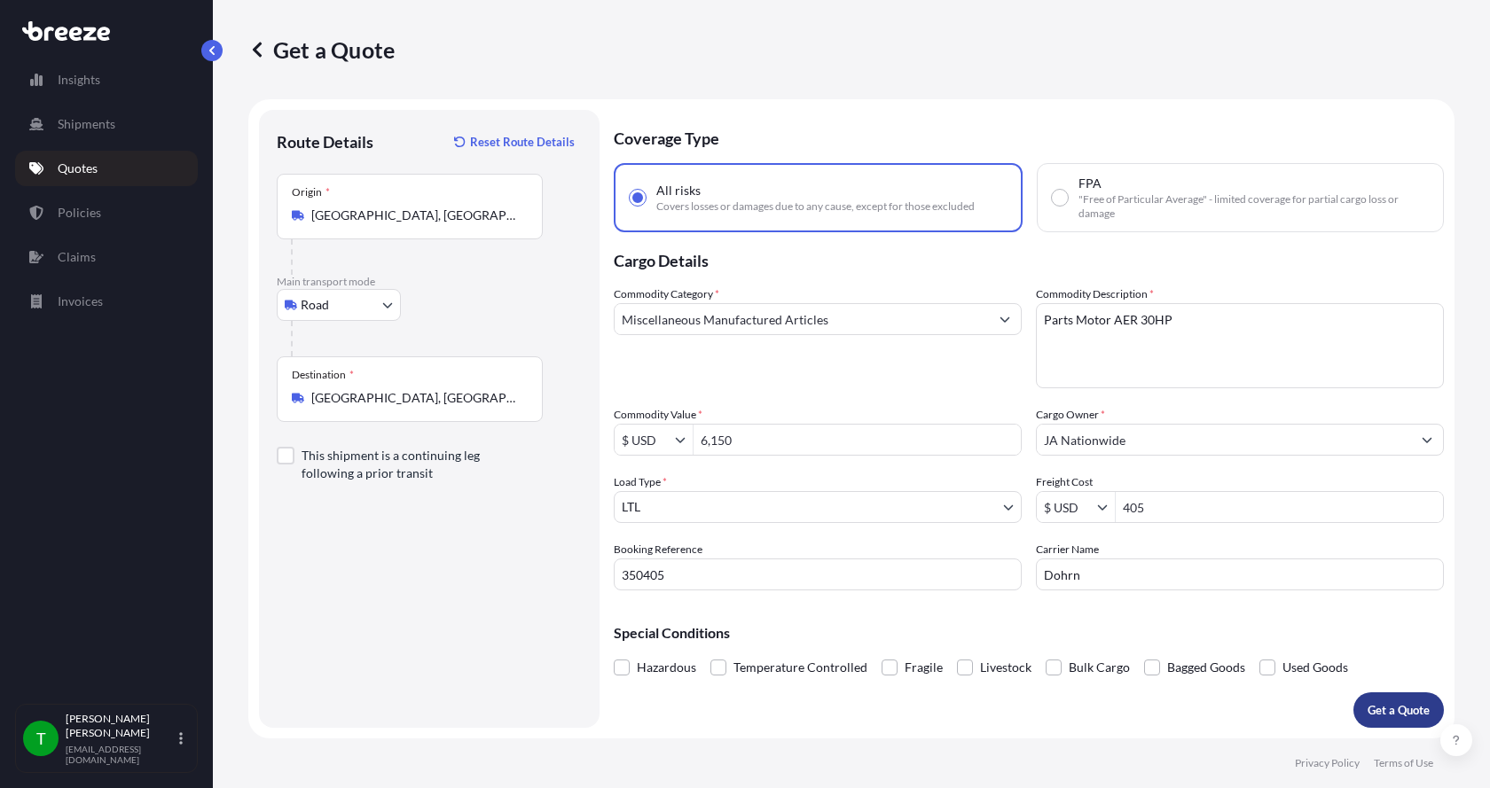
click at [1387, 700] on button "Get a Quote" at bounding box center [1398, 709] width 90 height 35
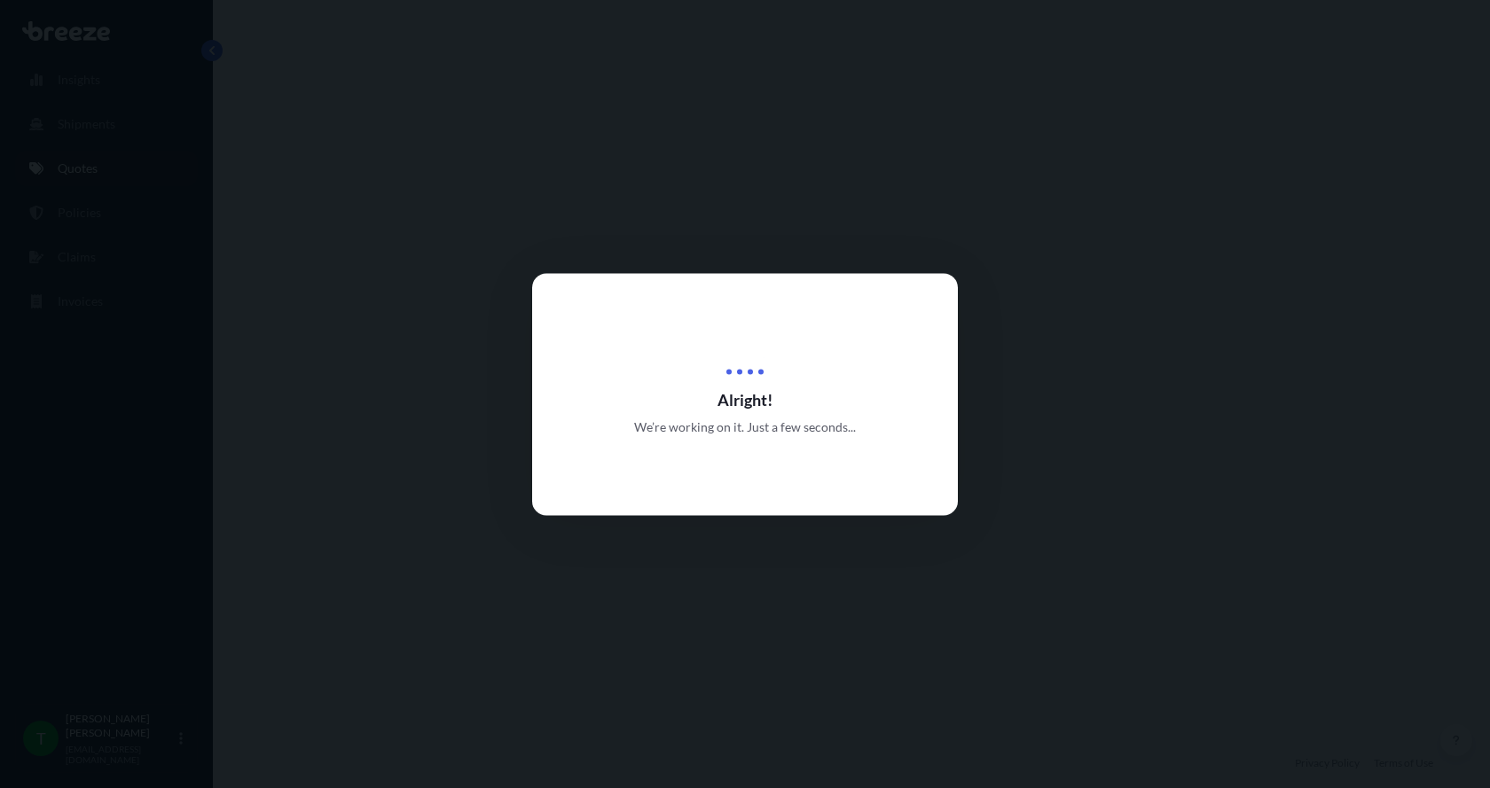
select select "Road"
select select "1"
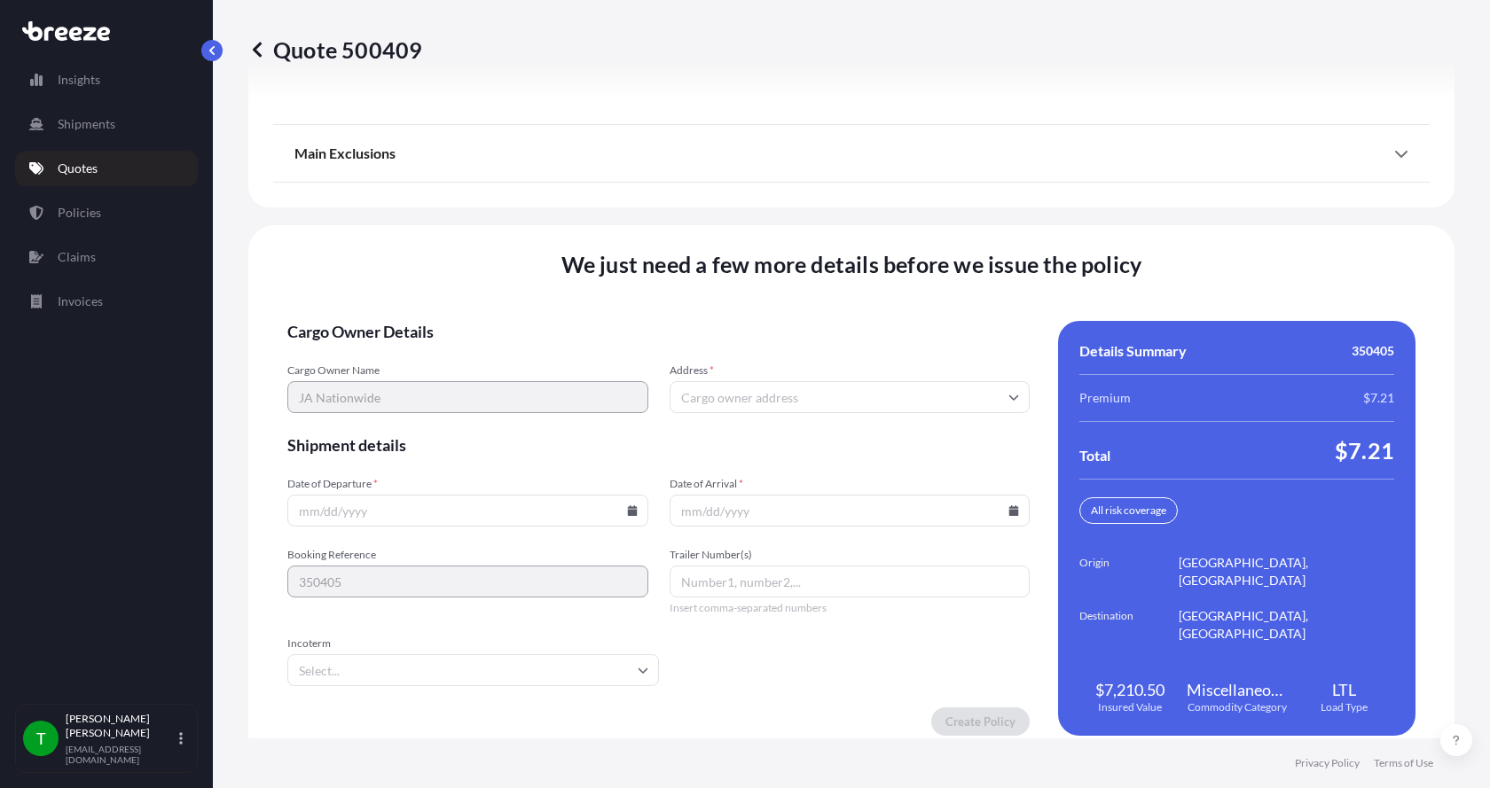
scroll to position [2333, 0]
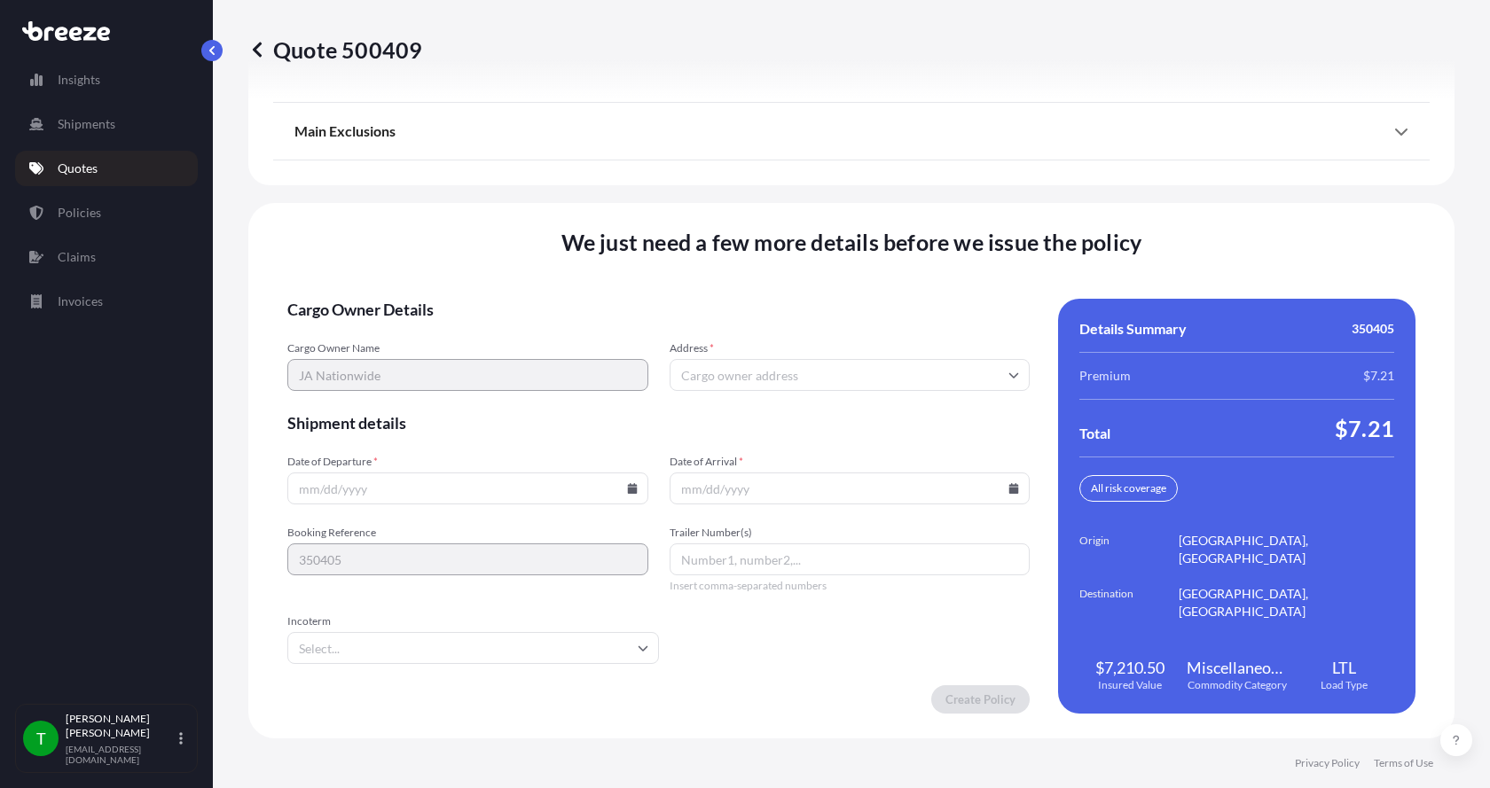
click at [775, 376] on input "Address *" at bounding box center [849, 375] width 361 height 32
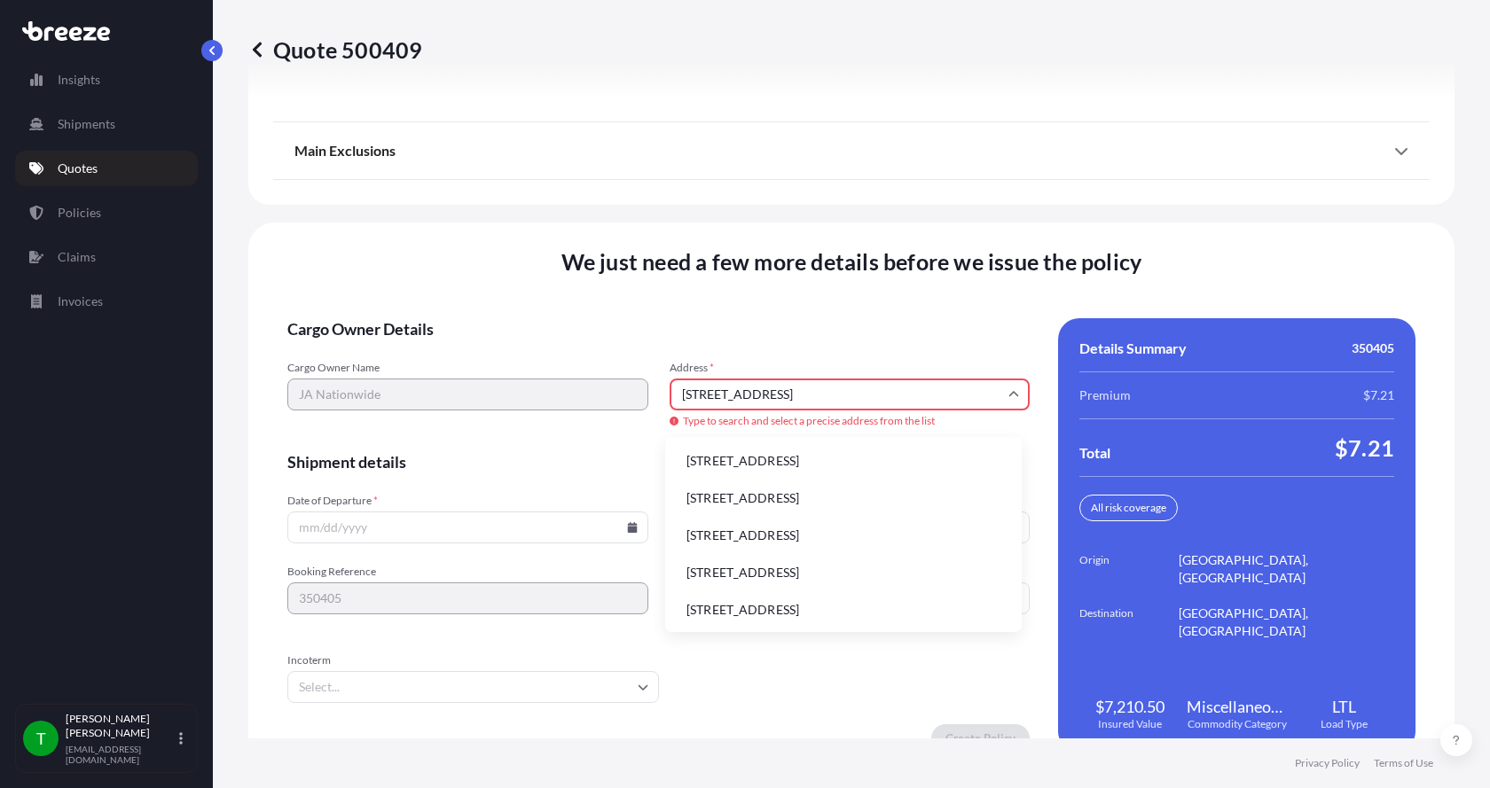
click at [748, 465] on li "[STREET_ADDRESS]" at bounding box center [843, 461] width 342 height 34
type input "[STREET_ADDRESS]"
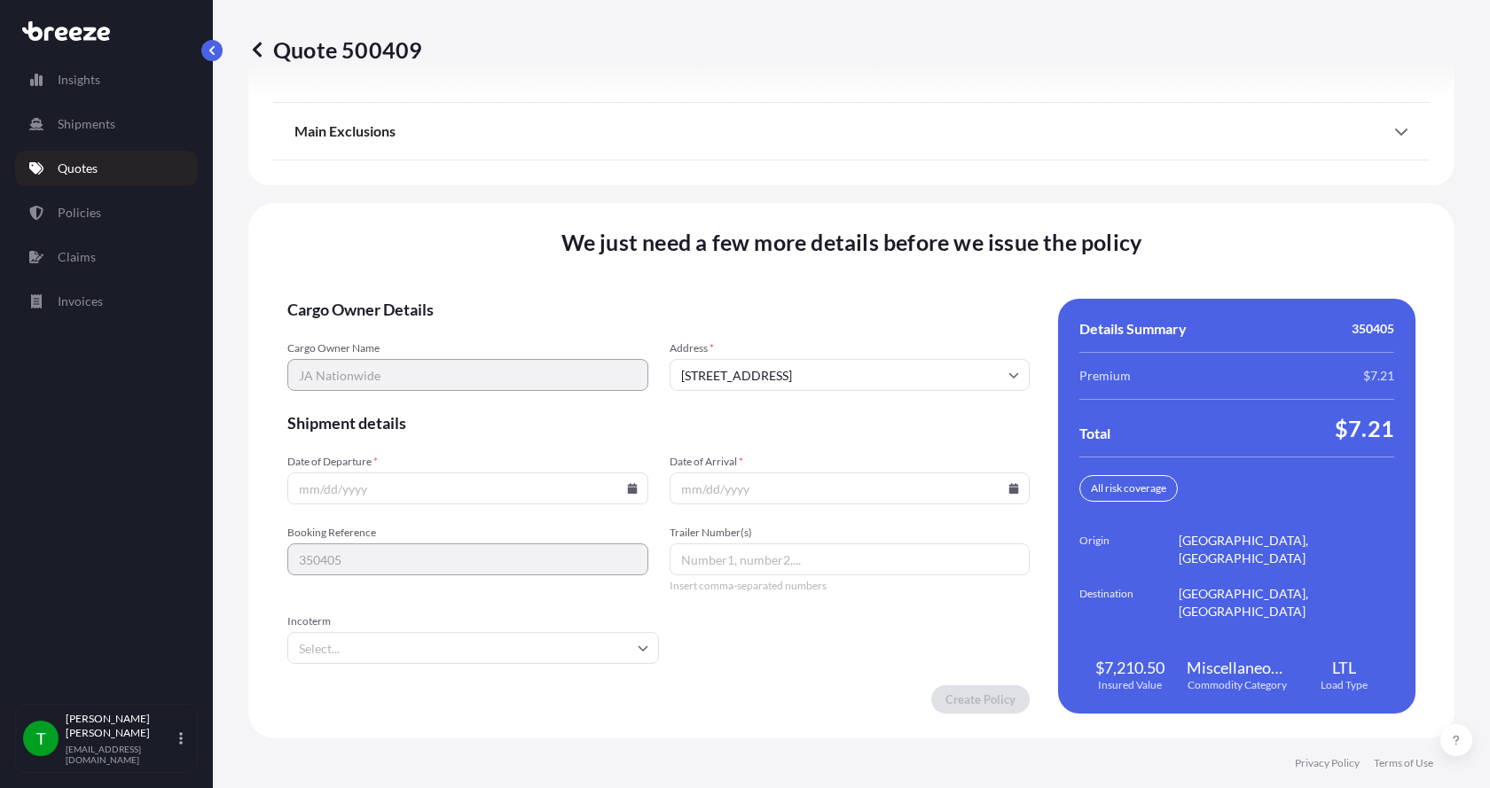
click at [628, 489] on icon at bounding box center [632, 488] width 10 height 11
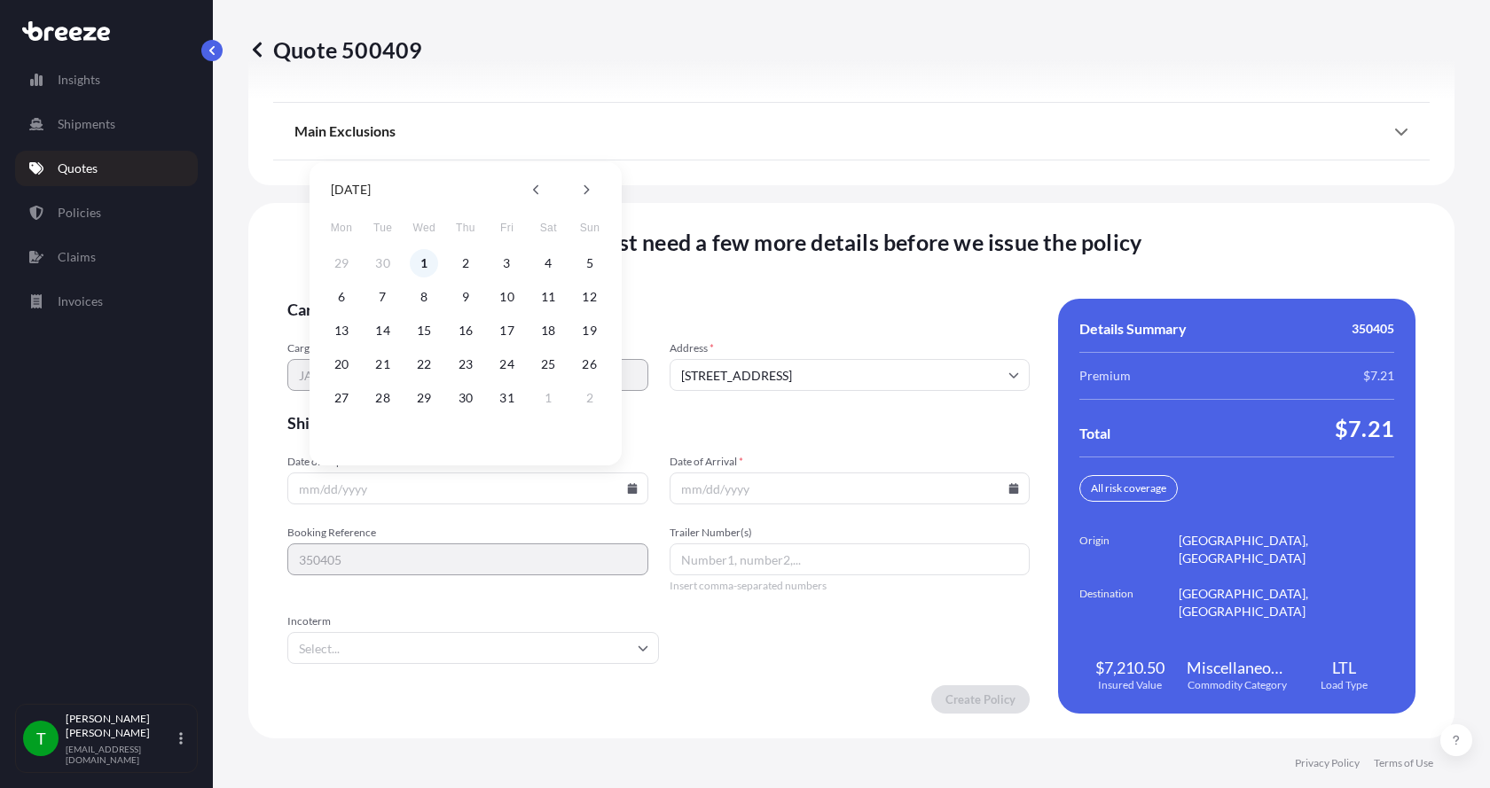
click at [427, 259] on button "1" at bounding box center [424, 263] width 28 height 28
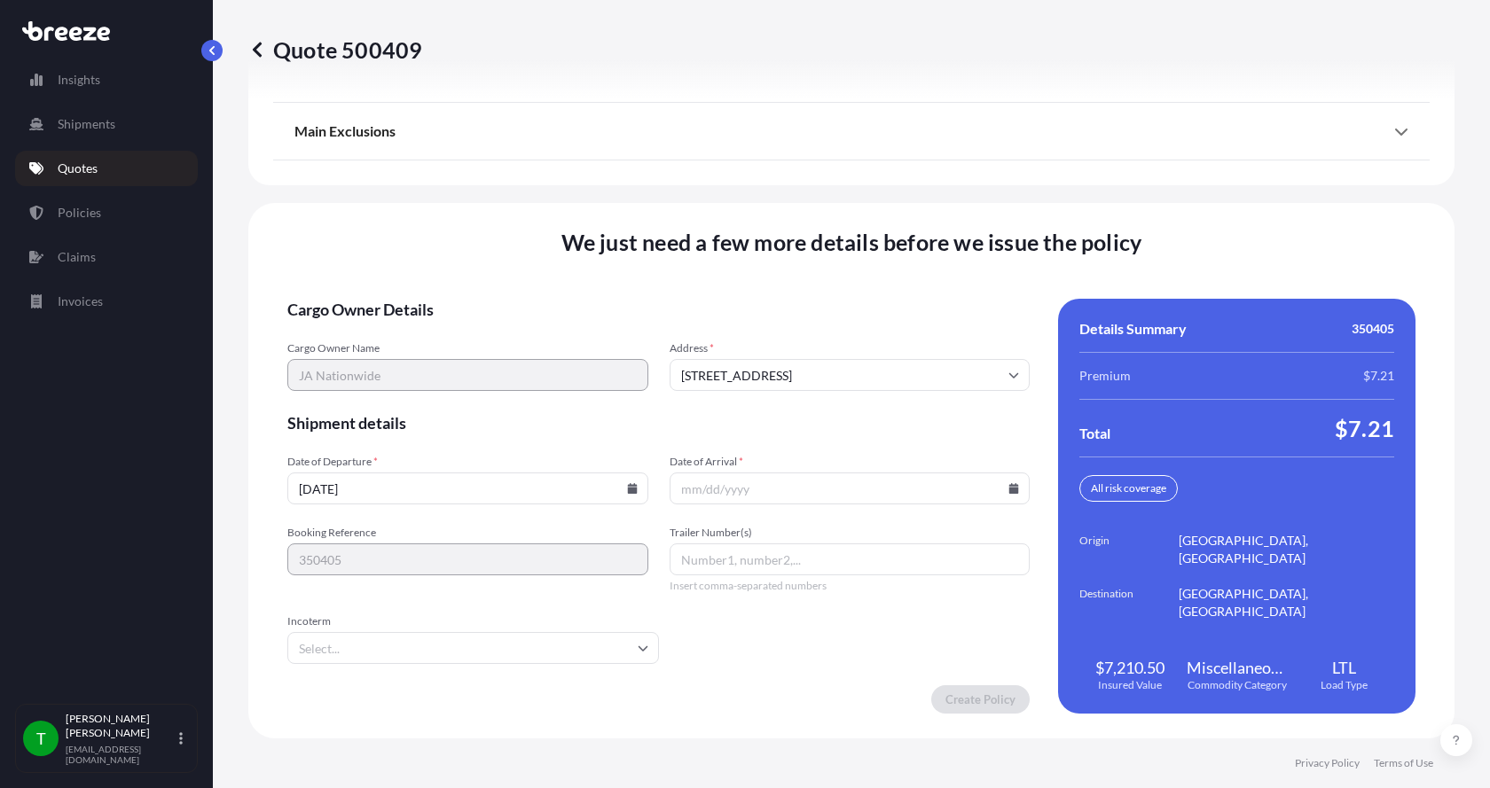
type input "[DATE]"
click at [1009, 488] on icon at bounding box center [1014, 488] width 10 height 11
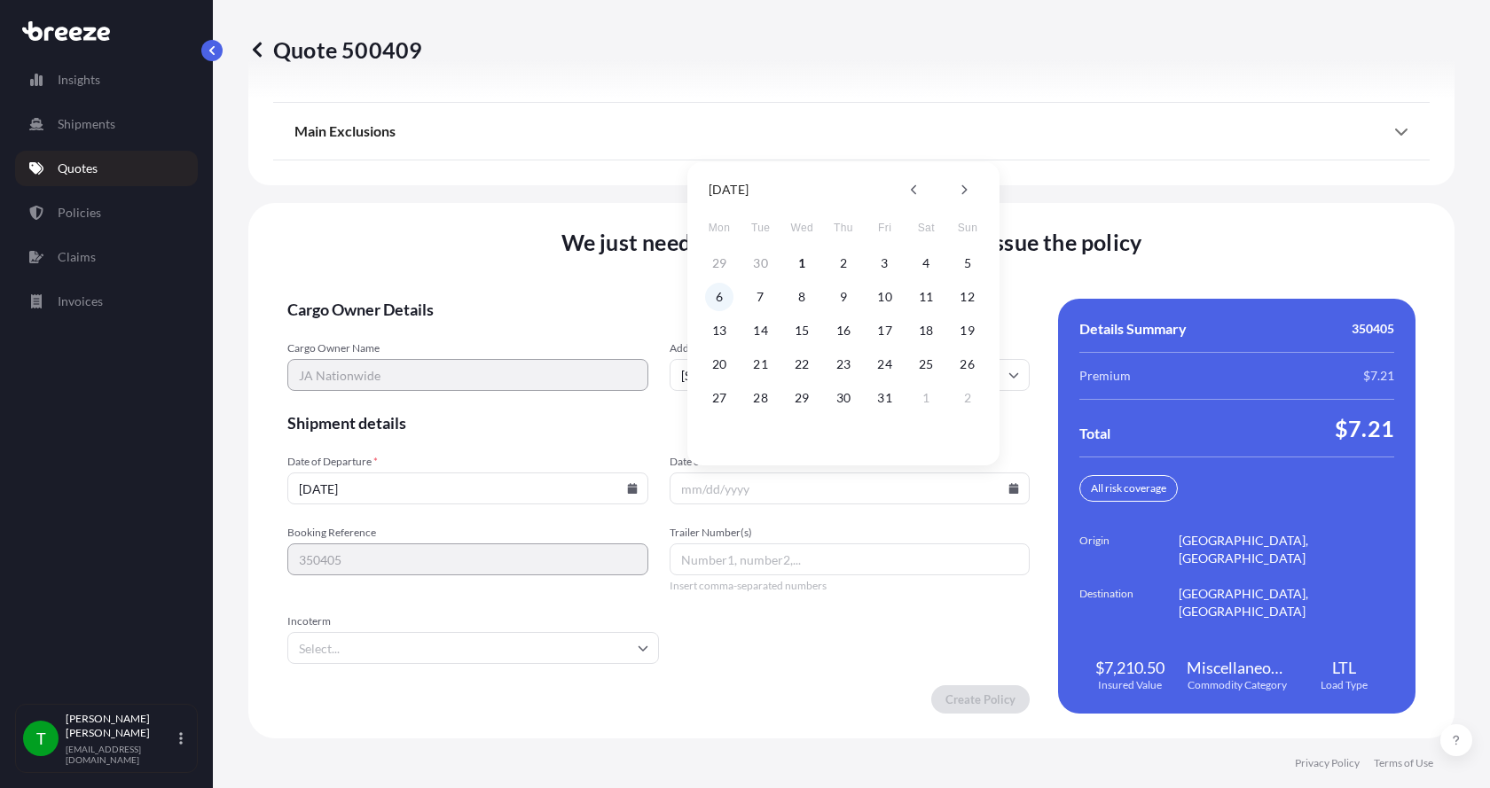
click at [719, 298] on button "6" at bounding box center [719, 297] width 28 height 28
type input "[DATE]"
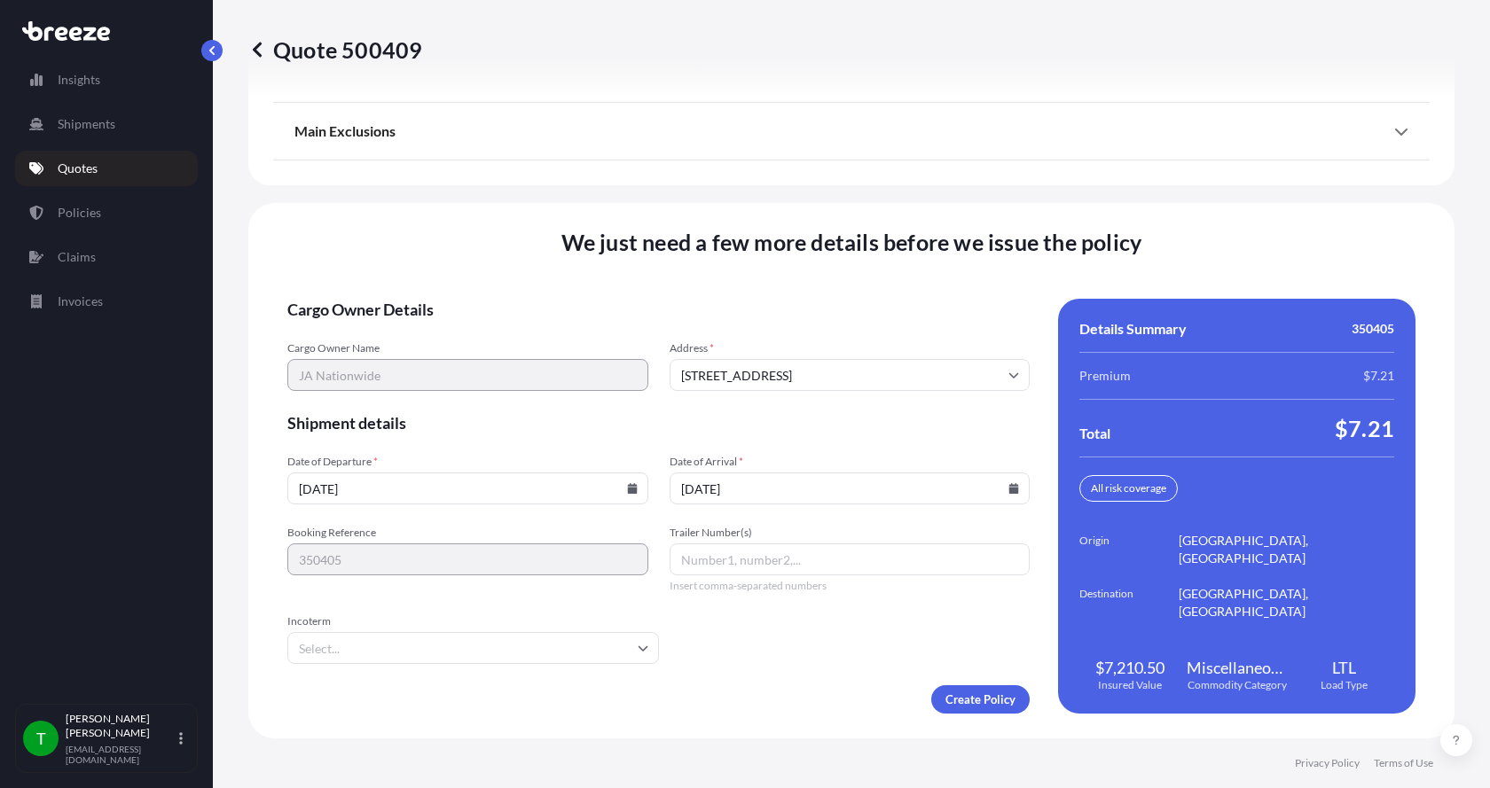
click at [739, 363] on button "6" at bounding box center [749, 371] width 21 height 16
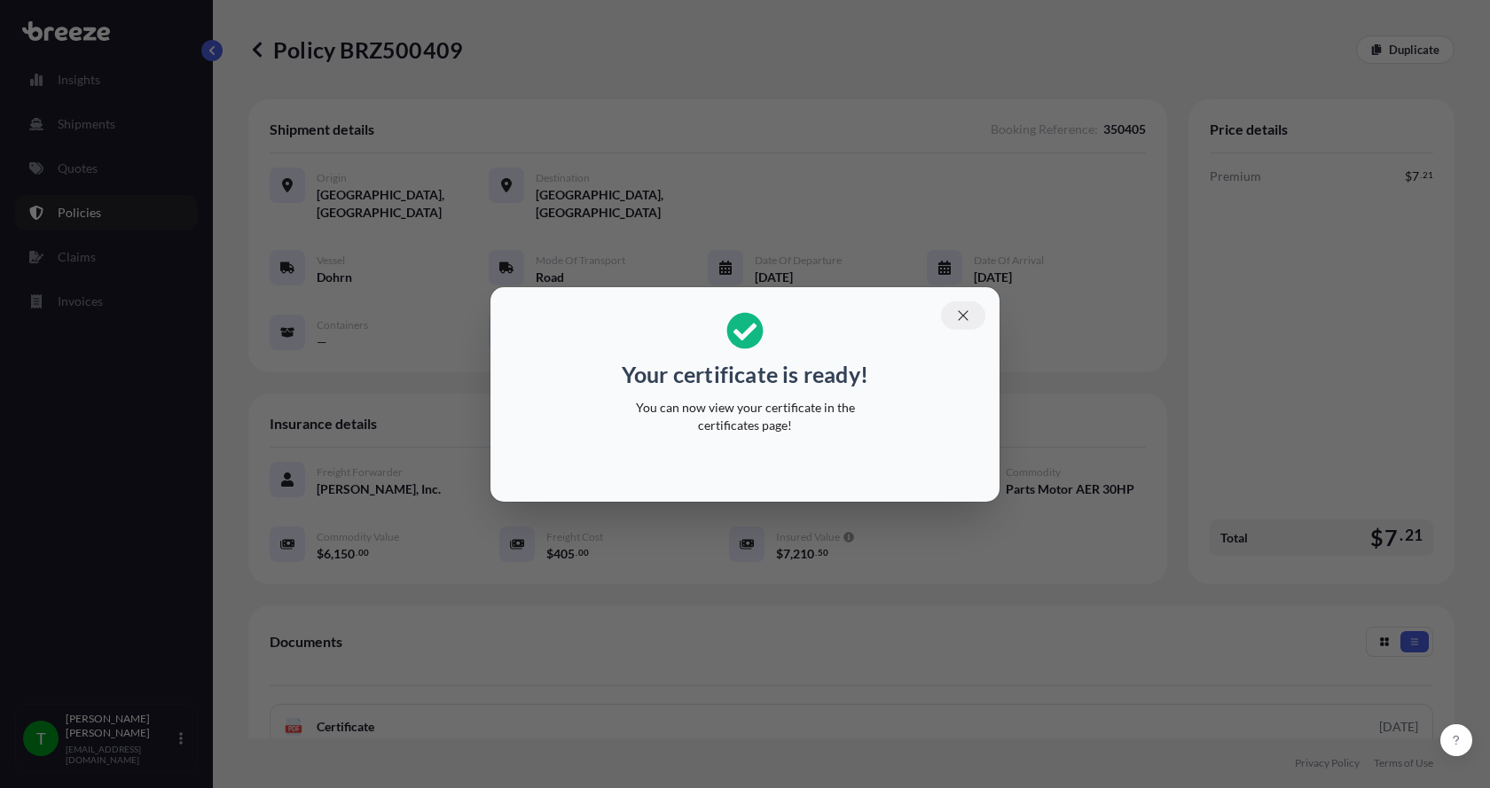
click at [966, 311] on icon "button" at bounding box center [963, 315] width 10 height 10
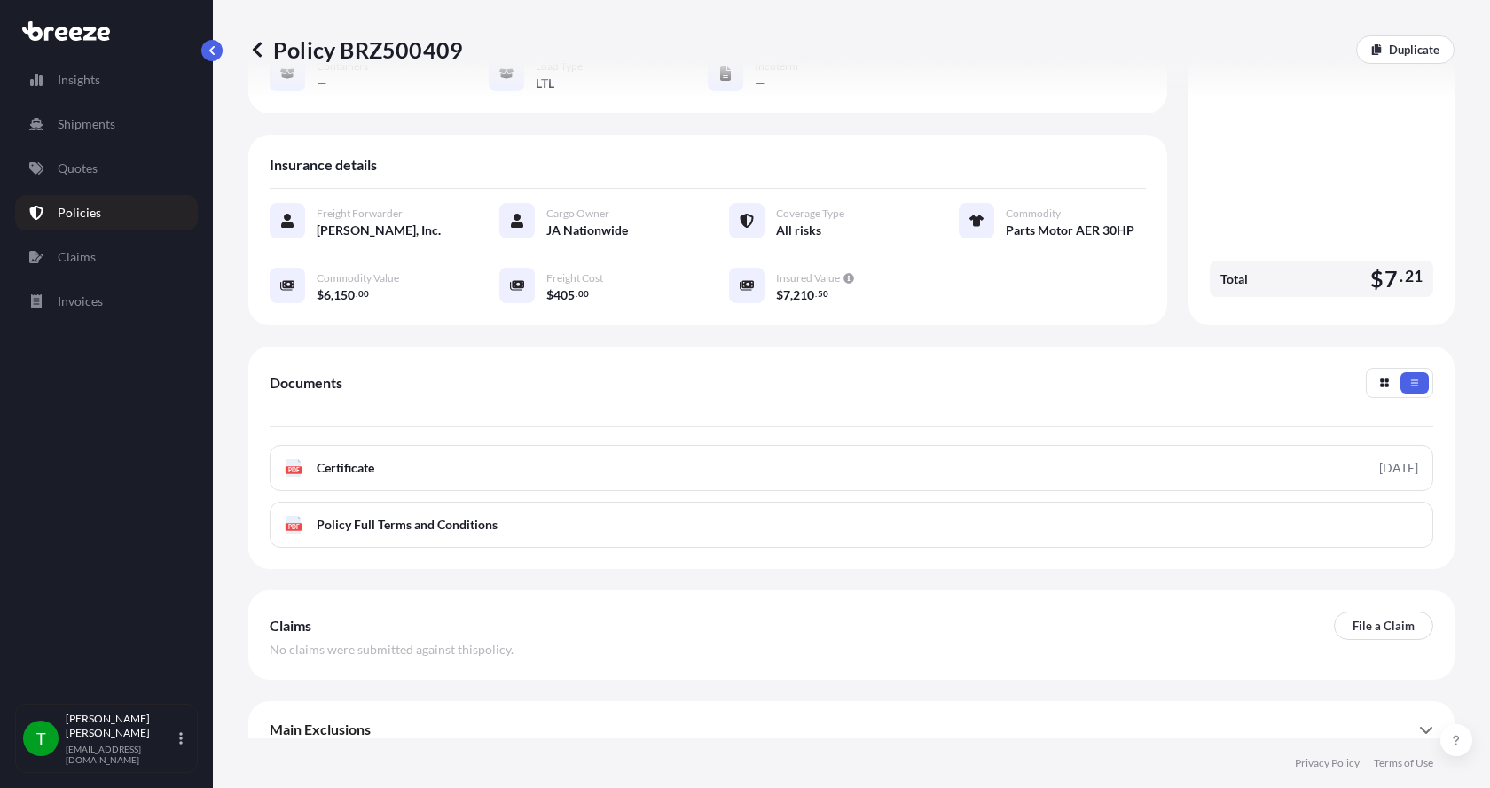
scroll to position [261, 0]
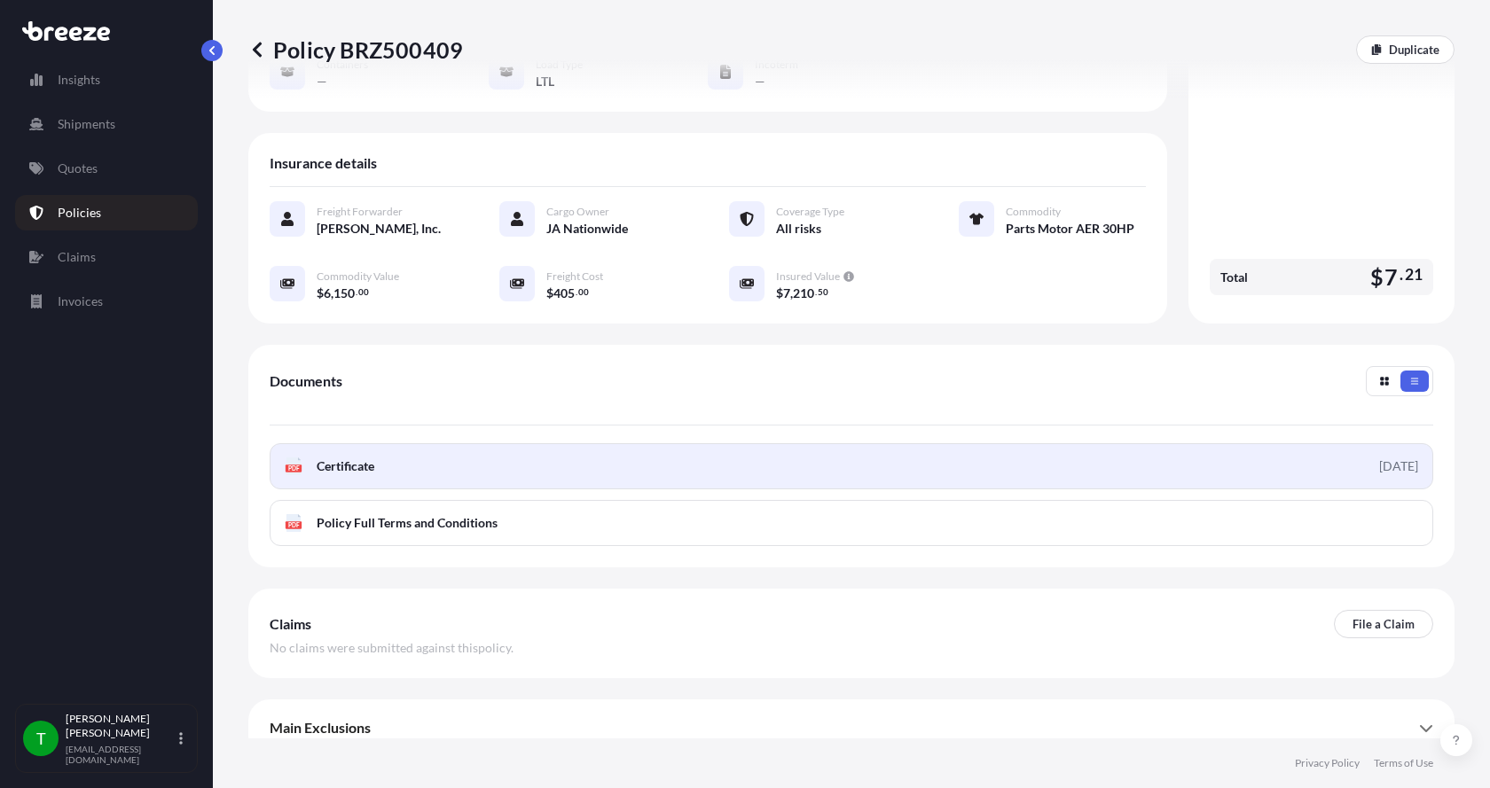
click at [295, 465] on text "PDF" at bounding box center [294, 468] width 12 height 6
click at [299, 457] on icon at bounding box center [293, 466] width 15 height 18
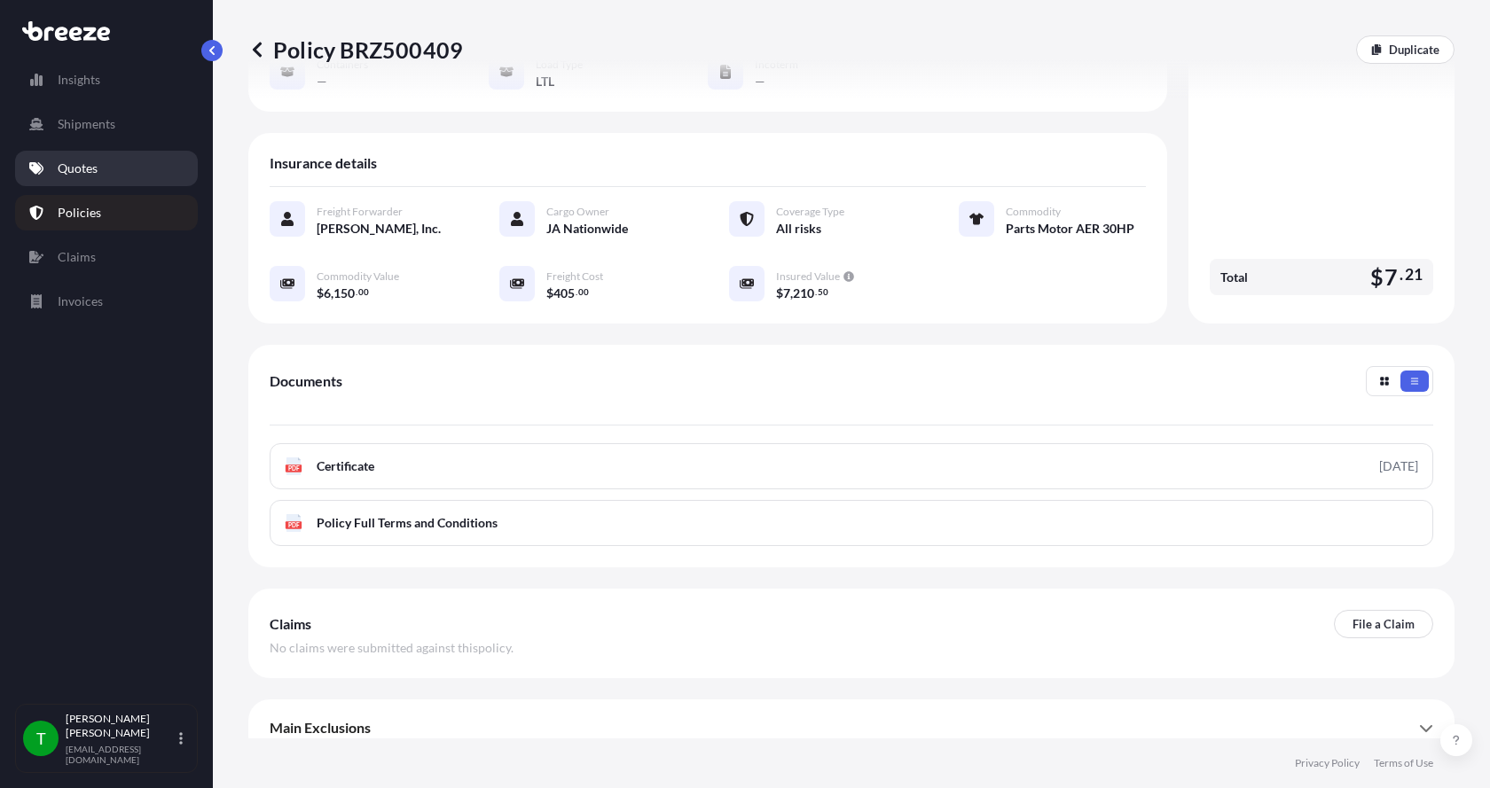
click at [85, 168] on p "Quotes" at bounding box center [78, 169] width 40 height 18
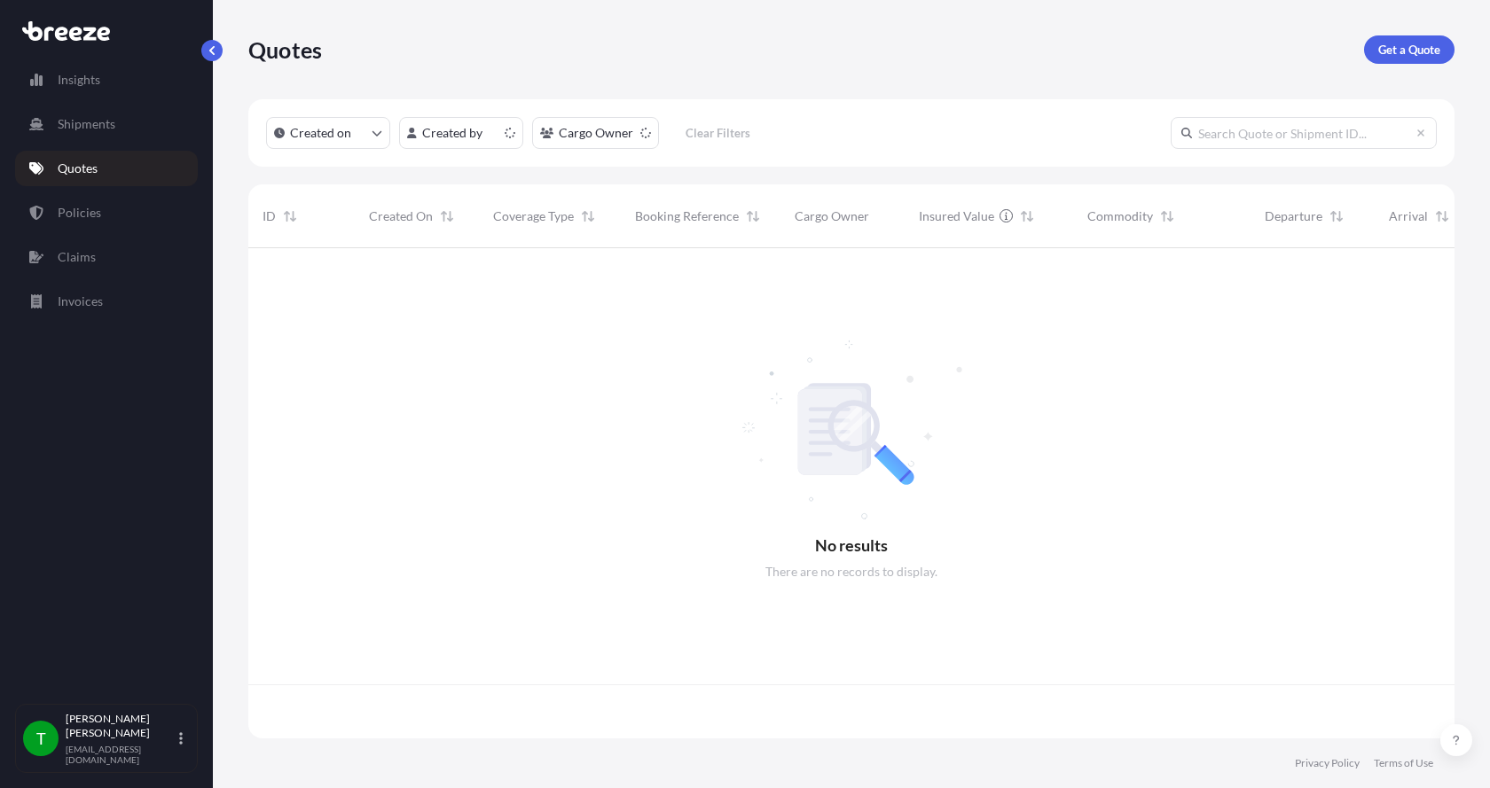
scroll to position [487, 1192]
click at [1419, 43] on p "Get a Quote" at bounding box center [1409, 50] width 62 height 18
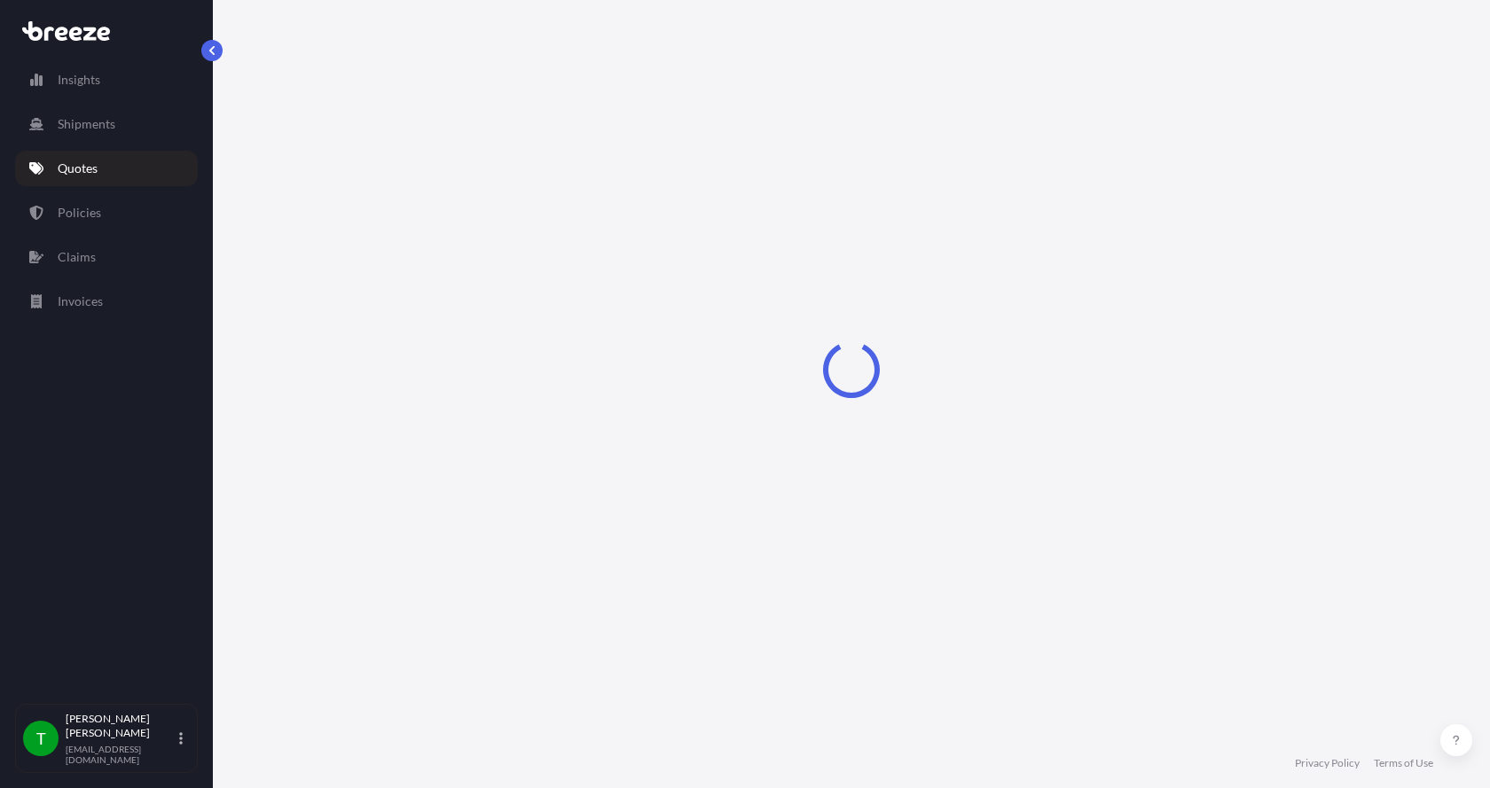
select select "Sea"
select select "1"
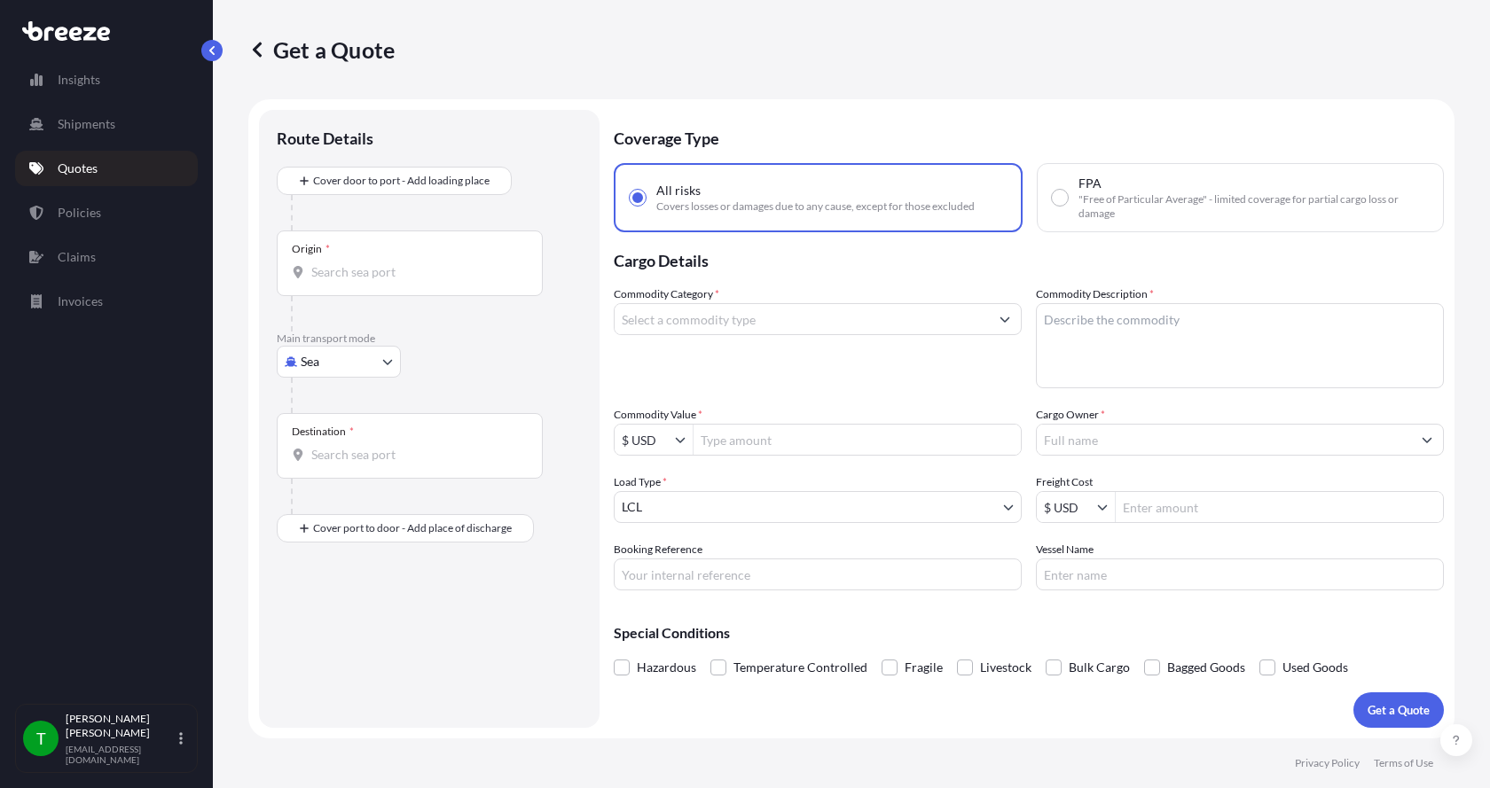
click at [325, 371] on body "Insights Shipments Quotes Policies Claims Invoices T [PERSON_NAME] [EMAIL_ADDRE…" at bounding box center [745, 394] width 1490 height 788
click at [322, 474] on span "Road" at bounding box center [324, 472] width 28 height 18
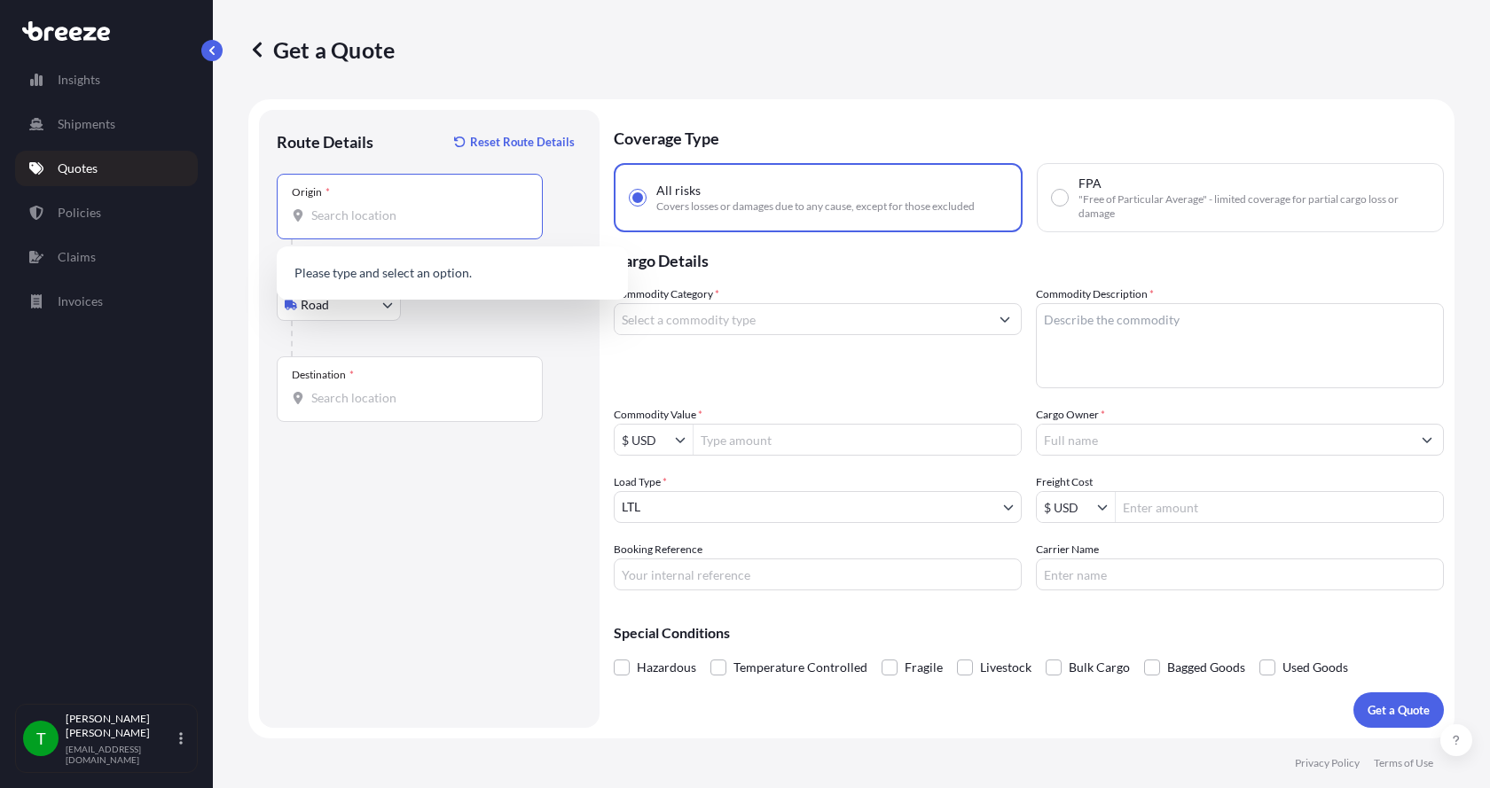
click at [332, 210] on input "Origin *" at bounding box center [415, 216] width 209 height 18
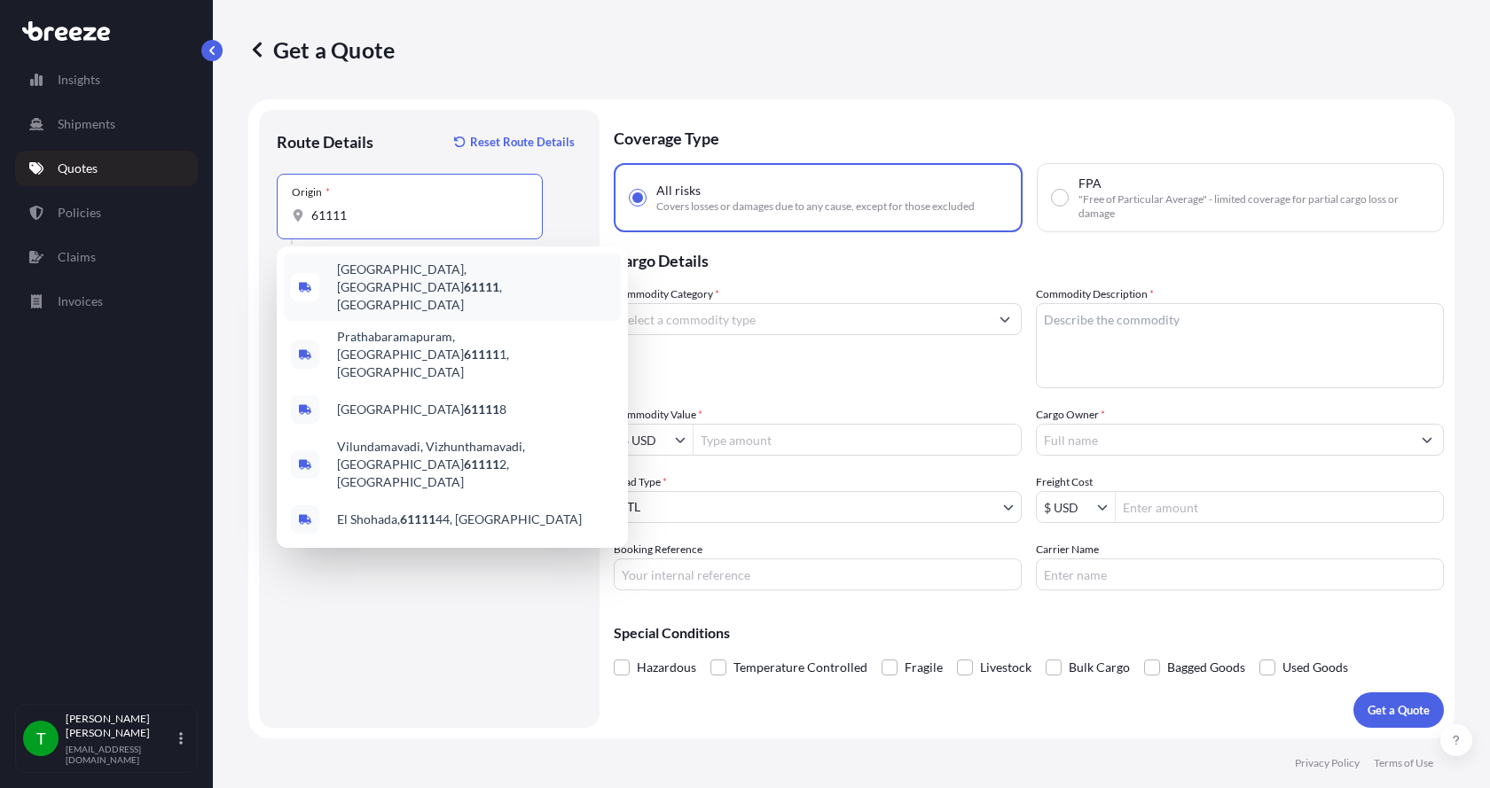
click at [356, 278] on span "[GEOGRAPHIC_DATA] , [GEOGRAPHIC_DATA]" at bounding box center [475, 287] width 277 height 53
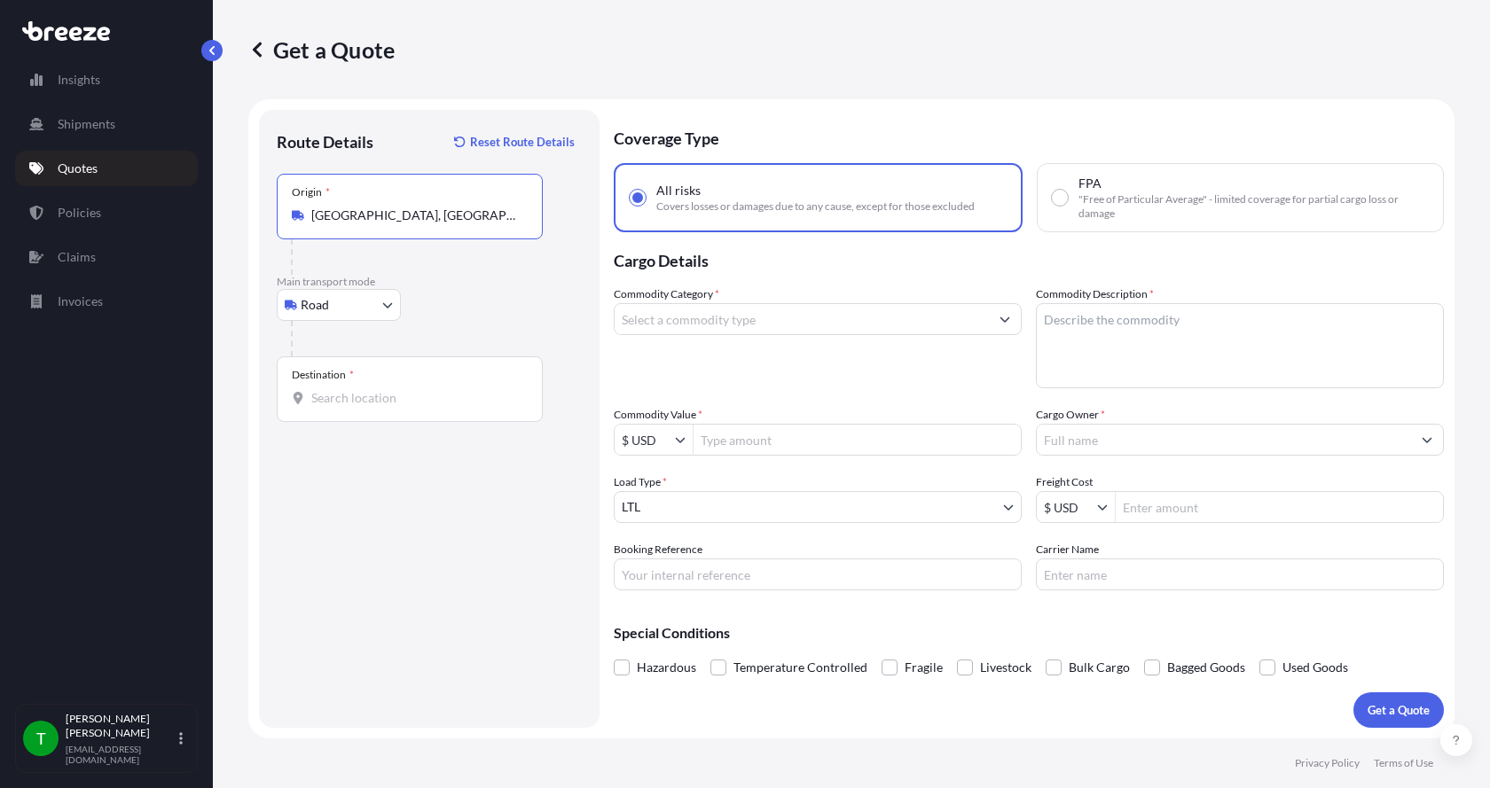
type input "[GEOGRAPHIC_DATA], [GEOGRAPHIC_DATA]"
click at [318, 397] on input "Destination *" at bounding box center [415, 398] width 209 height 18
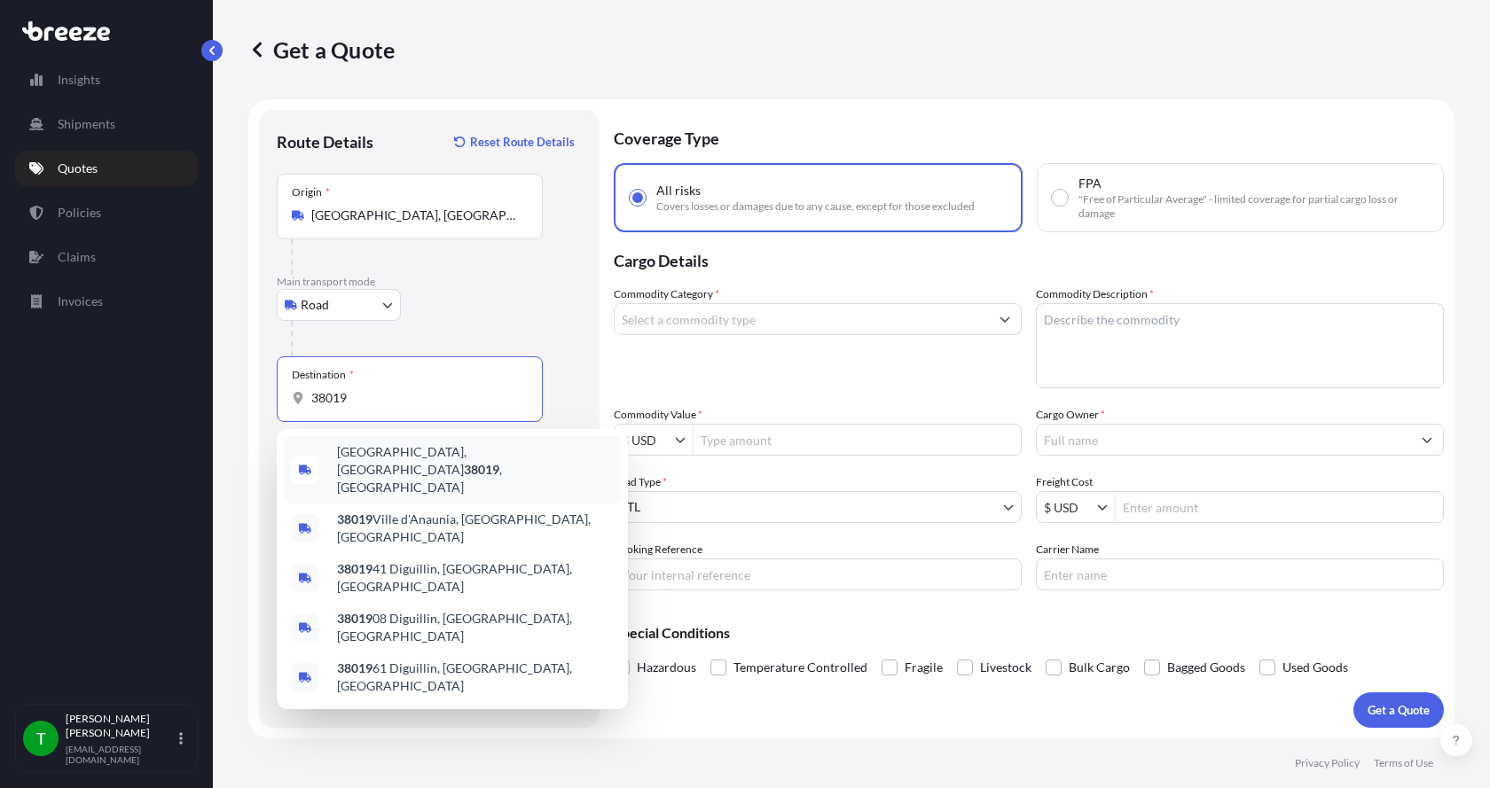
click at [380, 448] on div "[GEOGRAPHIC_DATA], [GEOGRAPHIC_DATA] , [GEOGRAPHIC_DATA]" at bounding box center [452, 469] width 337 height 67
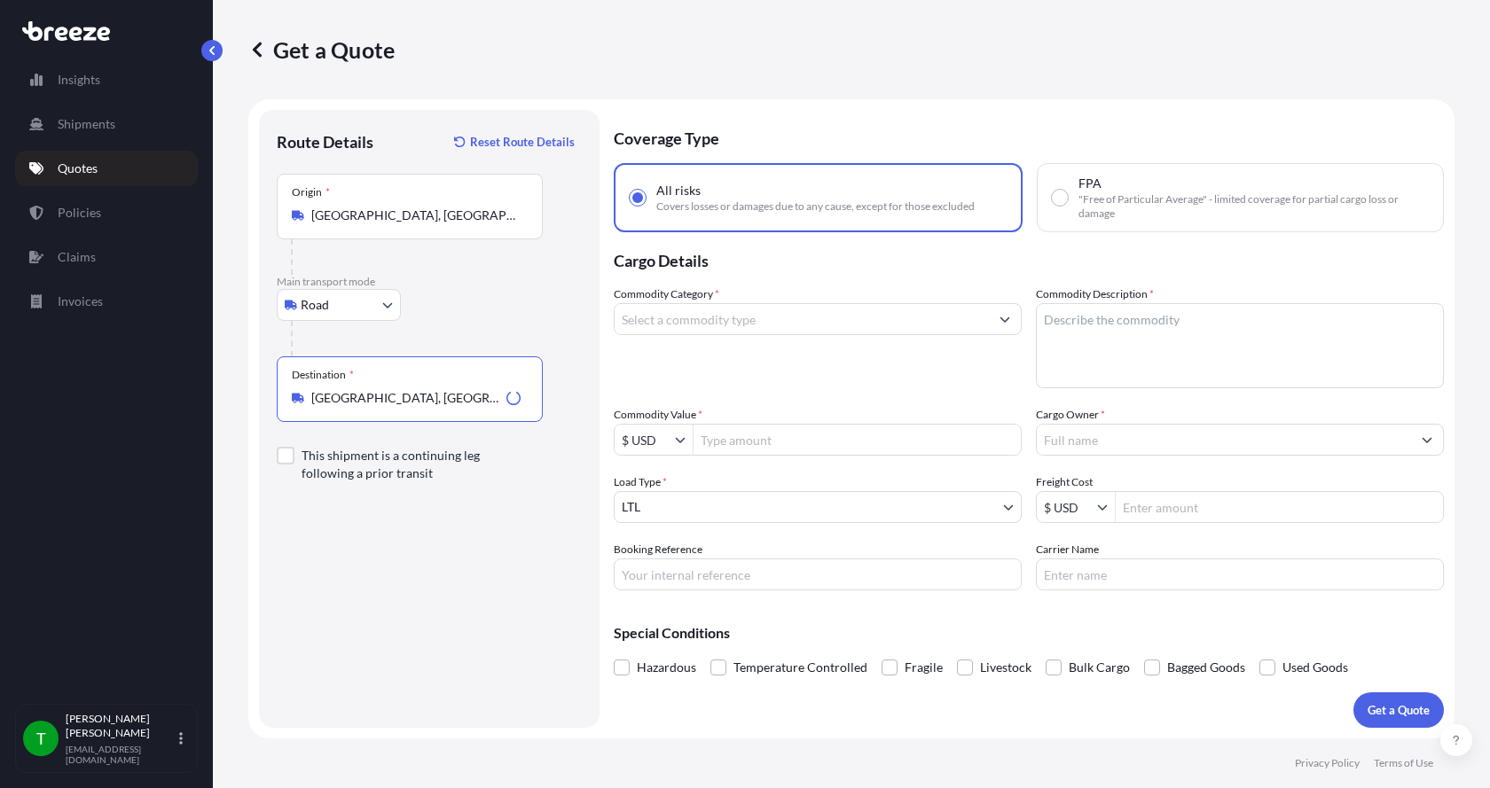
type input "[GEOGRAPHIC_DATA], [GEOGRAPHIC_DATA], [GEOGRAPHIC_DATA]"
click at [684, 322] on input "Commodity Category *" at bounding box center [801, 319] width 374 height 32
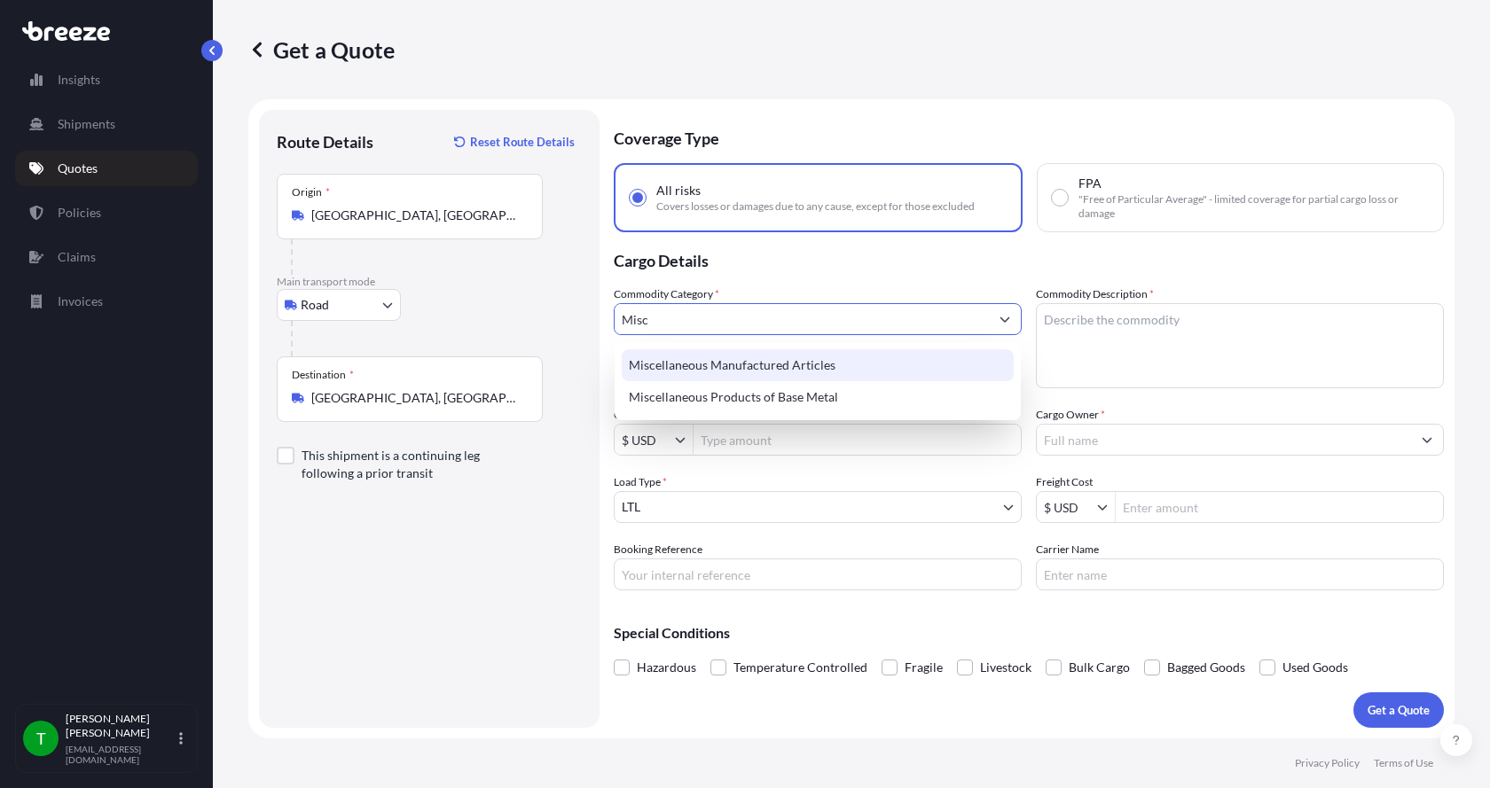
click at [665, 357] on div "Miscellaneous Manufactured Articles" at bounding box center [818, 365] width 392 height 32
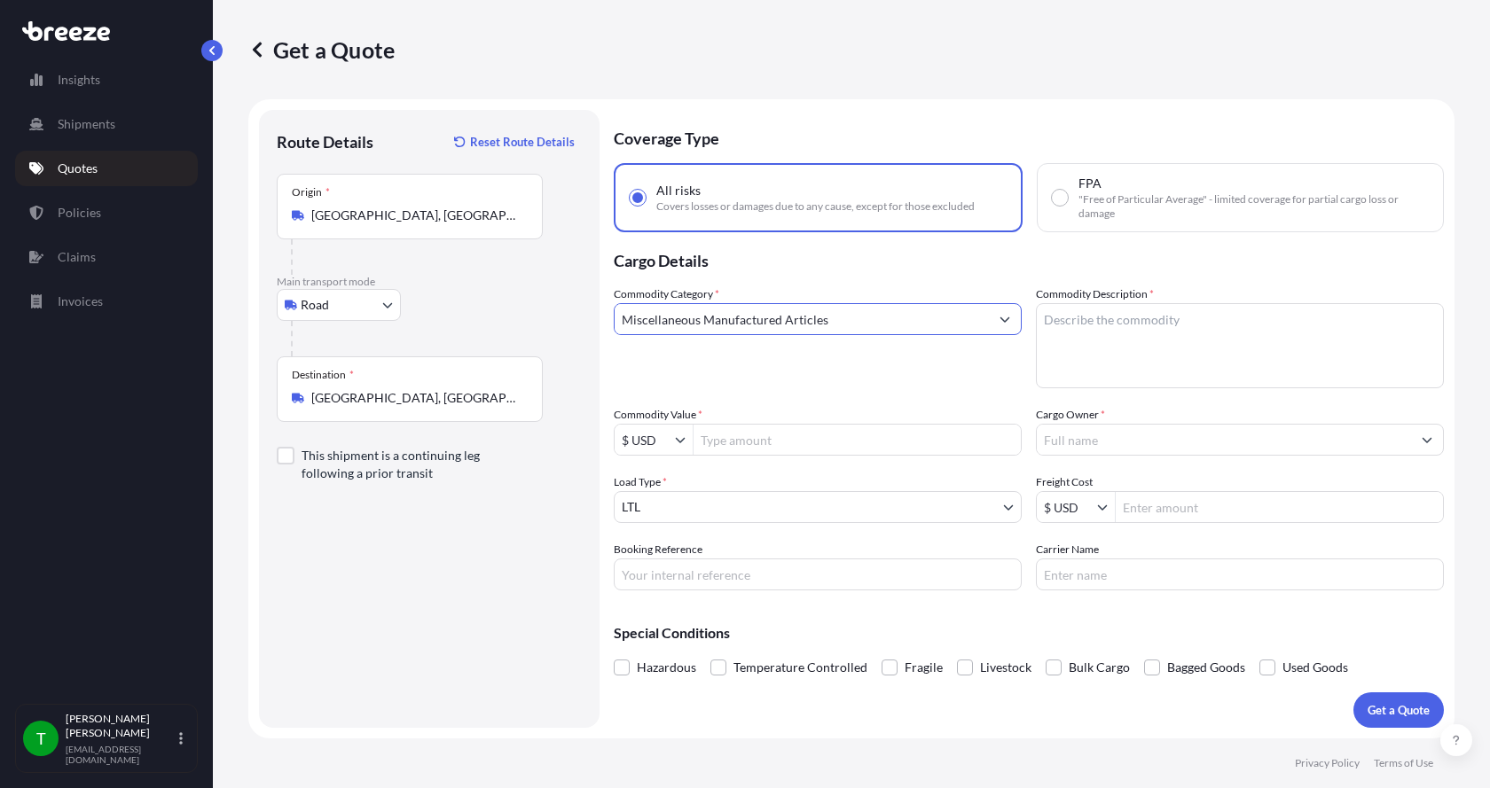
type input "Miscellaneous Manufactured Articles"
click at [1082, 311] on textarea "Commodity Description *" at bounding box center [1240, 345] width 408 height 85
type textarea "Parts Motor AER 3HP"
click at [807, 453] on input "Commodity Value *" at bounding box center [856, 440] width 327 height 32
click at [739, 432] on input "Commodity Value *" at bounding box center [856, 440] width 327 height 32
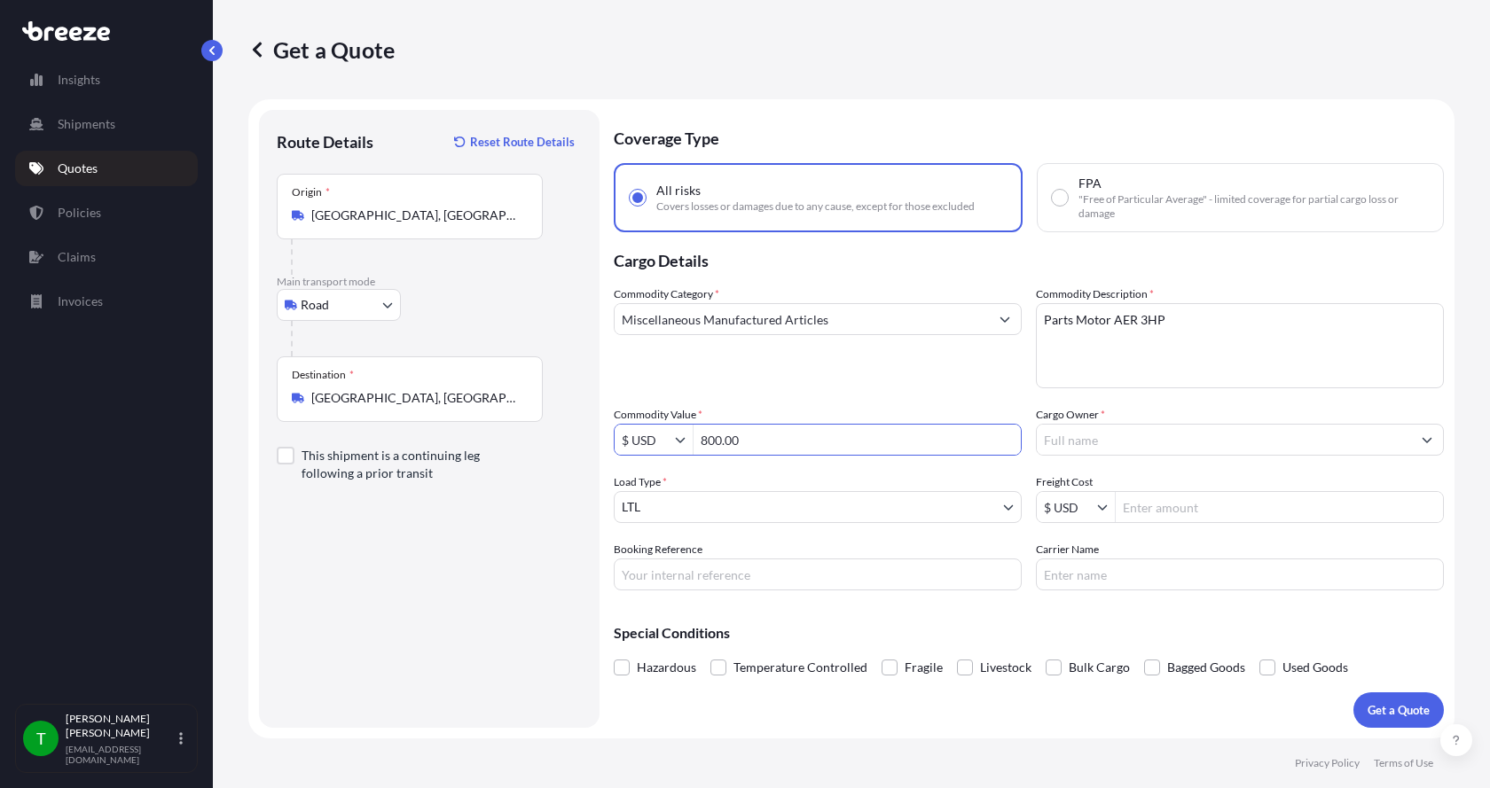
type input "800"
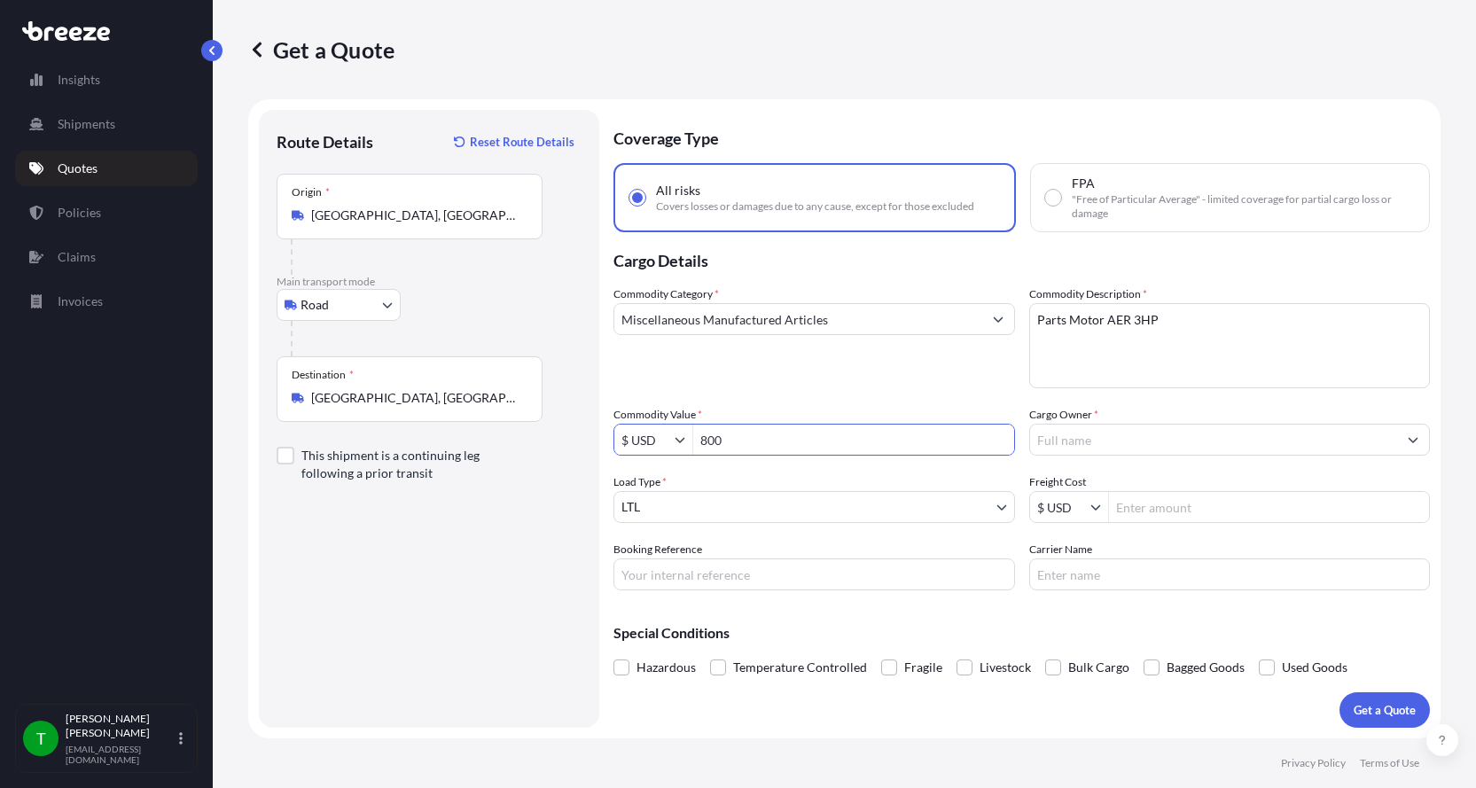
click at [1055, 443] on input "Cargo Owner *" at bounding box center [1214, 440] width 368 height 32
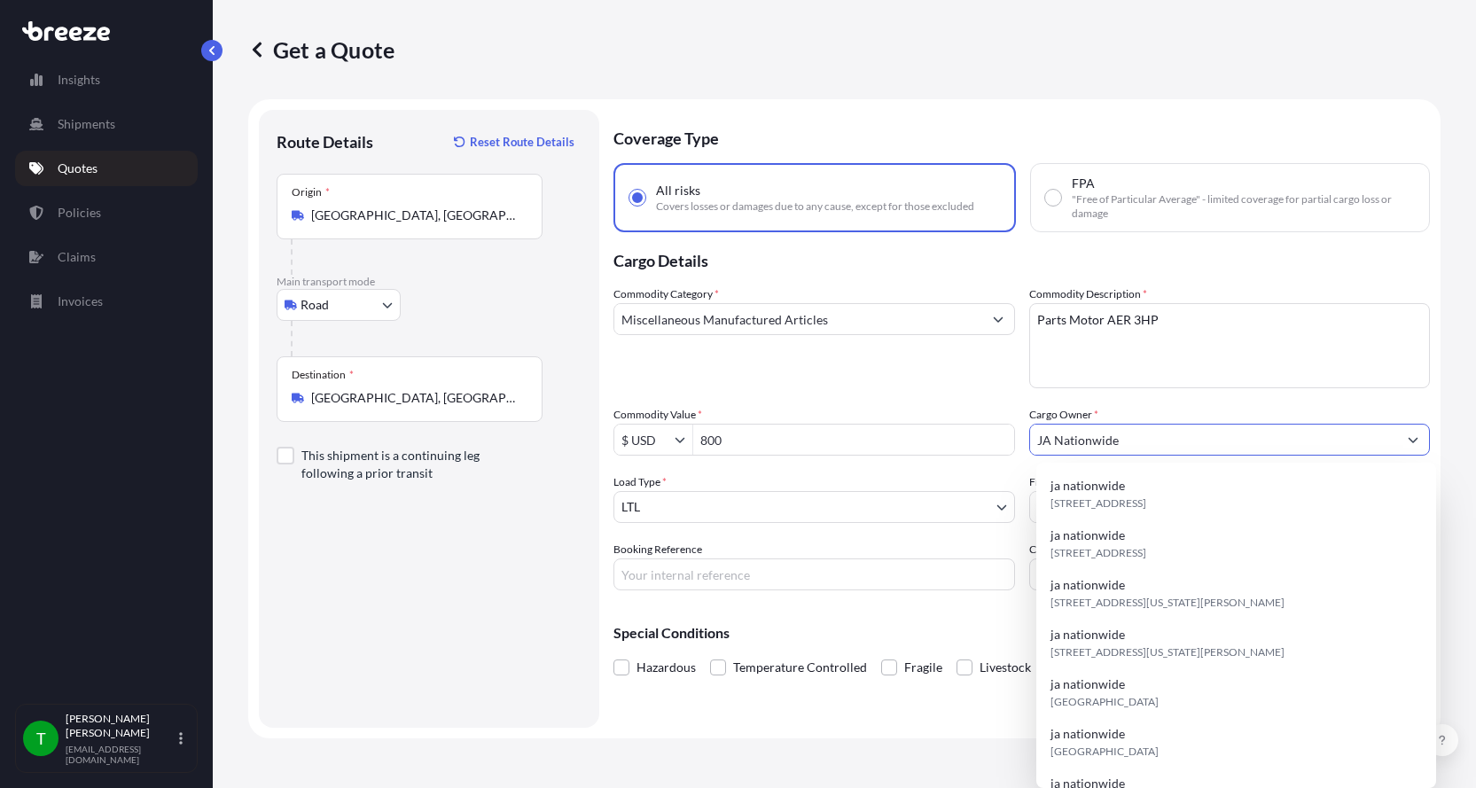
type input "JA Nationwide"
click at [723, 573] on input "Booking Reference" at bounding box center [815, 575] width 402 height 32
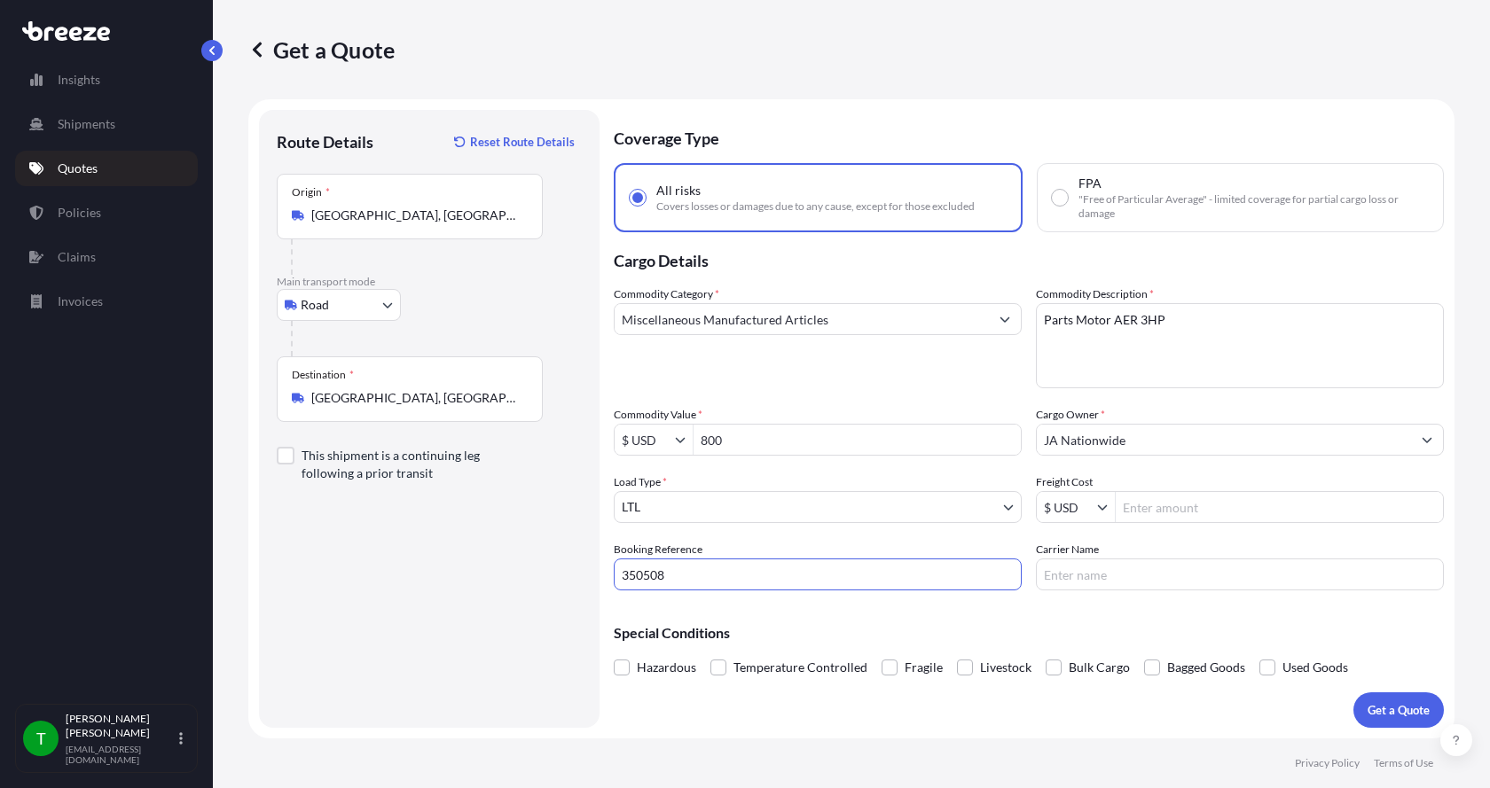
type input "350508"
click at [1320, 514] on input "Freight Cost" at bounding box center [1278, 507] width 327 height 32
type input "220"
click at [1199, 568] on input "Carrier Name" at bounding box center [1240, 575] width 408 height 32
type input "[GEOGRAPHIC_DATA]"
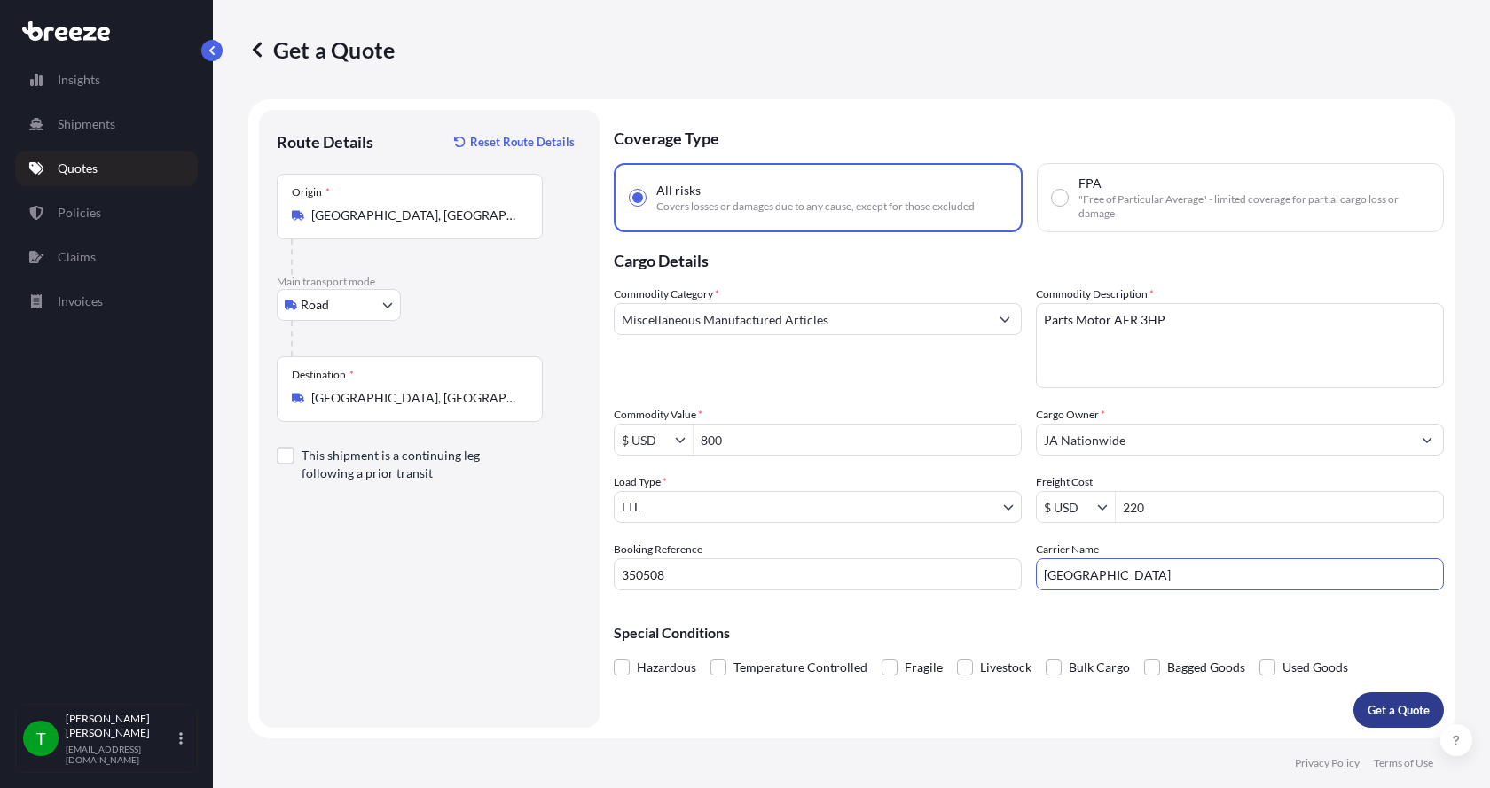
click at [1405, 709] on p "Get a Quote" at bounding box center [1398, 710] width 62 height 18
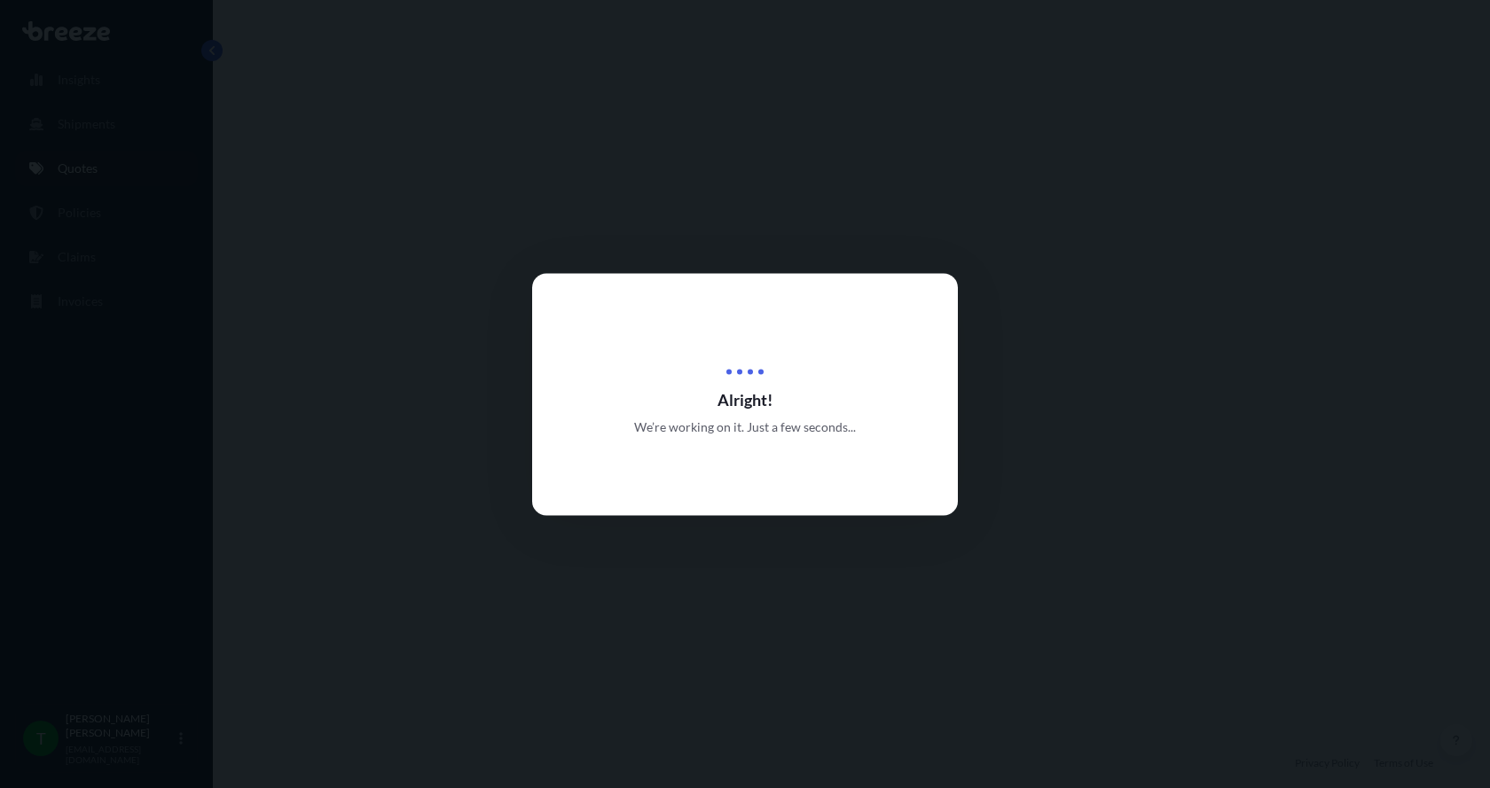
select select "Road"
select select "1"
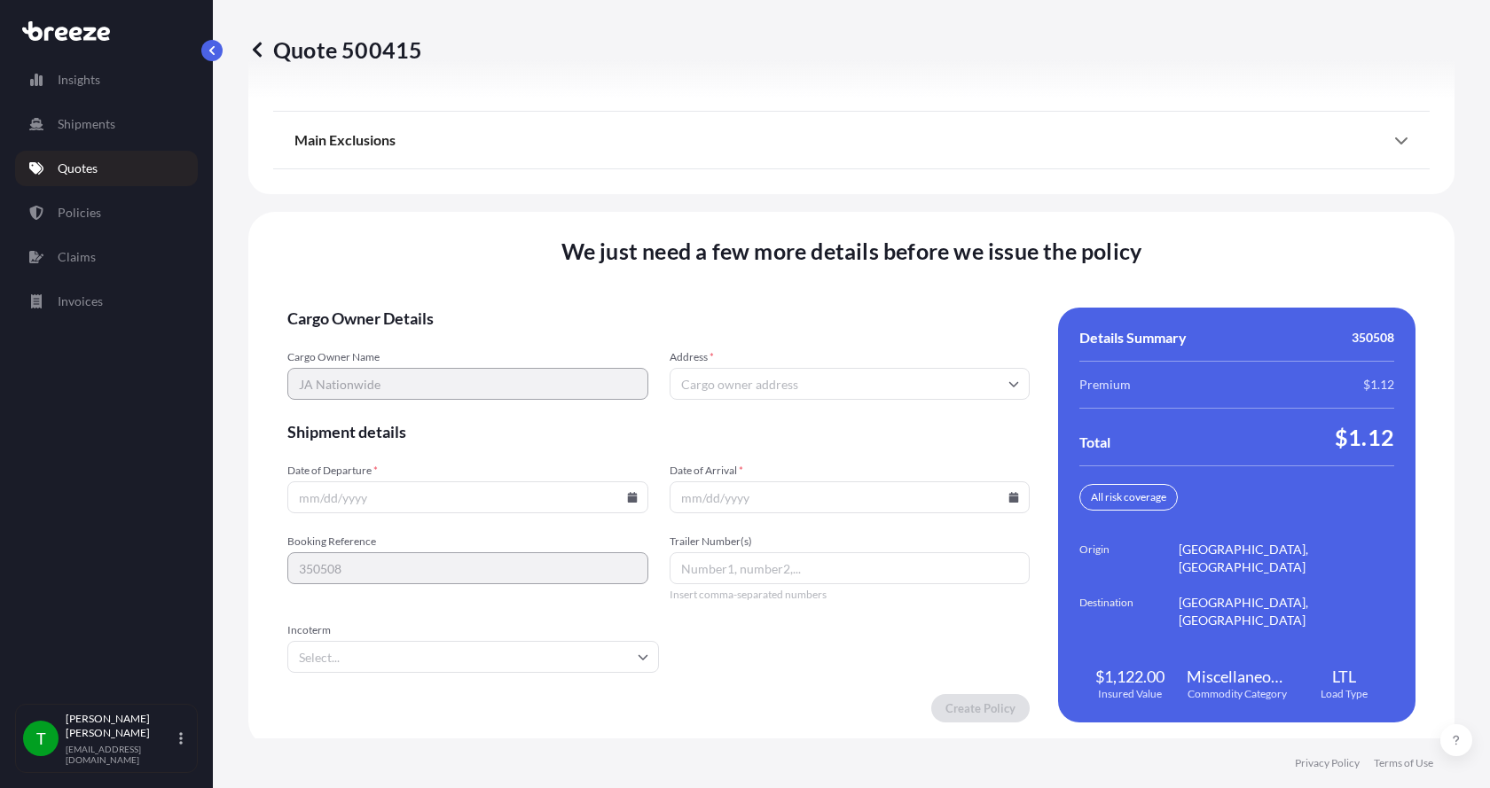
scroll to position [2333, 0]
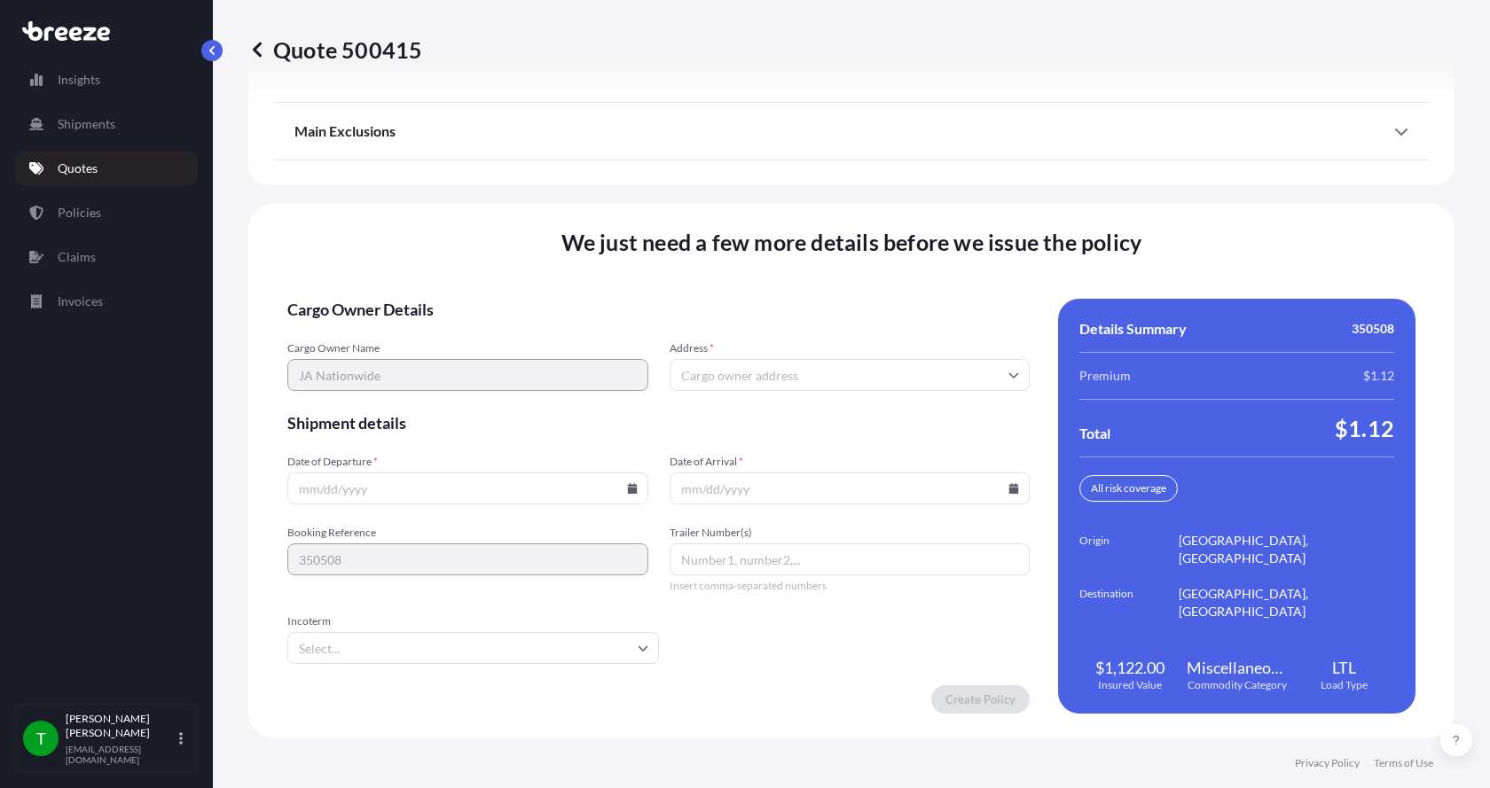
click at [828, 368] on input "Address *" at bounding box center [849, 375] width 361 height 32
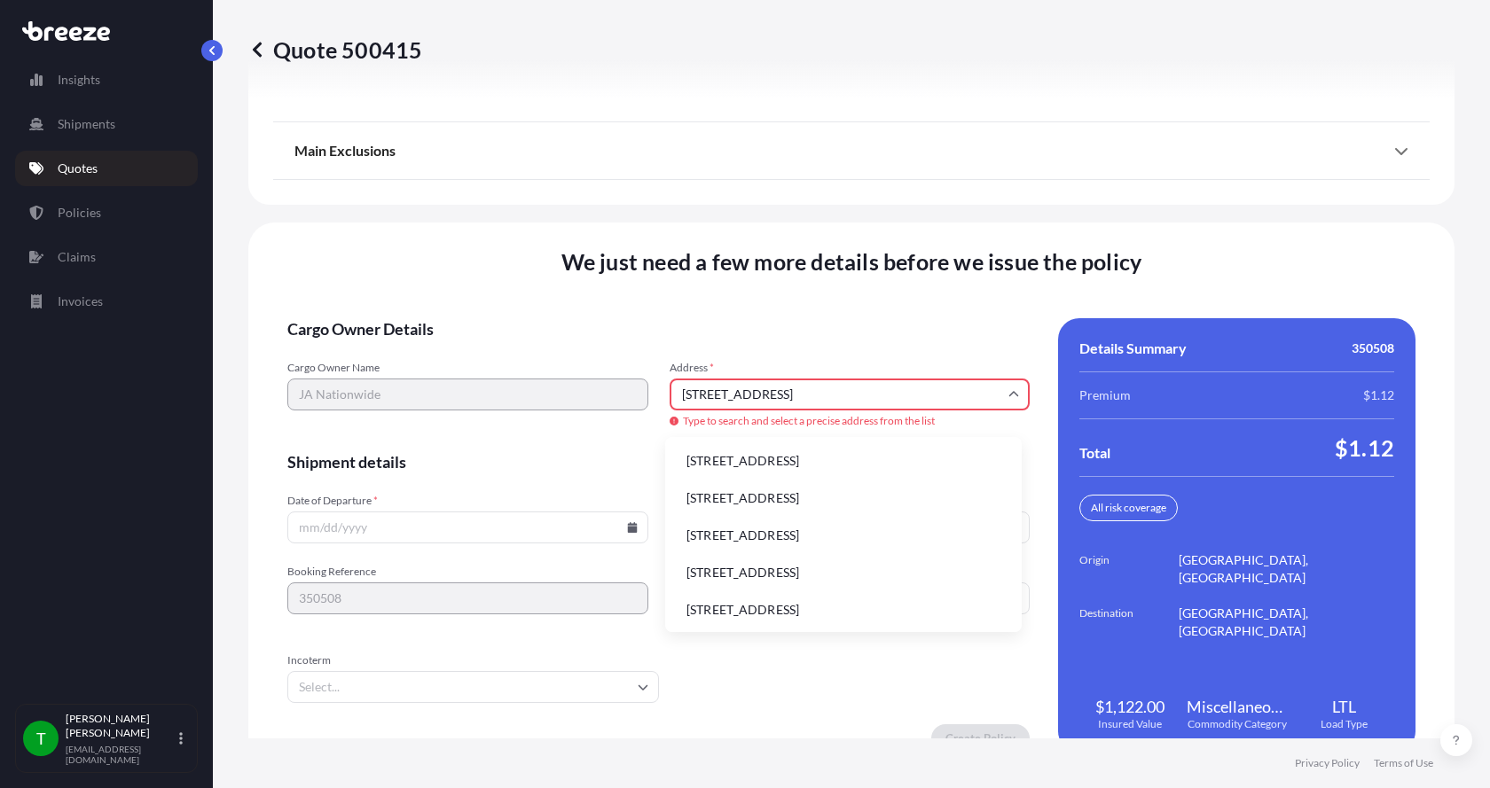
click at [747, 455] on li "[STREET_ADDRESS]" at bounding box center [843, 461] width 342 height 34
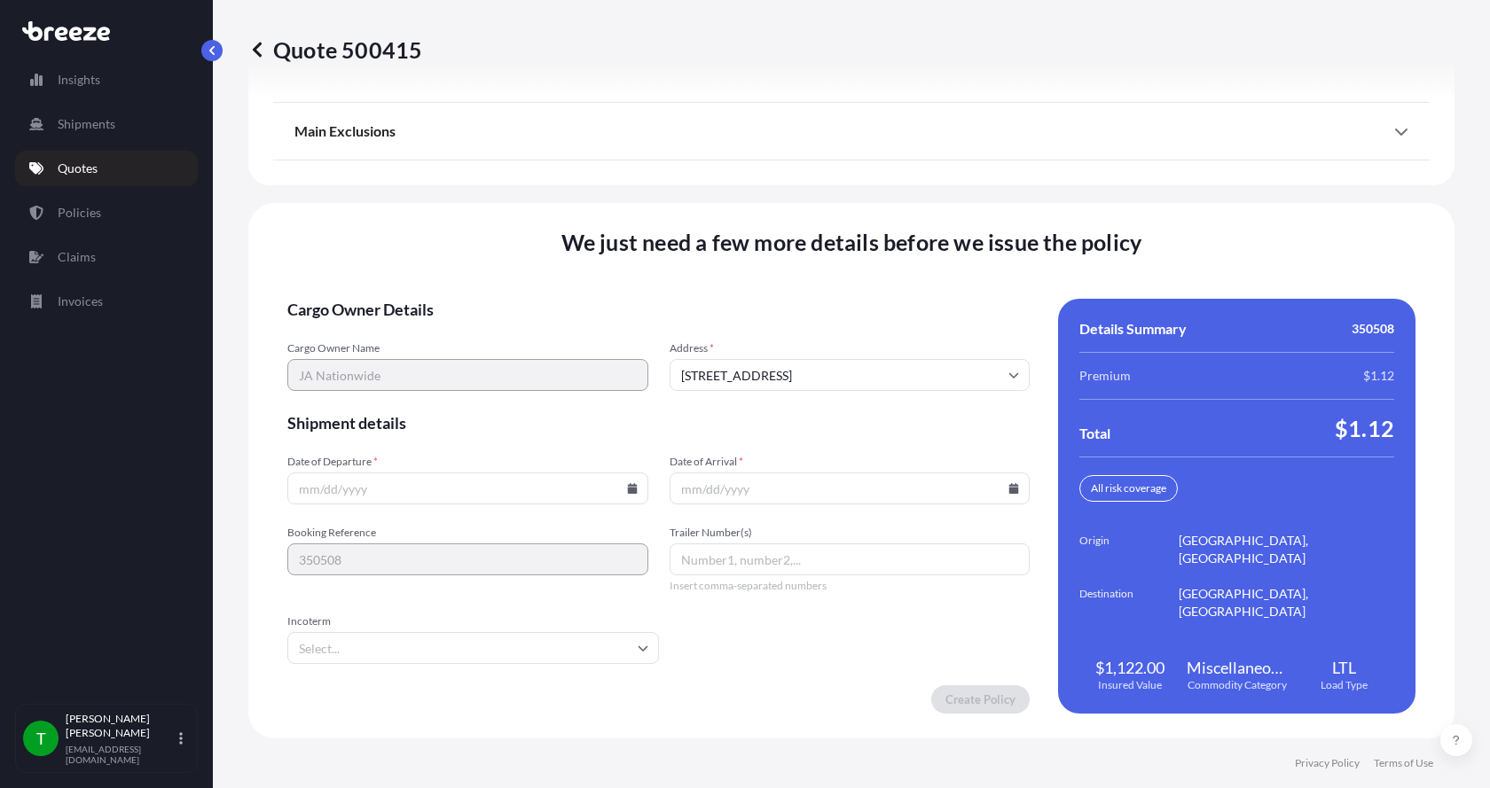
type input "[STREET_ADDRESS]"
click at [363, 490] on input "Date of Departure *" at bounding box center [467, 489] width 361 height 32
click at [627, 489] on icon at bounding box center [632, 488] width 10 height 11
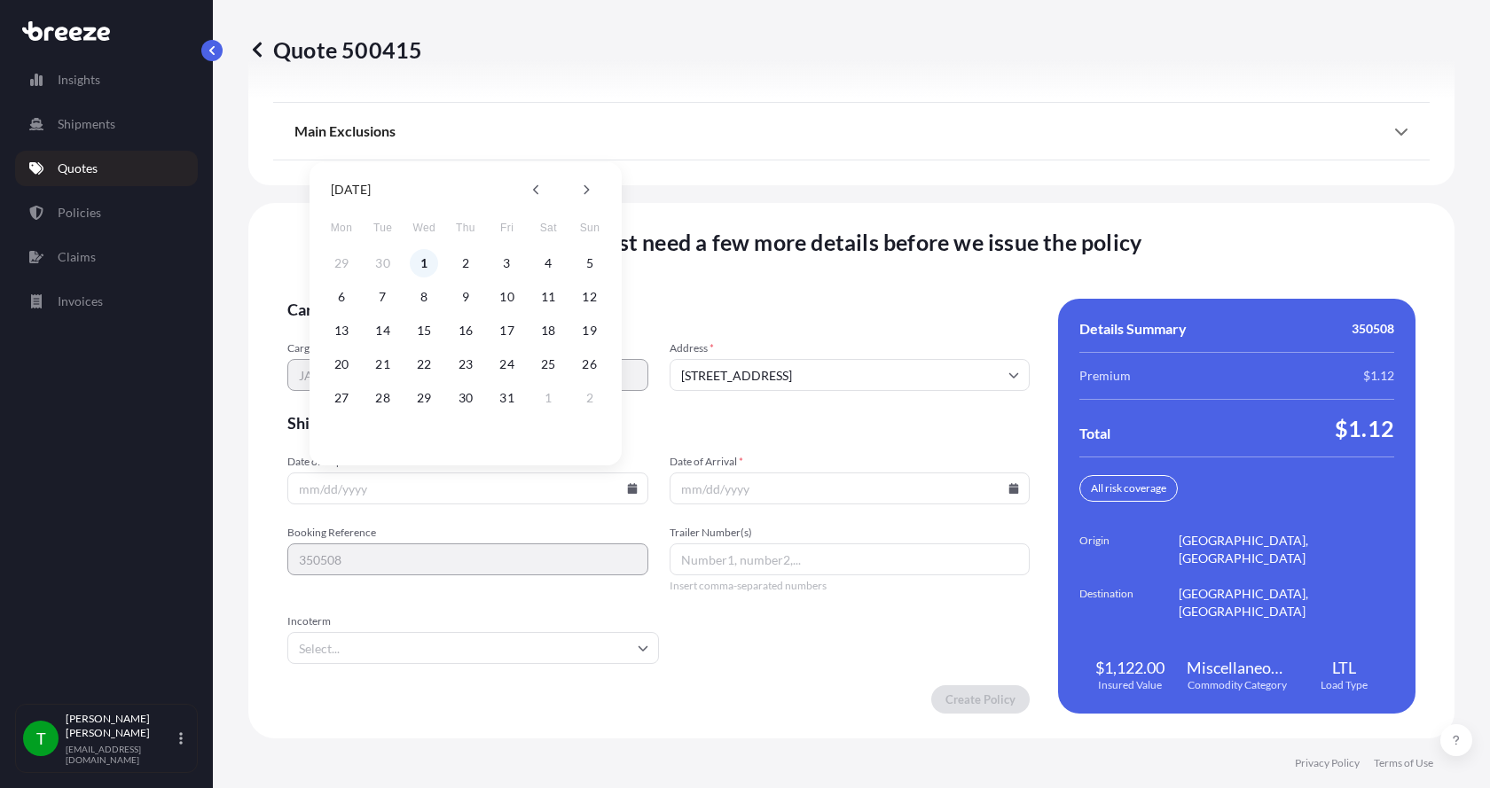
click at [423, 260] on button "1" at bounding box center [424, 263] width 28 height 28
type input "[DATE]"
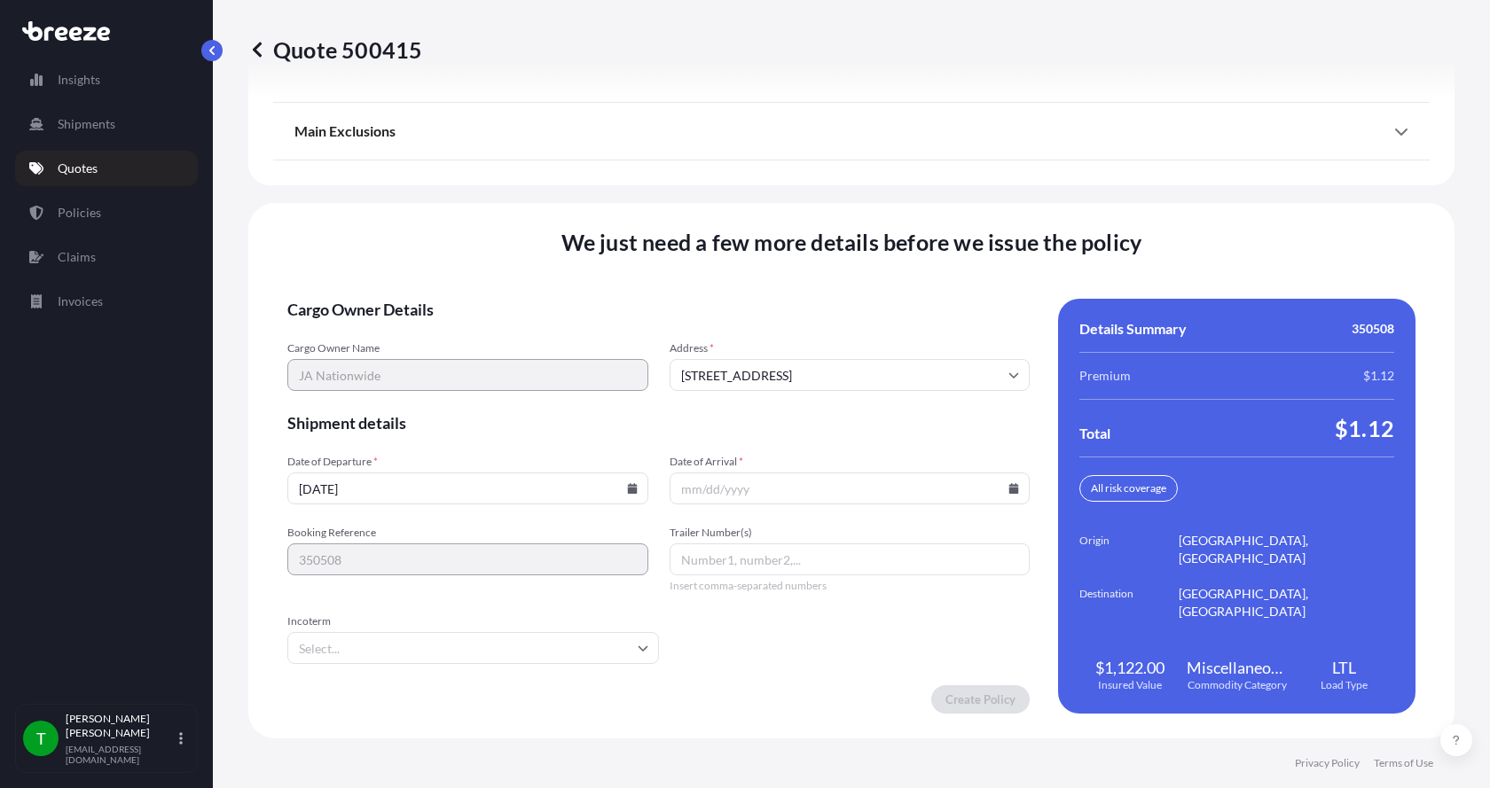
click at [424, 344] on button "1" at bounding box center [434, 352] width 21 height 16
click at [1009, 485] on icon at bounding box center [1014, 488] width 10 height 11
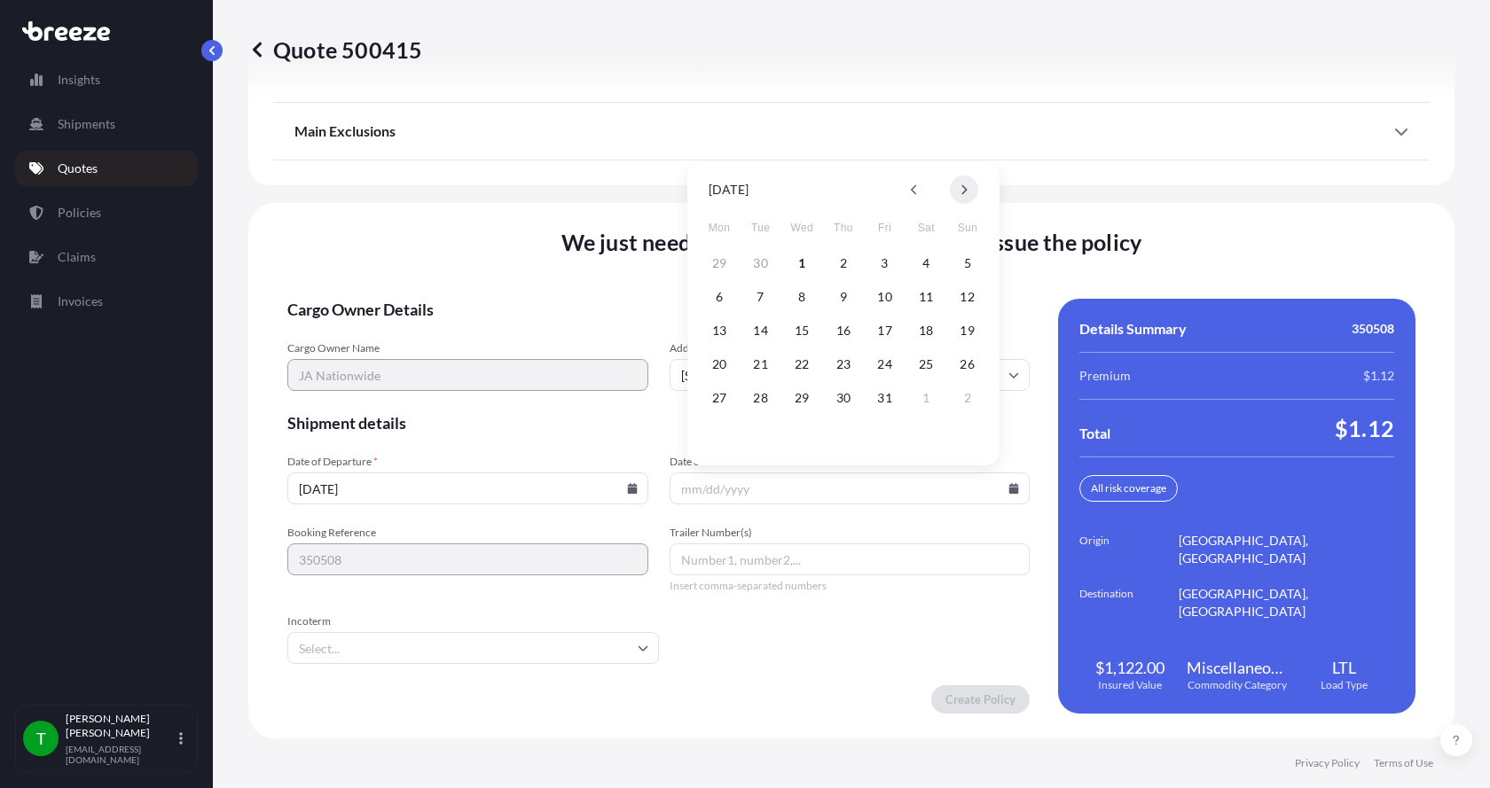
click at [965, 188] on icon at bounding box center [964, 190] width 5 height 10
click at [914, 186] on icon at bounding box center [913, 190] width 5 height 10
click at [724, 298] on button "6" at bounding box center [719, 297] width 28 height 28
type input "[DATE]"
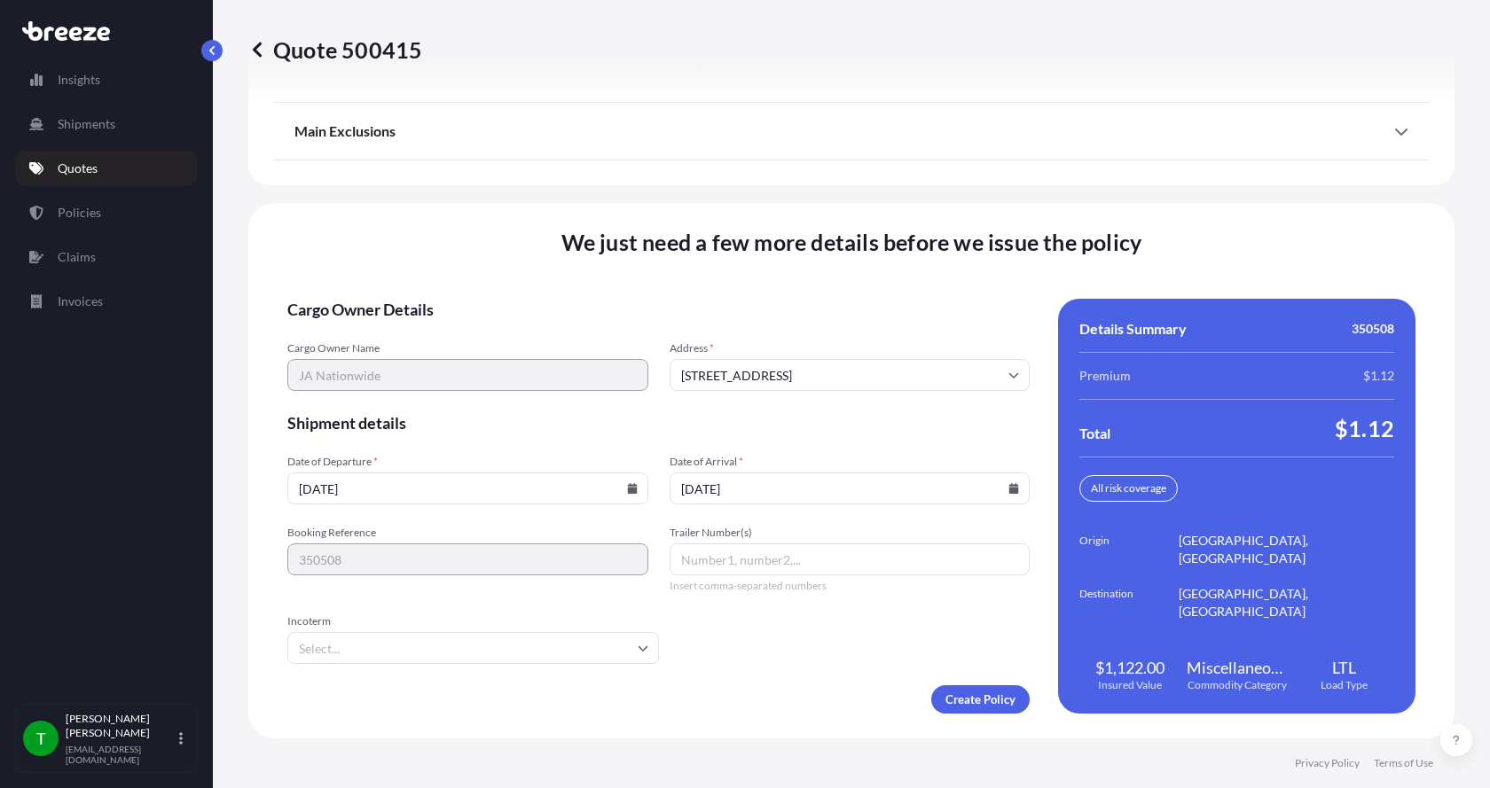
click at [739, 363] on button "6" at bounding box center [749, 371] width 21 height 16
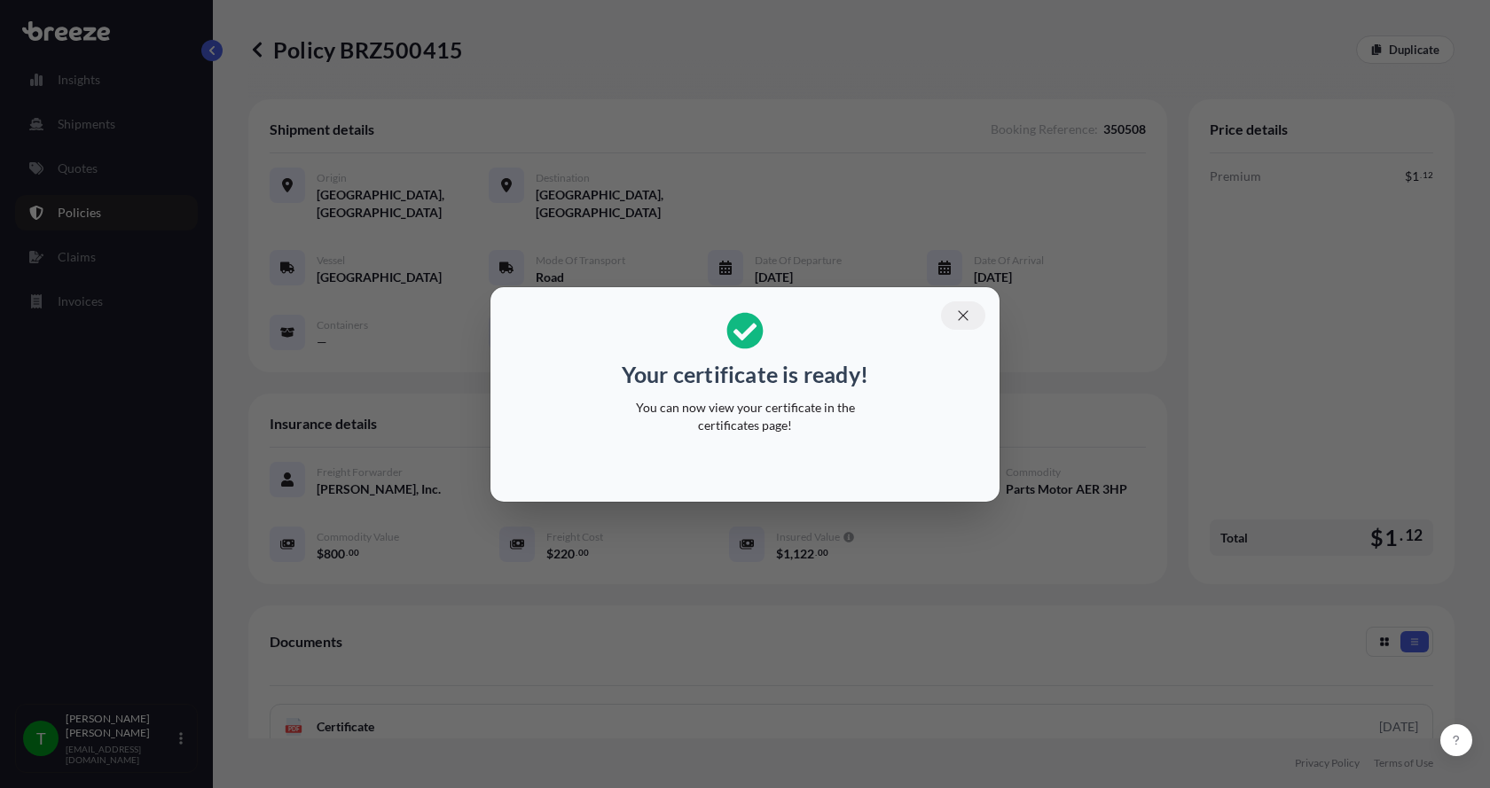
click at [965, 312] on icon "button" at bounding box center [963, 316] width 16 height 16
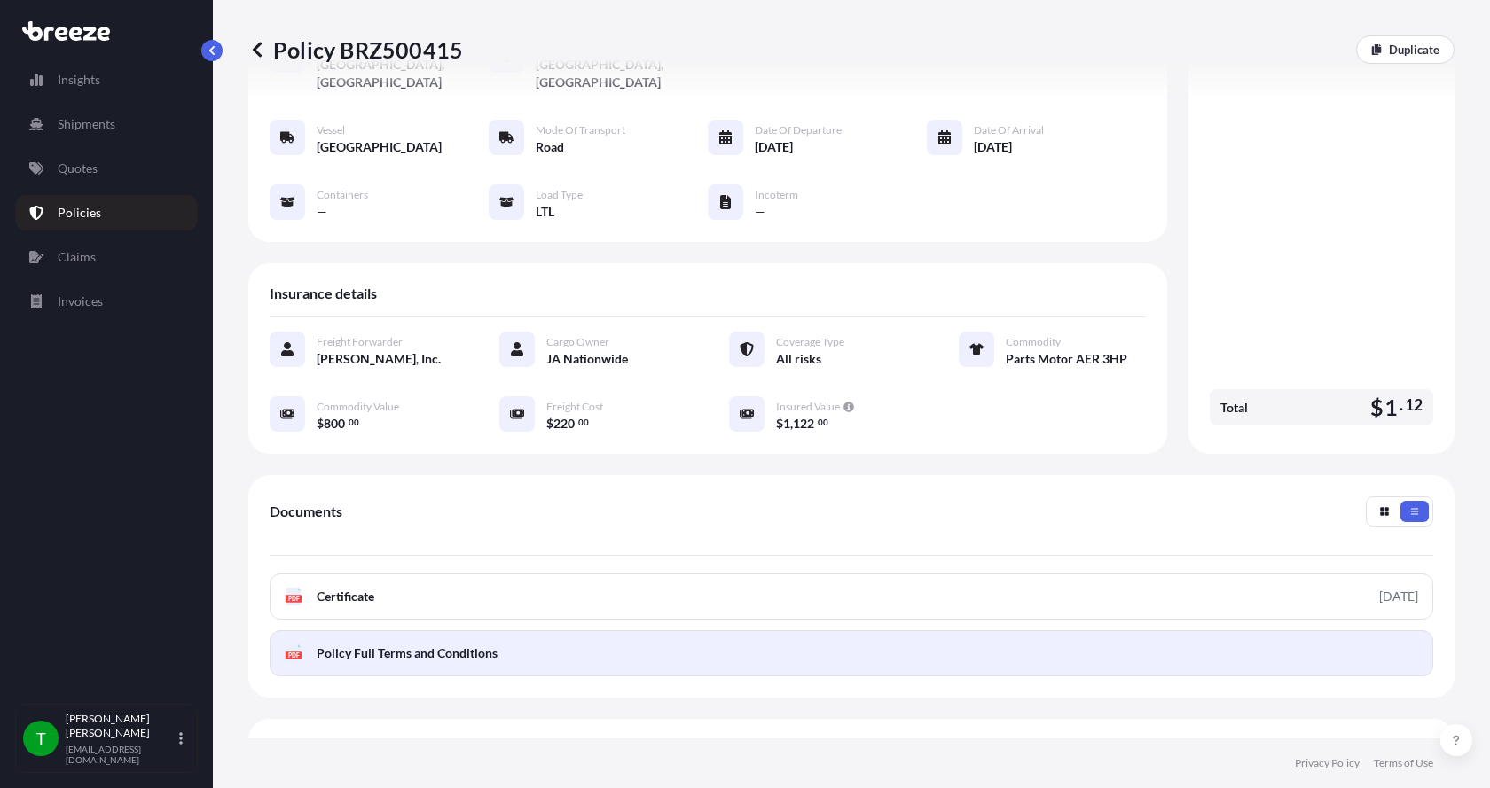
scroll to position [261, 0]
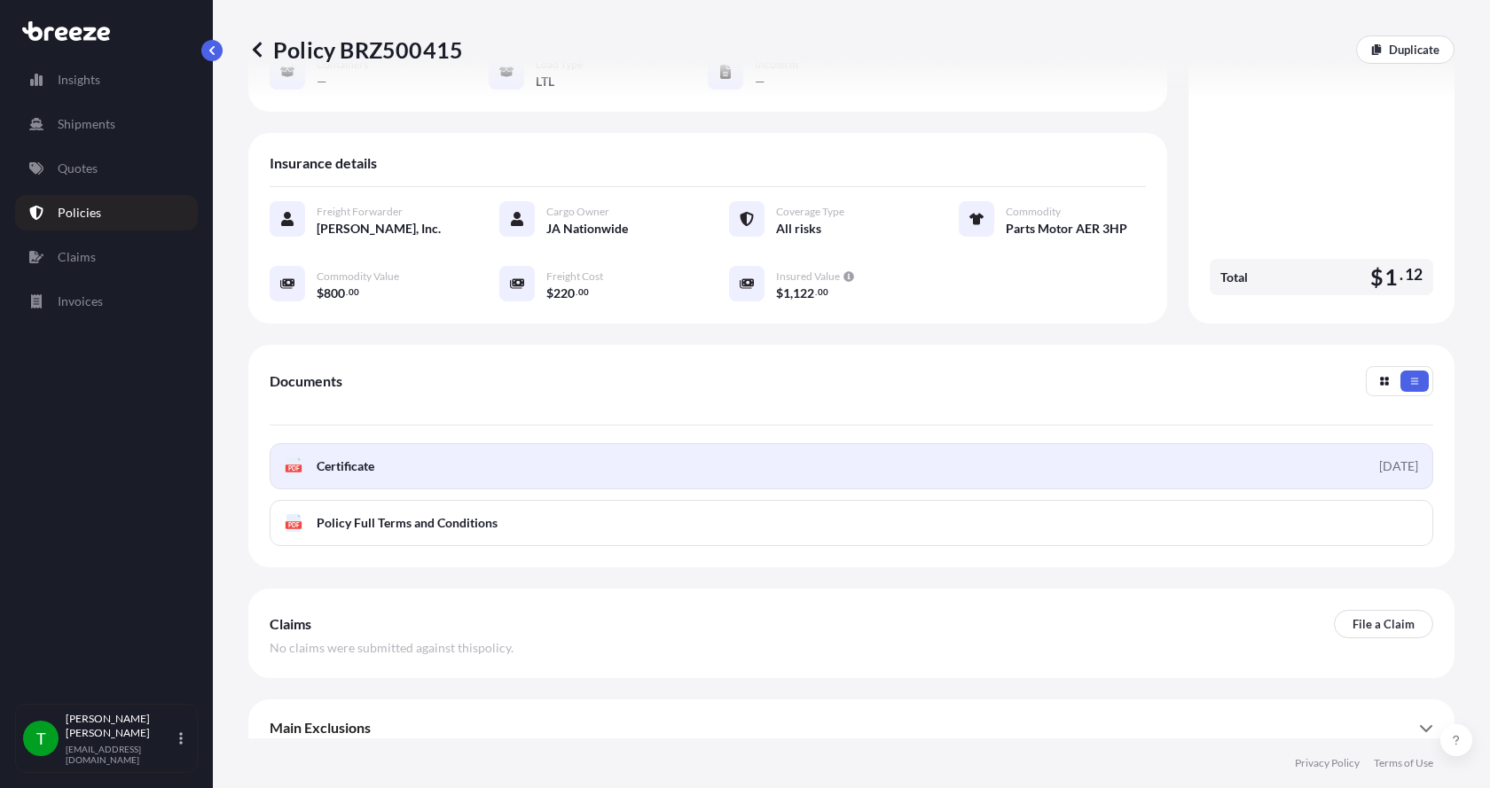
click at [294, 457] on icon at bounding box center [293, 466] width 15 height 18
